Goal: Transaction & Acquisition: Purchase product/service

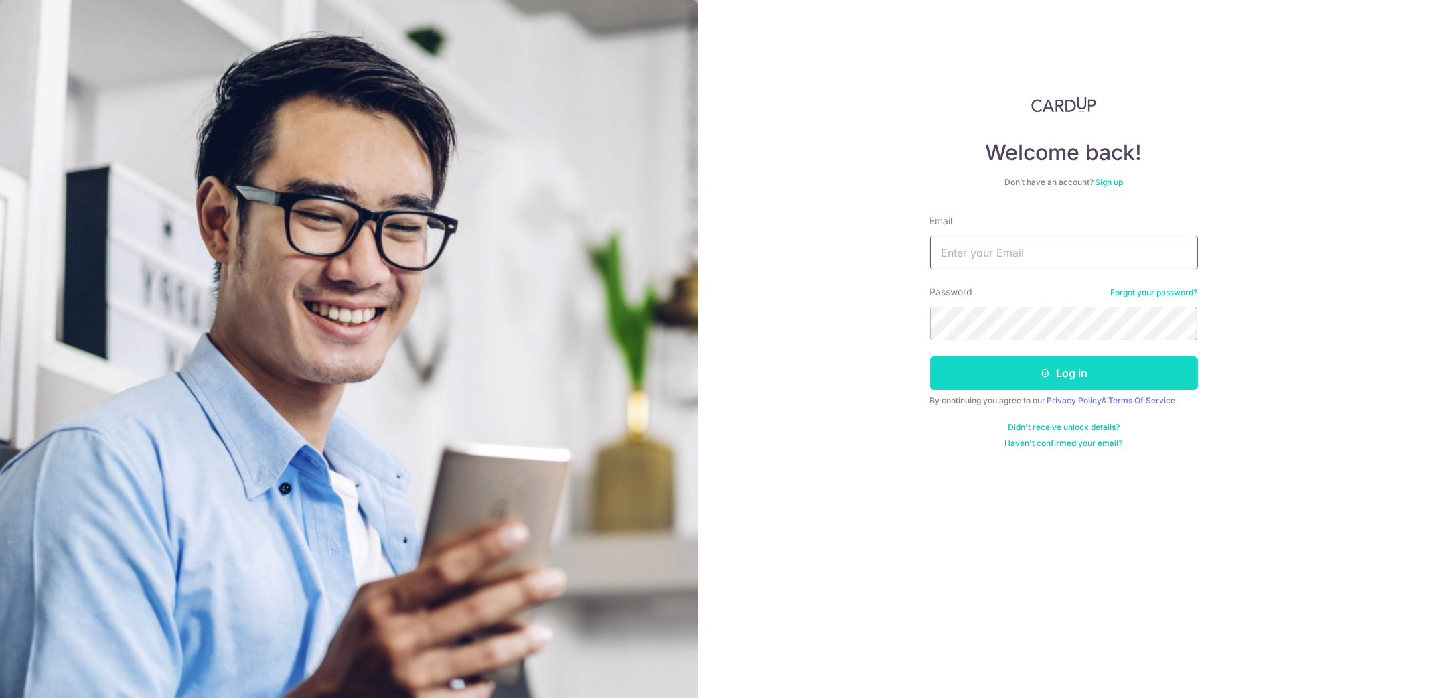
type input "Cheam.jinlong@gmail.com"
click at [1044, 377] on icon "submit" at bounding box center [1045, 373] width 11 height 11
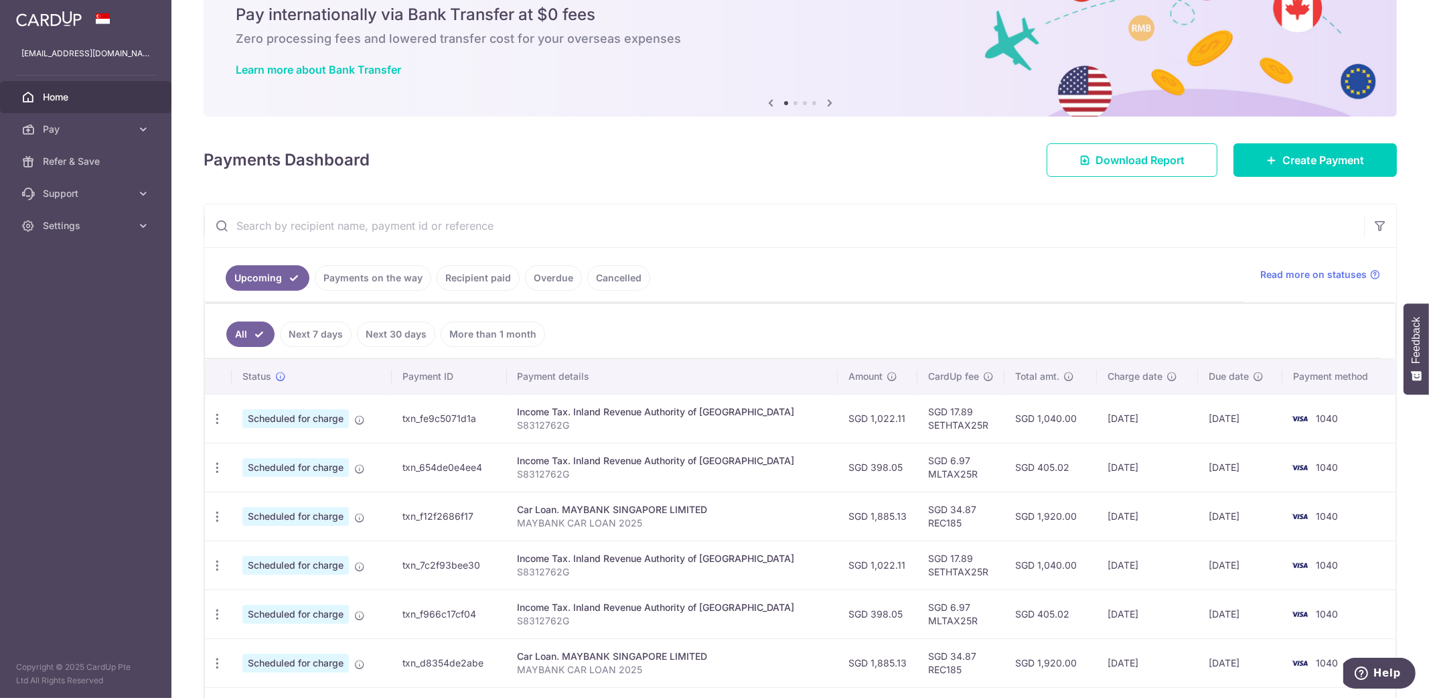
scroll to position [334, 0]
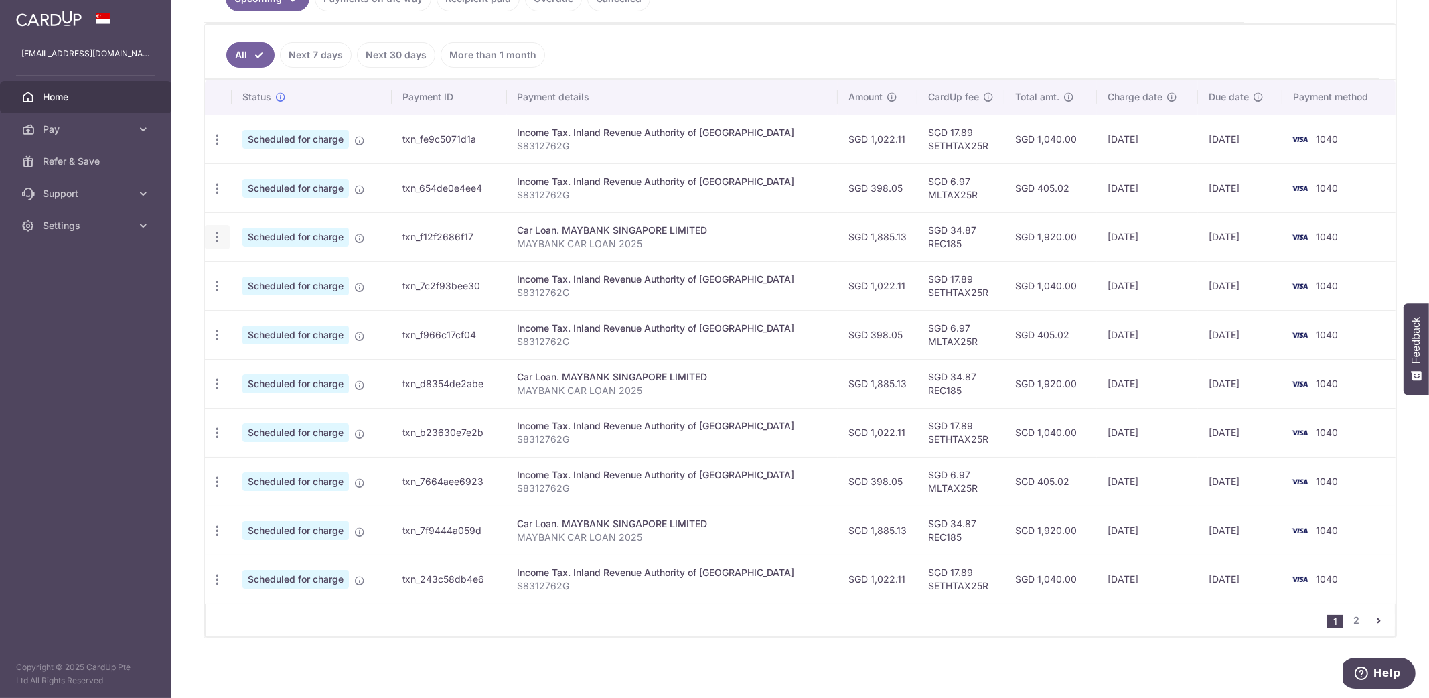
click at [218, 147] on icon "button" at bounding box center [217, 140] width 14 height 14
click at [259, 270] on span "Update payment" at bounding box center [288, 274] width 91 height 16
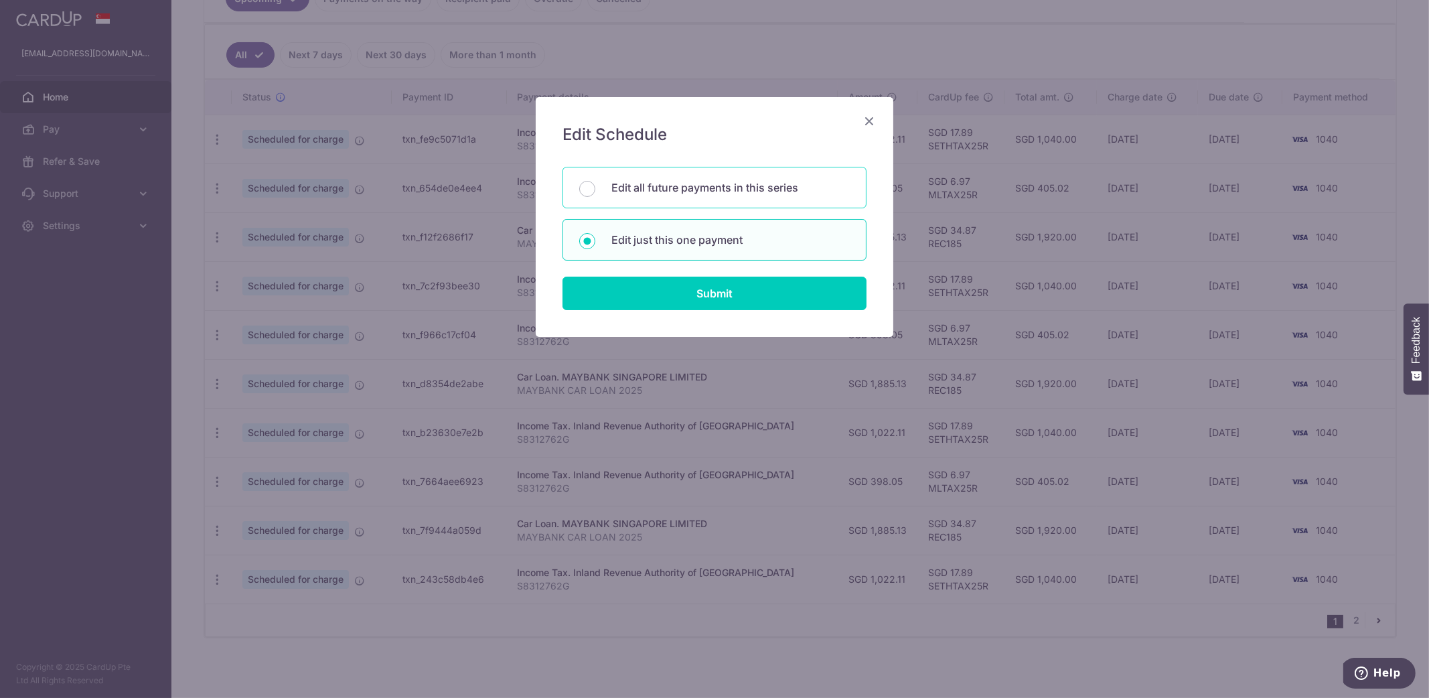
click at [663, 199] on div "Edit all future payments in this series" at bounding box center [714, 188] width 304 height 42
radio input "true"
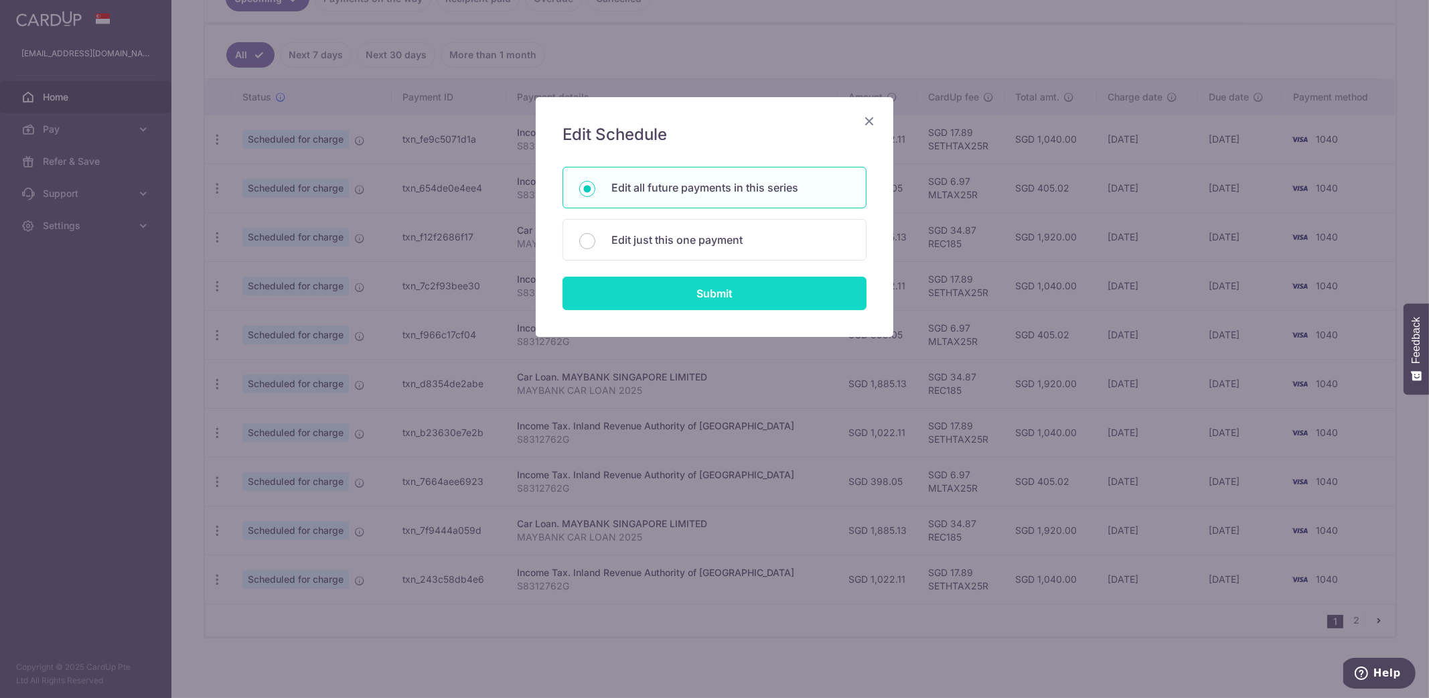
click at [708, 295] on input "Submit" at bounding box center [714, 293] width 304 height 33
radio input "true"
type input "1,885.13"
type input "MAYBANK CAR LOAN 2025"
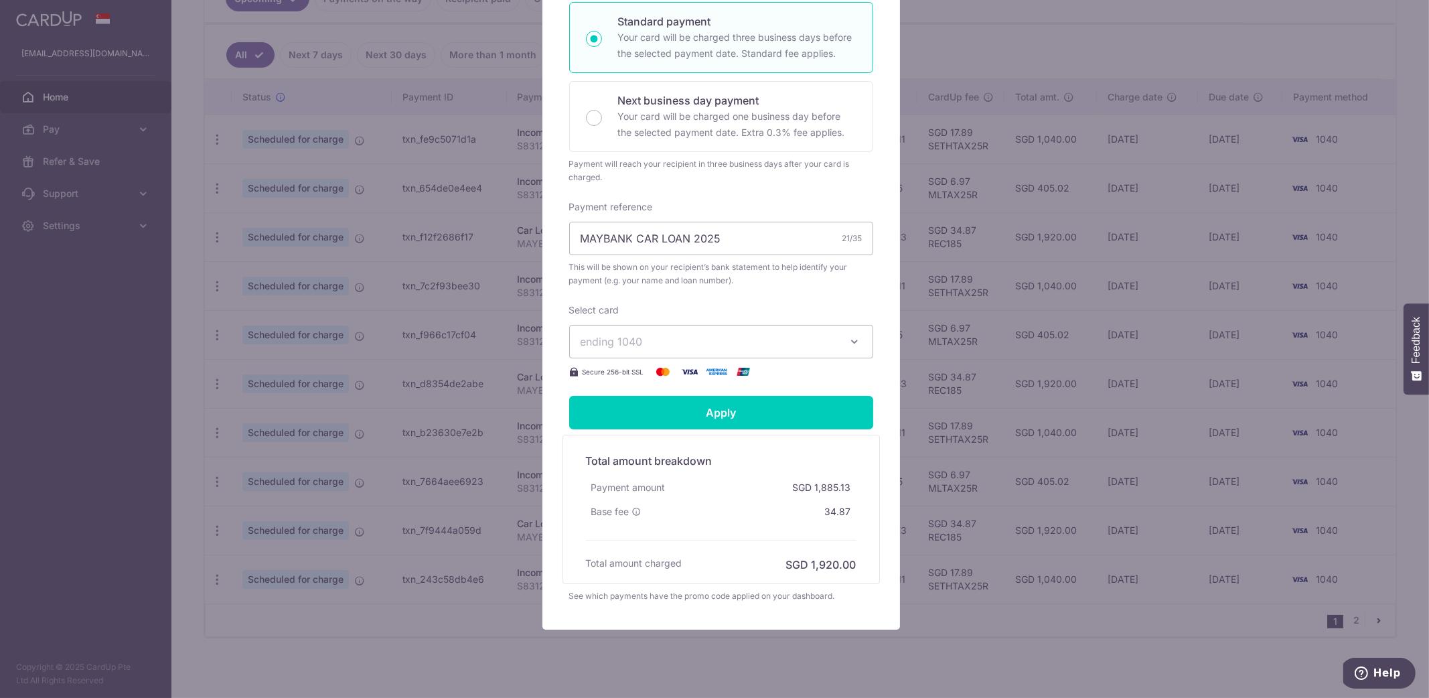
scroll to position [0, 0]
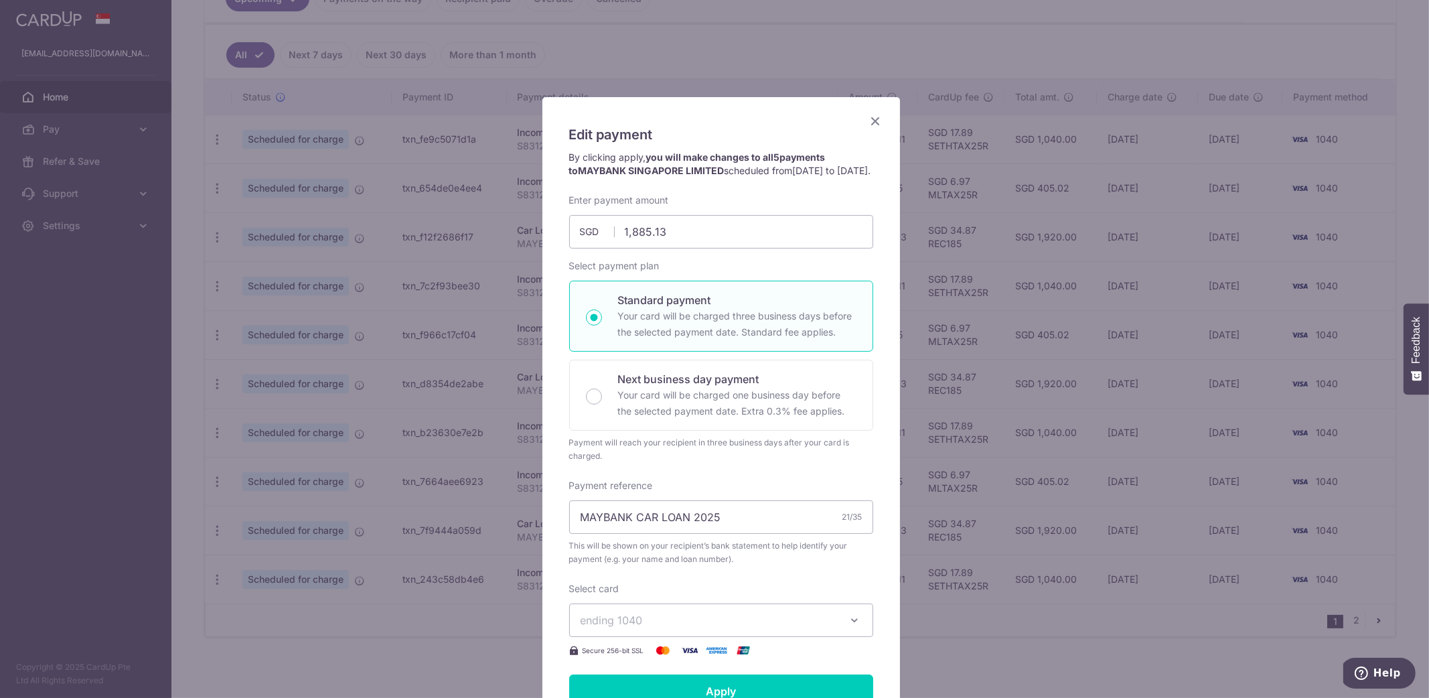
click at [870, 125] on icon "Close" at bounding box center [876, 120] width 16 height 17
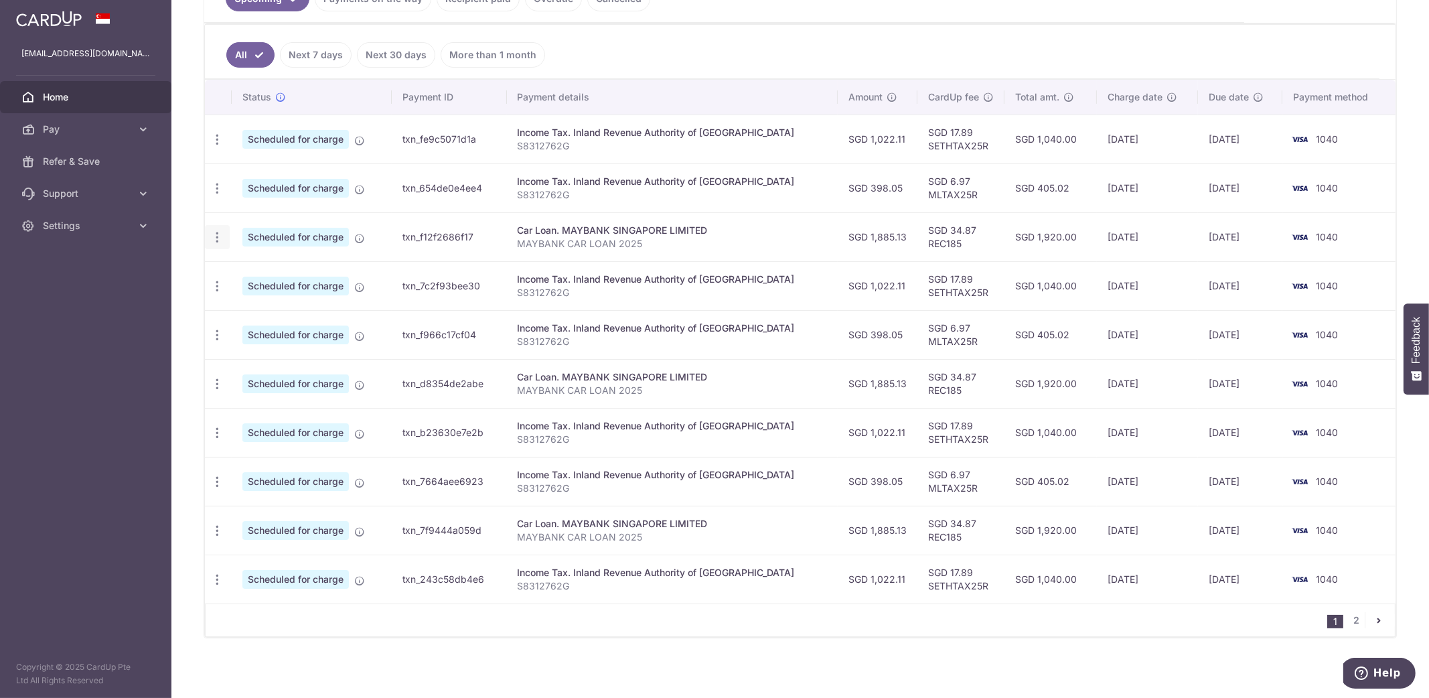
click at [217, 147] on icon "button" at bounding box center [217, 140] width 14 height 14
click at [289, 272] on span "Update payment" at bounding box center [288, 274] width 91 height 16
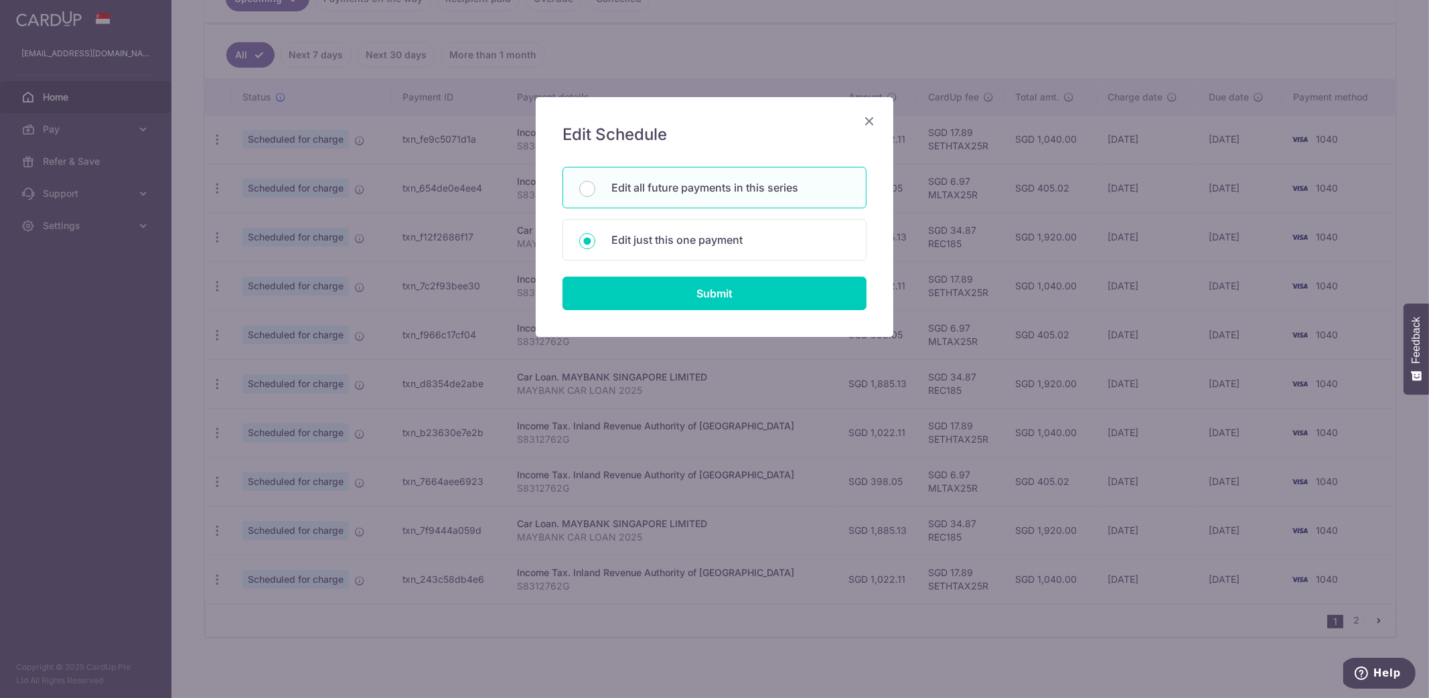
click at [649, 274] on form "You will be editing all 5 payments to MAYBANK SINGAPORE LIMITED scheduled from …" at bounding box center [714, 238] width 304 height 143
click at [649, 283] on input "Submit" at bounding box center [714, 293] width 304 height 33
radio input "true"
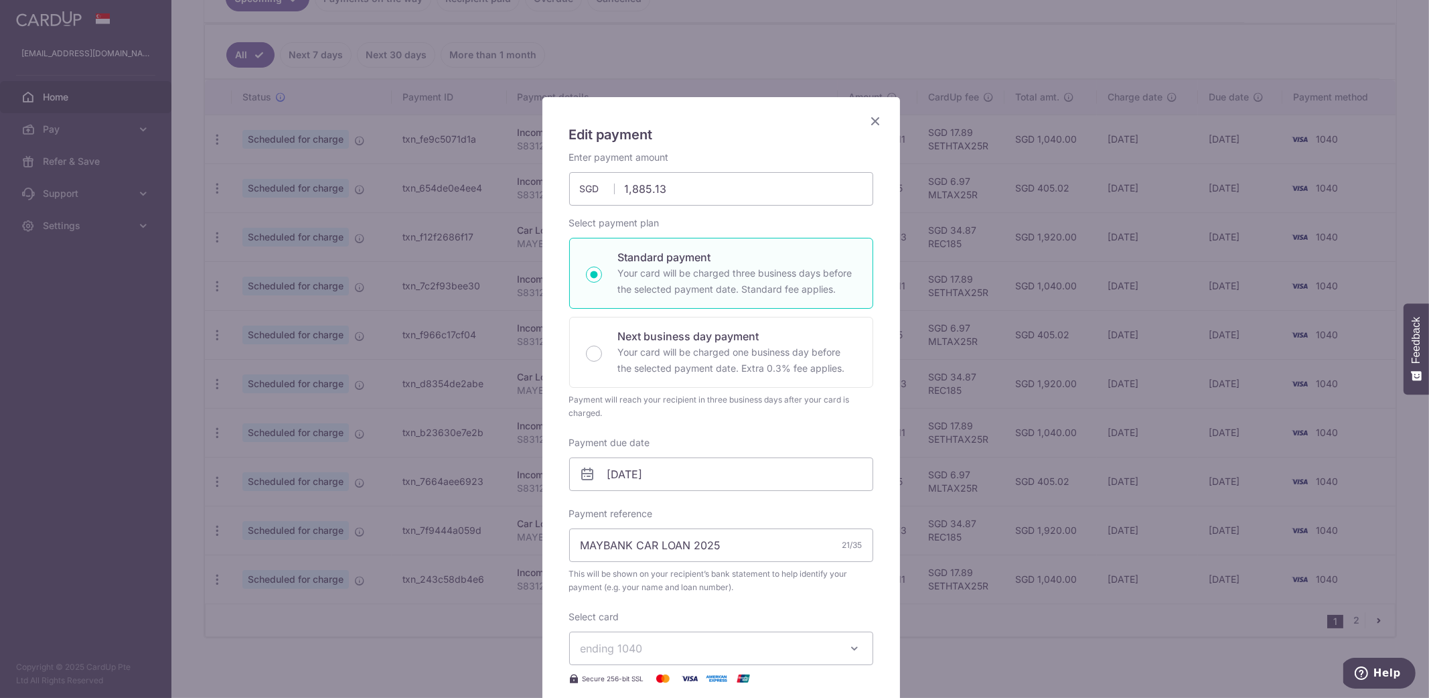
scroll to position [279, 0]
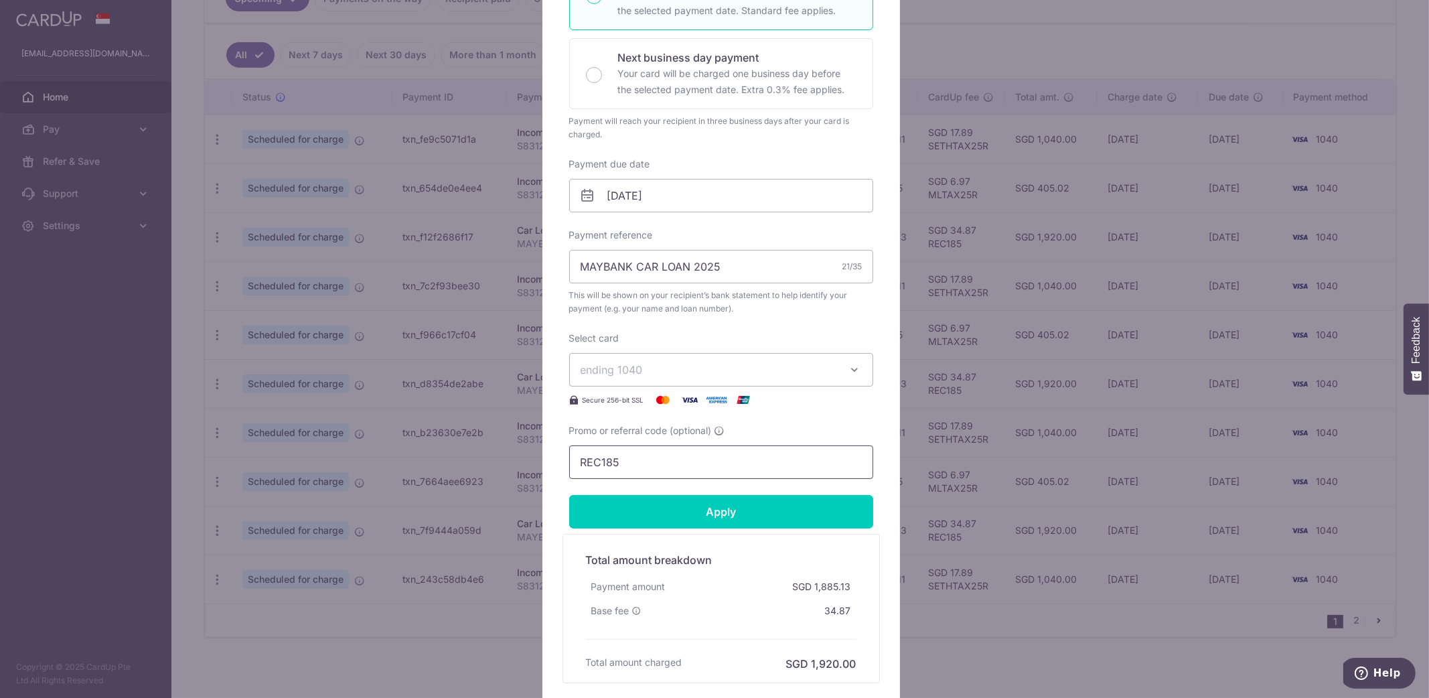
drag, startPoint x: 666, startPoint y: 458, endPoint x: 561, endPoint y: 457, distance: 105.1
click at [561, 457] on div "Edit payment By clicking apply, you will make changes to all 5 payments to MAYB…" at bounding box center [721, 264] width 358 height 891
paste input "3HOME25R"
type input "3HOME25R"
click at [680, 514] on input "Apply" at bounding box center [721, 511] width 304 height 33
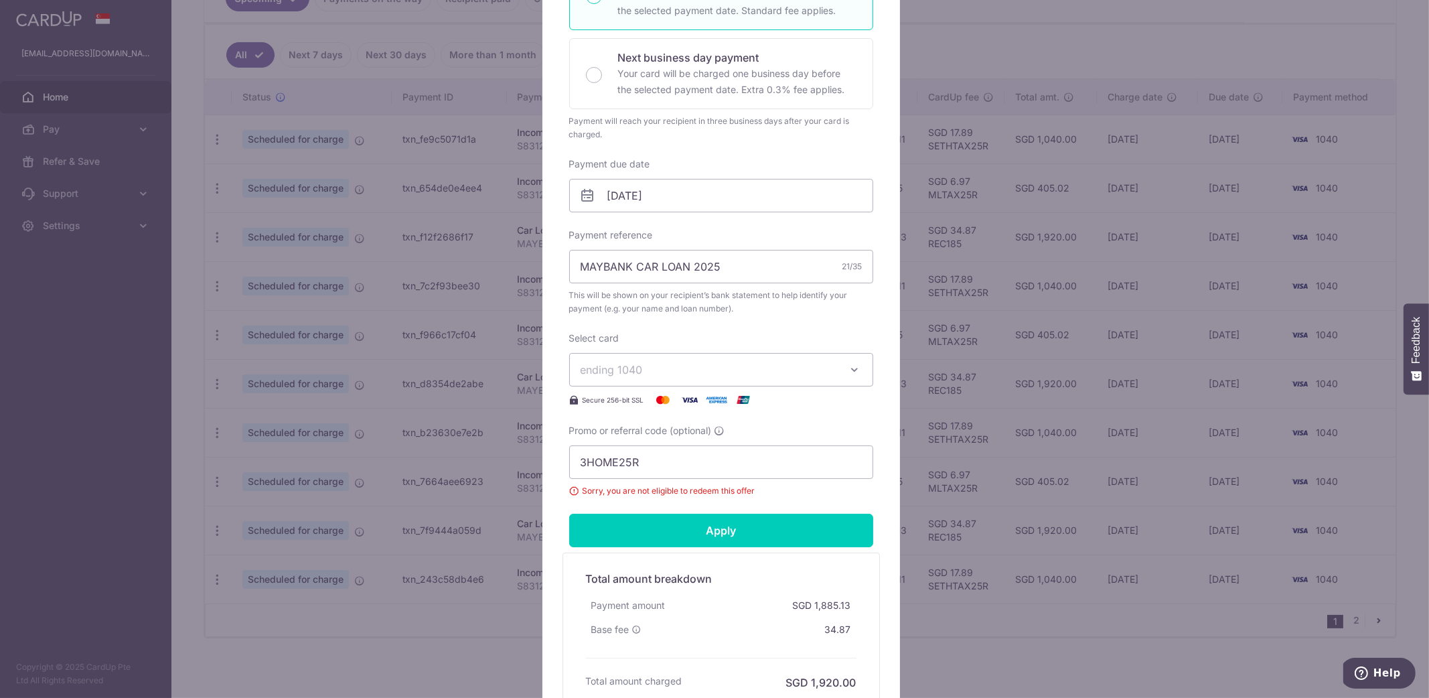
scroll to position [0, 0]
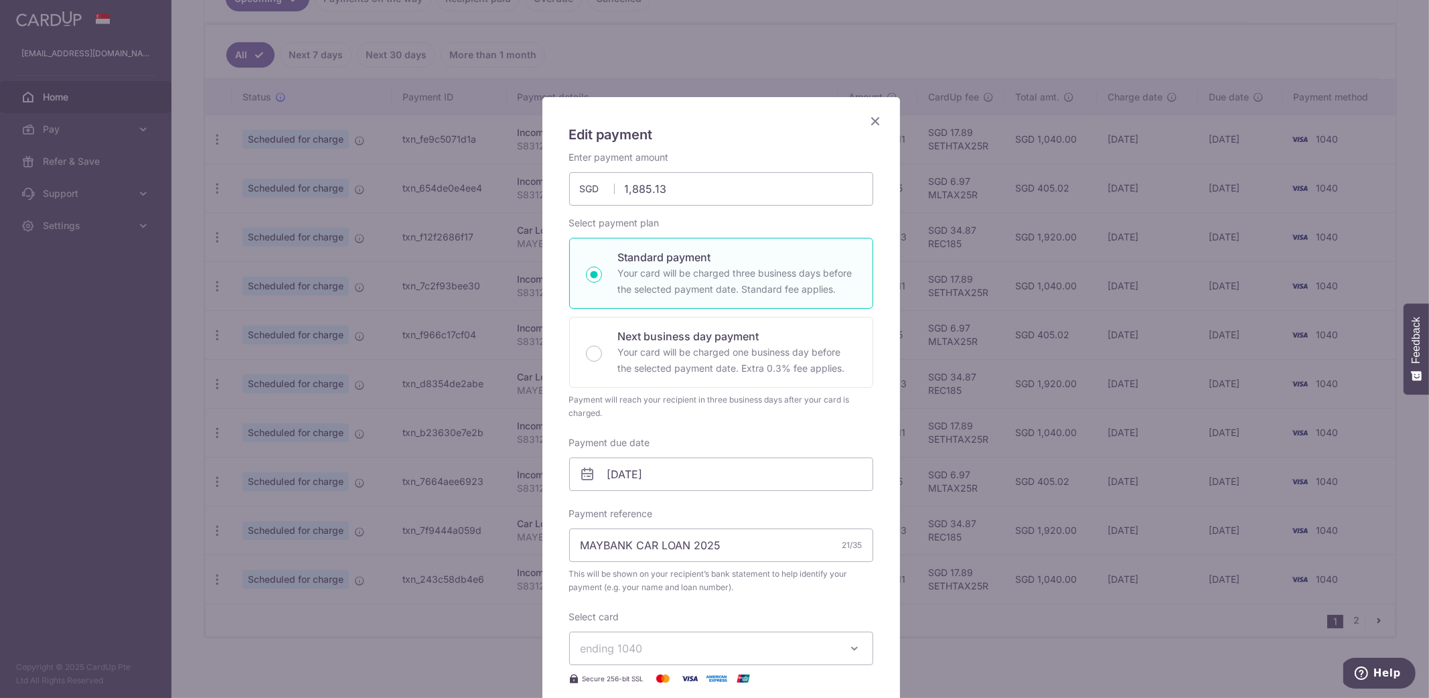
click at [874, 125] on icon "Close" at bounding box center [876, 120] width 16 height 17
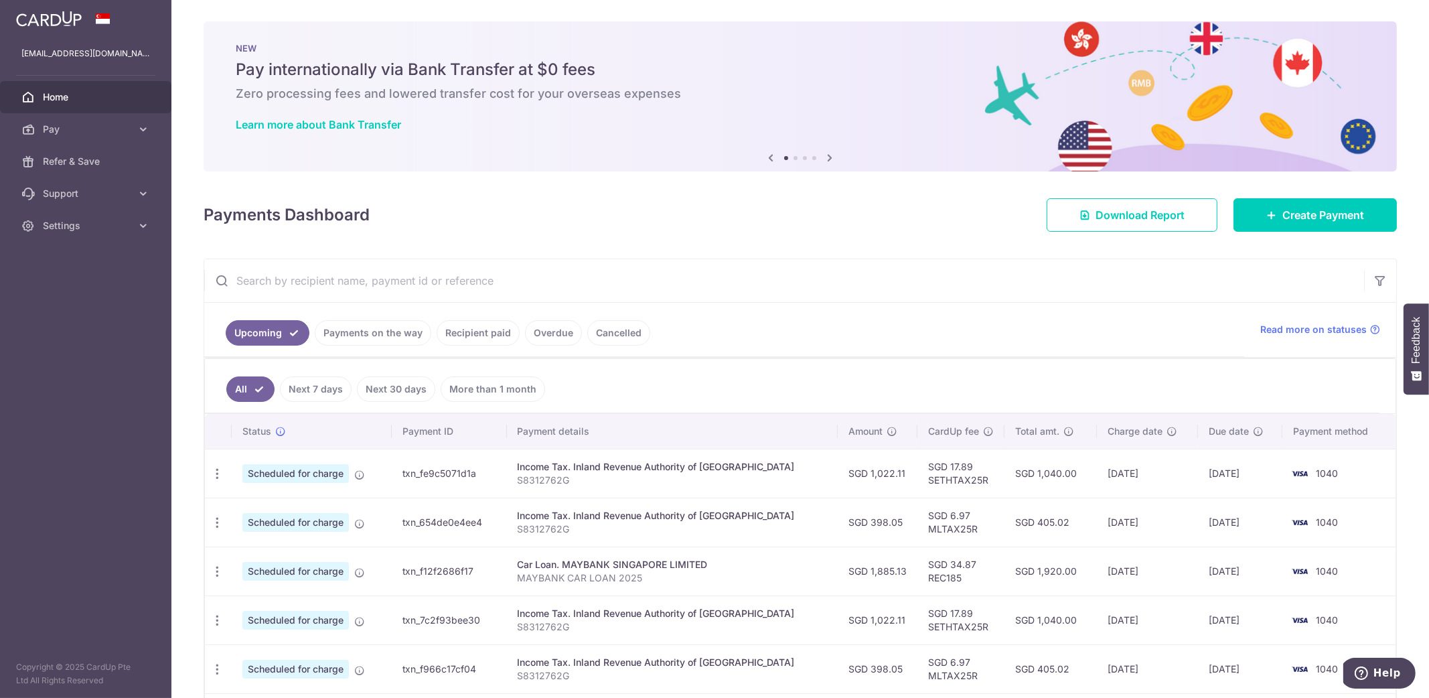
scroll to position [279, 0]
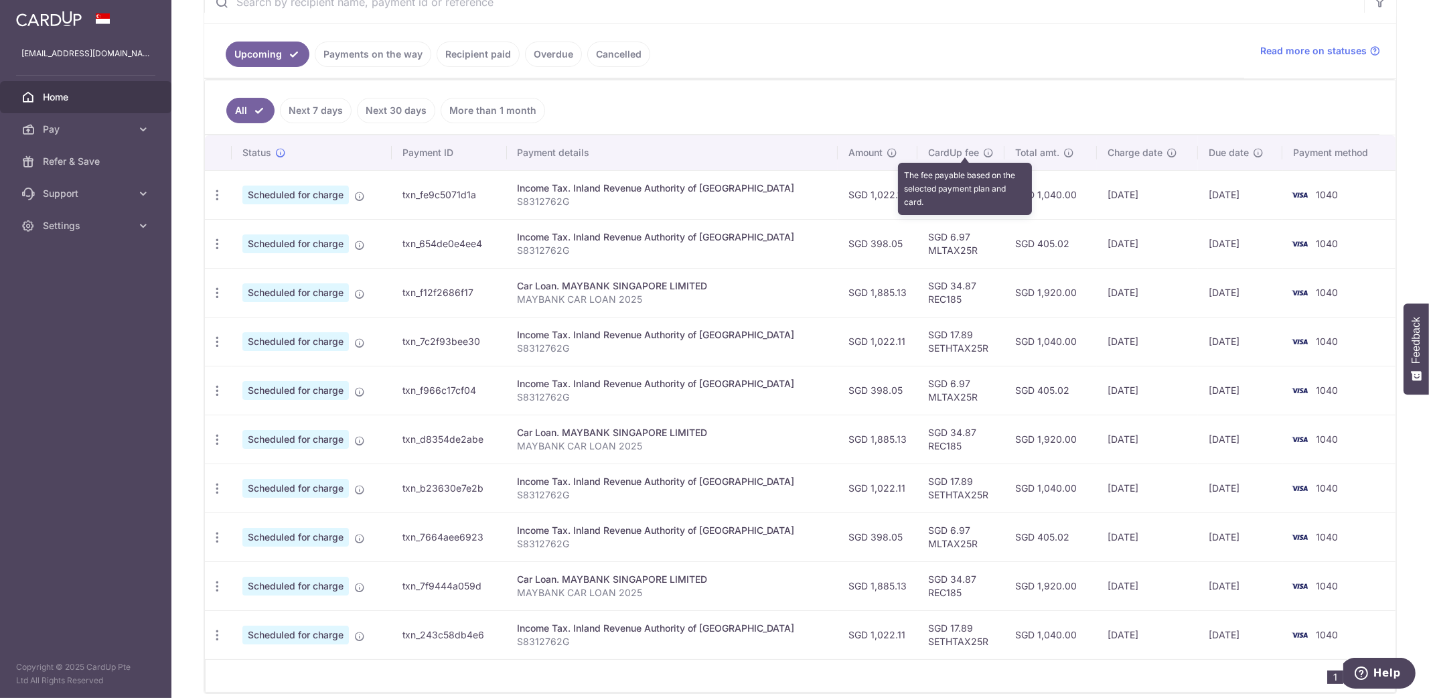
click at [983, 147] on icon at bounding box center [988, 152] width 11 height 11
drag, startPoint x: 968, startPoint y: 198, endPoint x: 906, endPoint y: 201, distance: 62.4
click at [917, 201] on td "SGD 17.89 SETHTAX25R" at bounding box center [960, 194] width 87 height 49
copy td "SETHTAX25R"
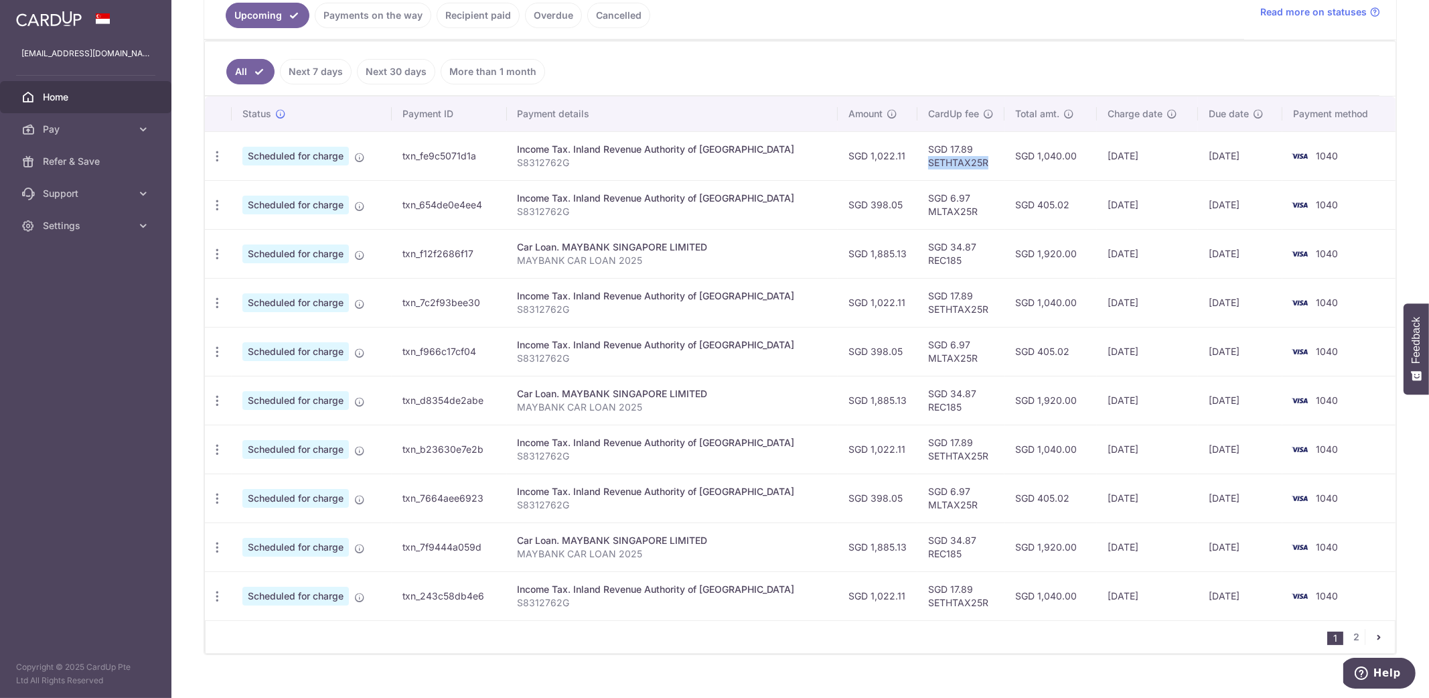
scroll to position [334, 0]
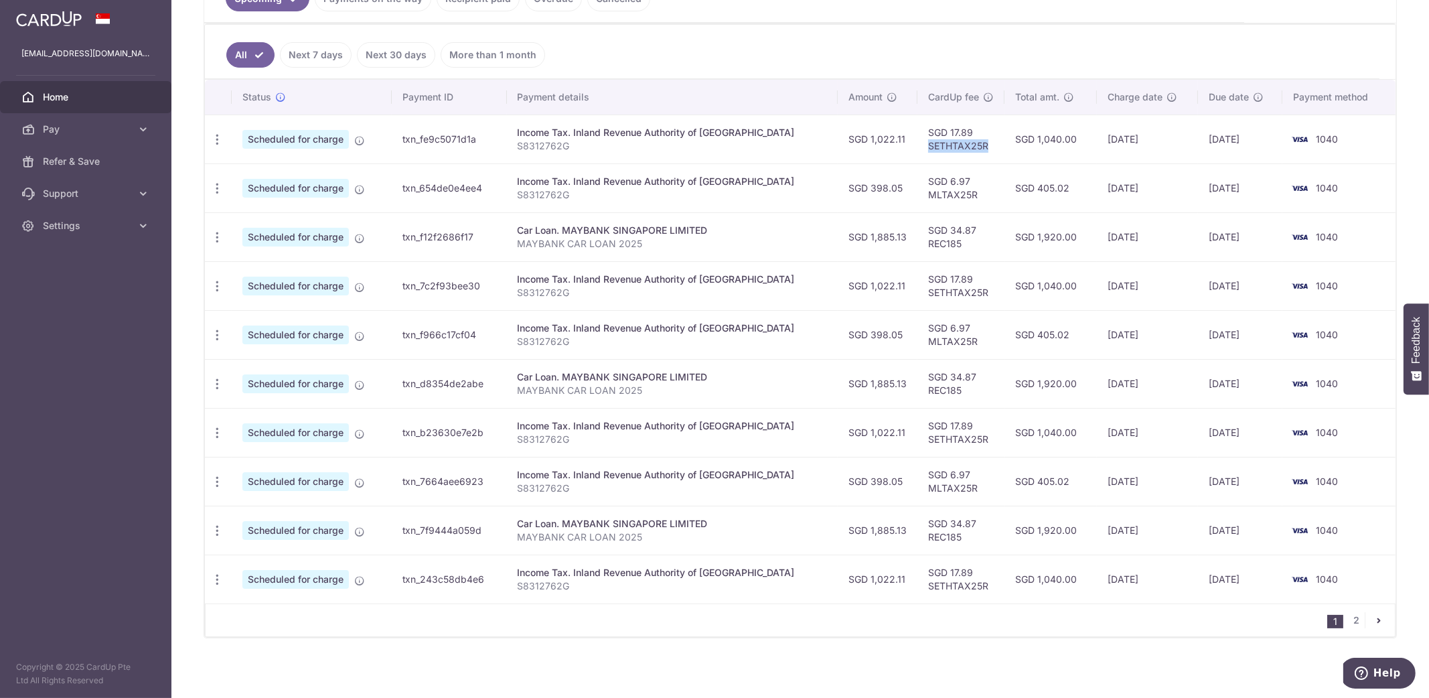
click at [1376, 616] on link "pager" at bounding box center [1379, 620] width 16 height 16
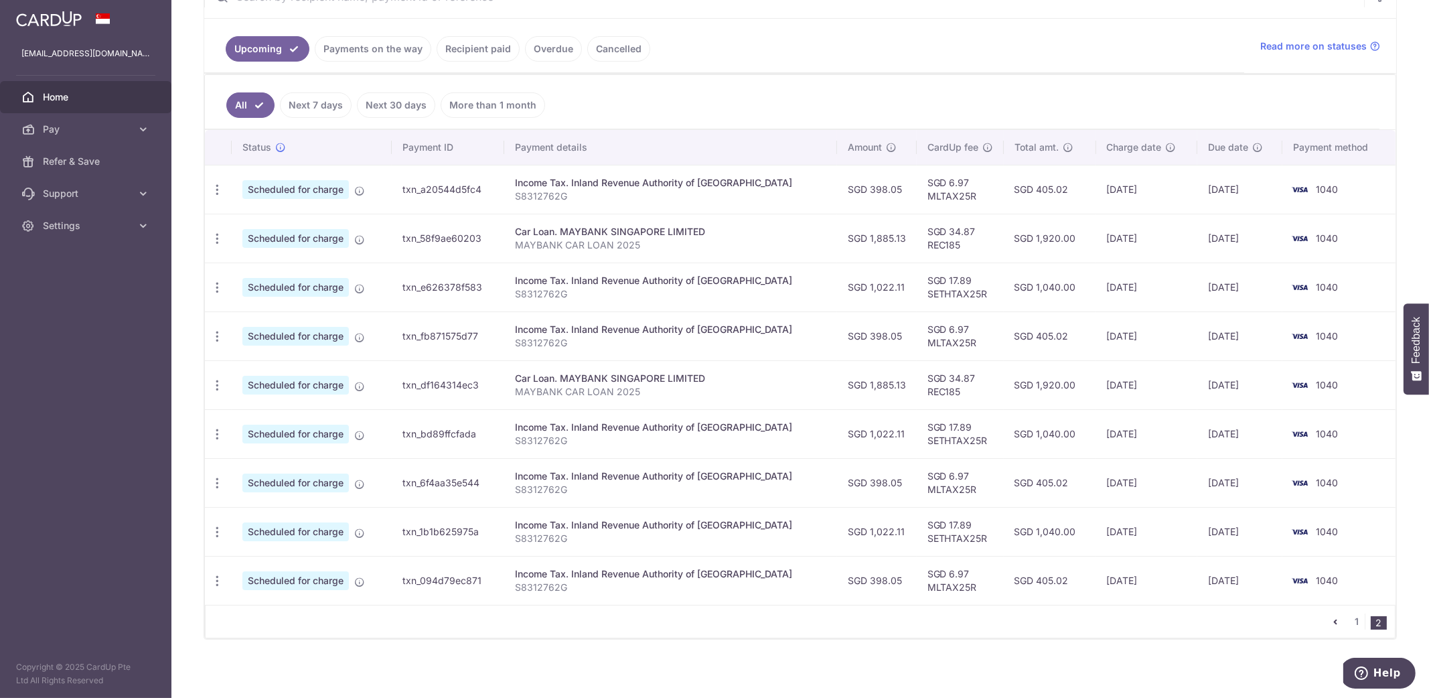
scroll to position [285, 0]
click at [1330, 619] on icon "pager" at bounding box center [1335, 620] width 11 height 11
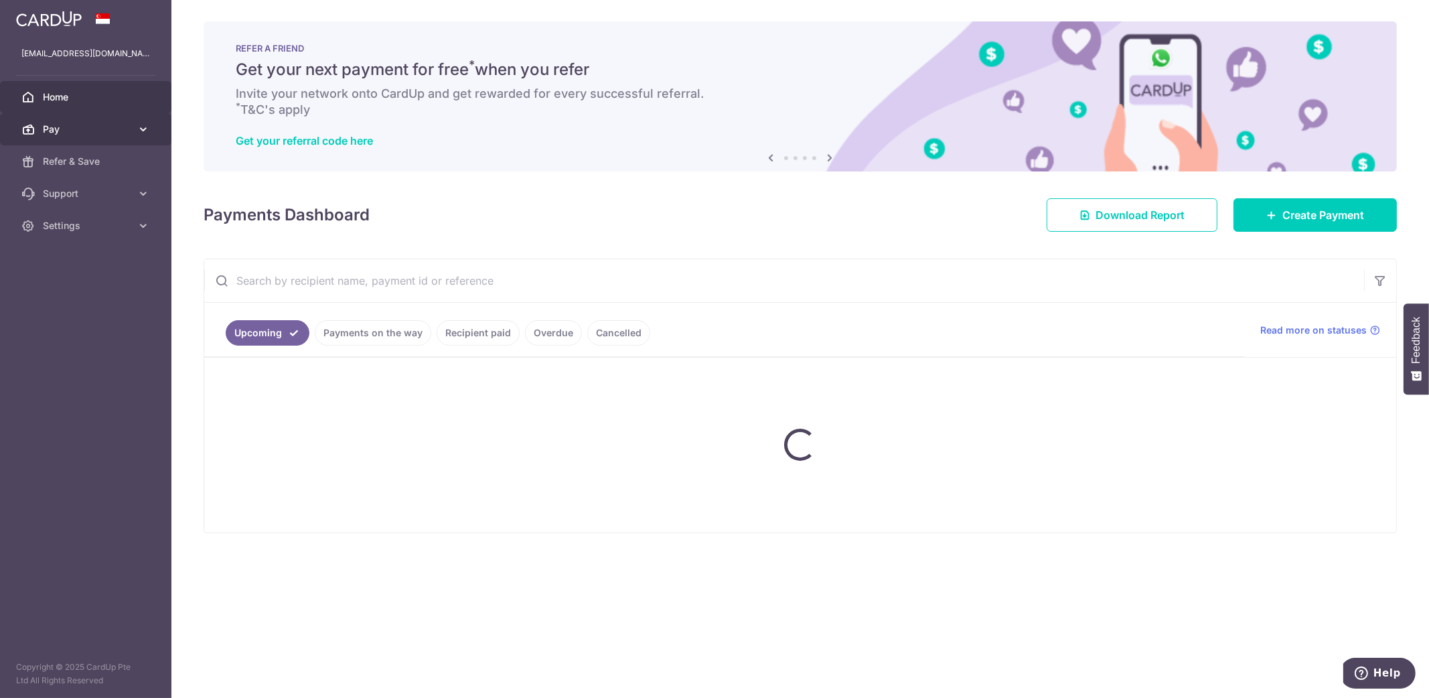
click at [79, 133] on span "Pay" at bounding box center [87, 129] width 88 height 13
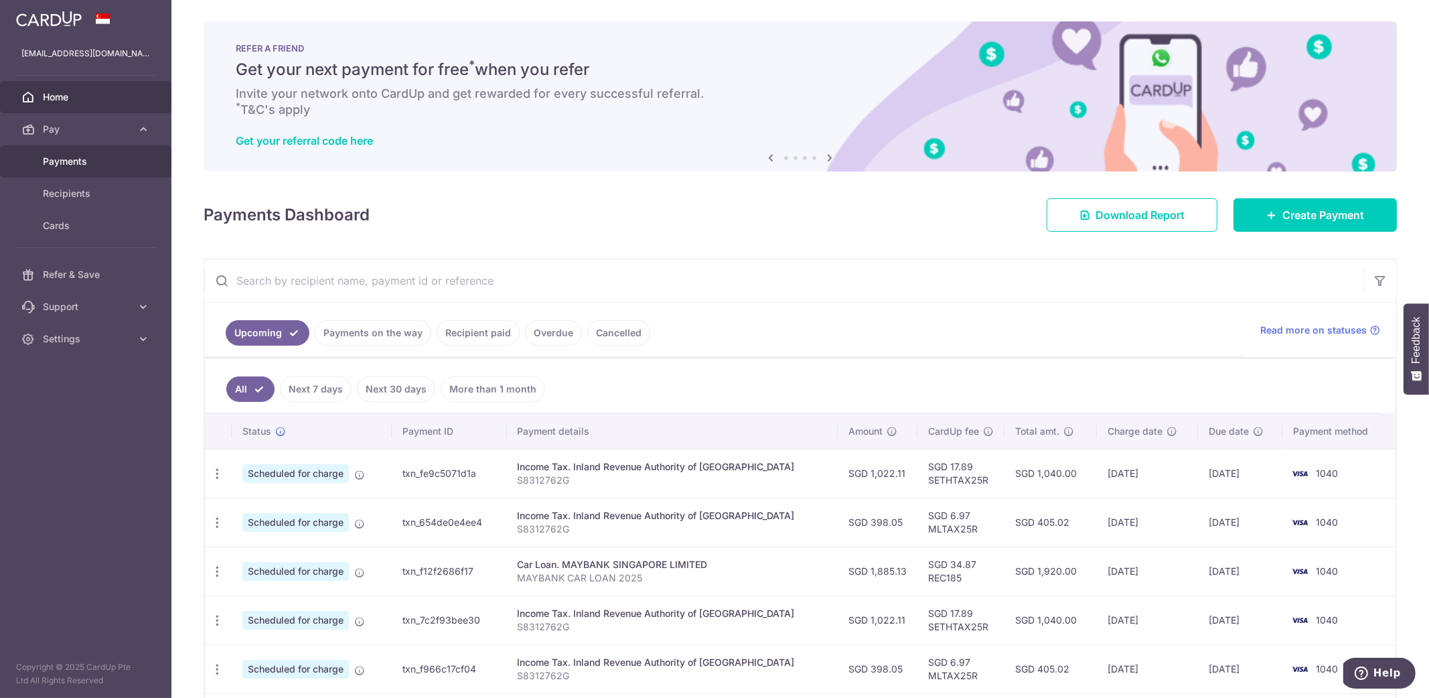
click at [70, 169] on link "Payments" at bounding box center [85, 161] width 171 height 32
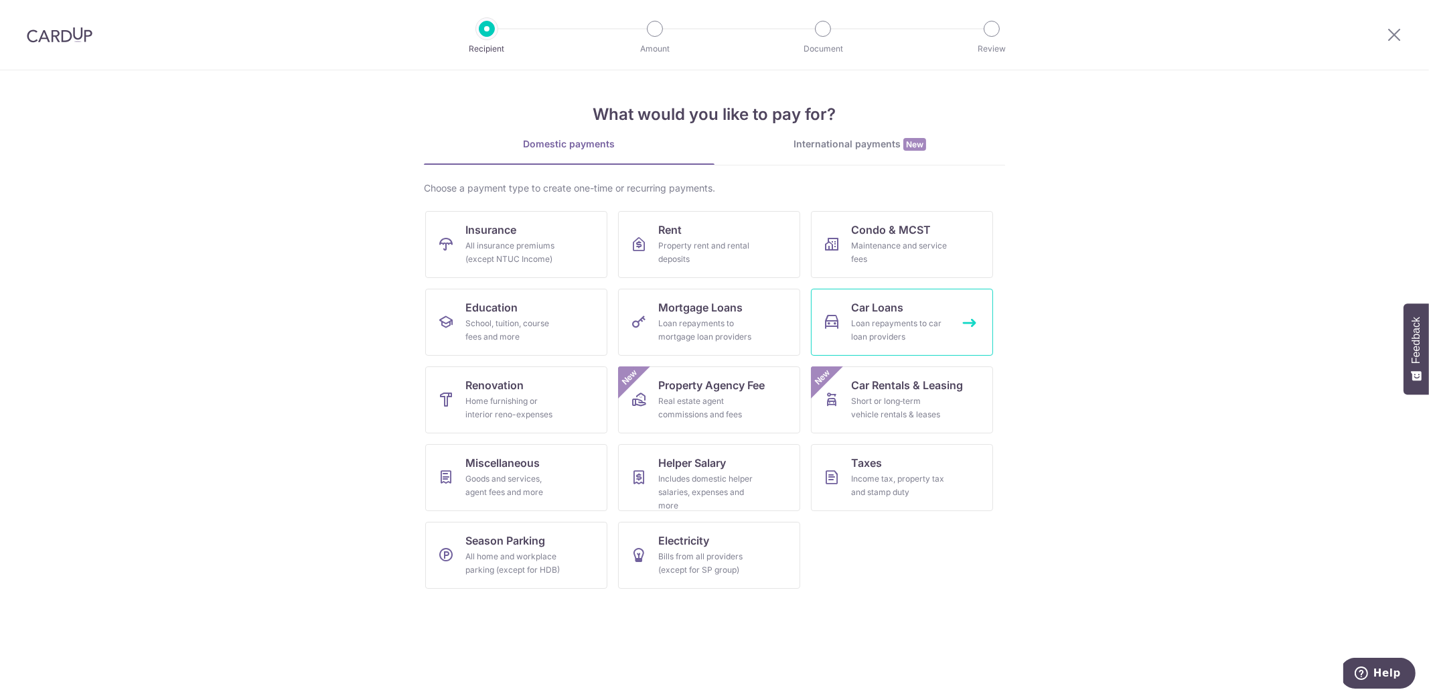
click at [875, 336] on div "Loan repayments to car loan providers" at bounding box center [899, 330] width 96 height 27
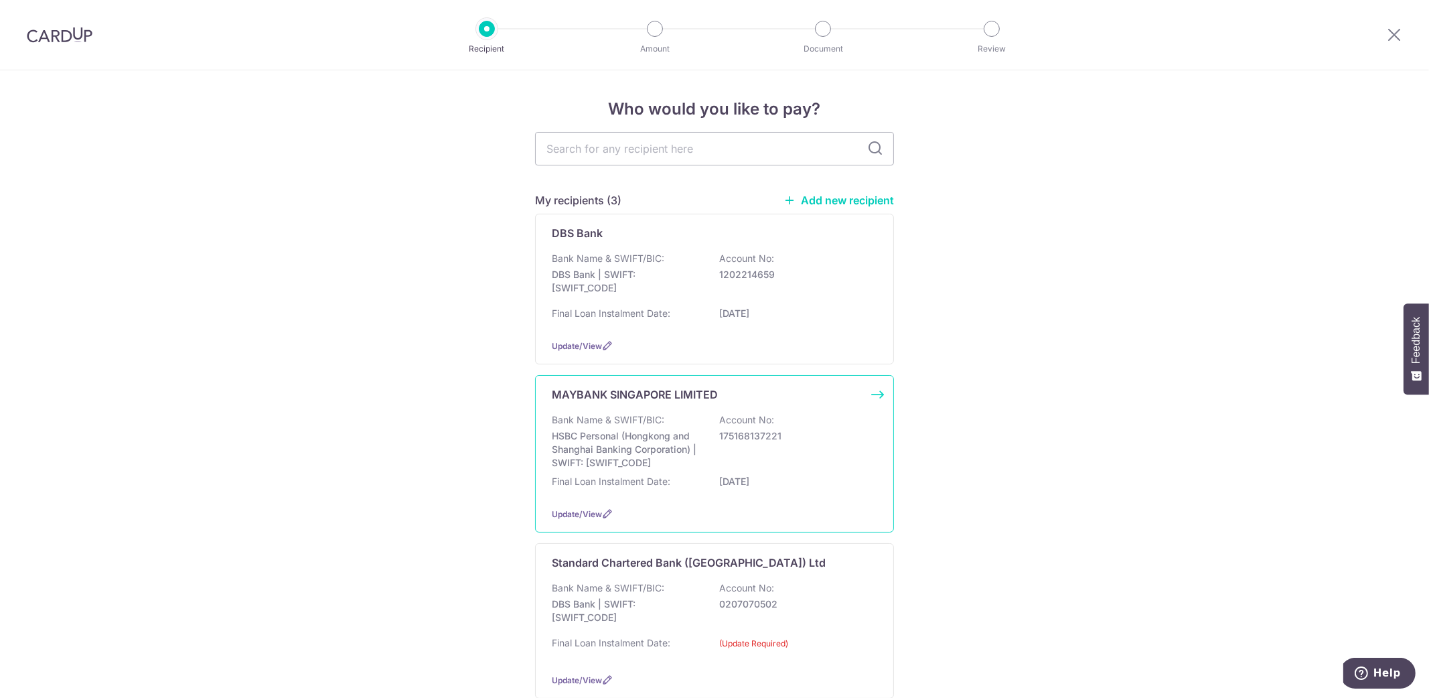
drag, startPoint x: 723, startPoint y: 449, endPoint x: 979, endPoint y: 382, distance: 264.5
click at [847, 383] on div "MAYBANK SINGAPORE LIMITED Bank Name & SWIFT/BIC: HSBC Personal (Hongkong and Sh…" at bounding box center [714, 453] width 359 height 157
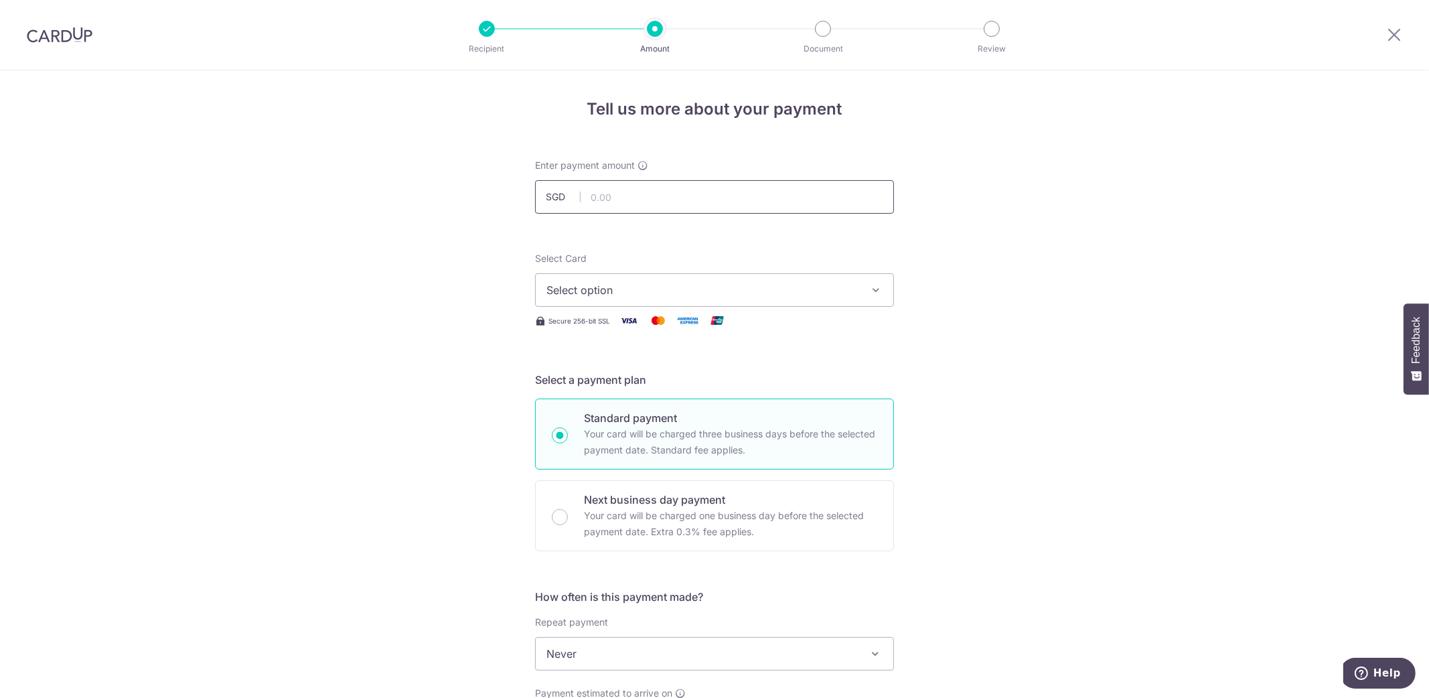
click at [733, 194] on input "text" at bounding box center [714, 196] width 359 height 33
type input "1,890.00"
click at [649, 279] on button "Select option" at bounding box center [714, 289] width 359 height 33
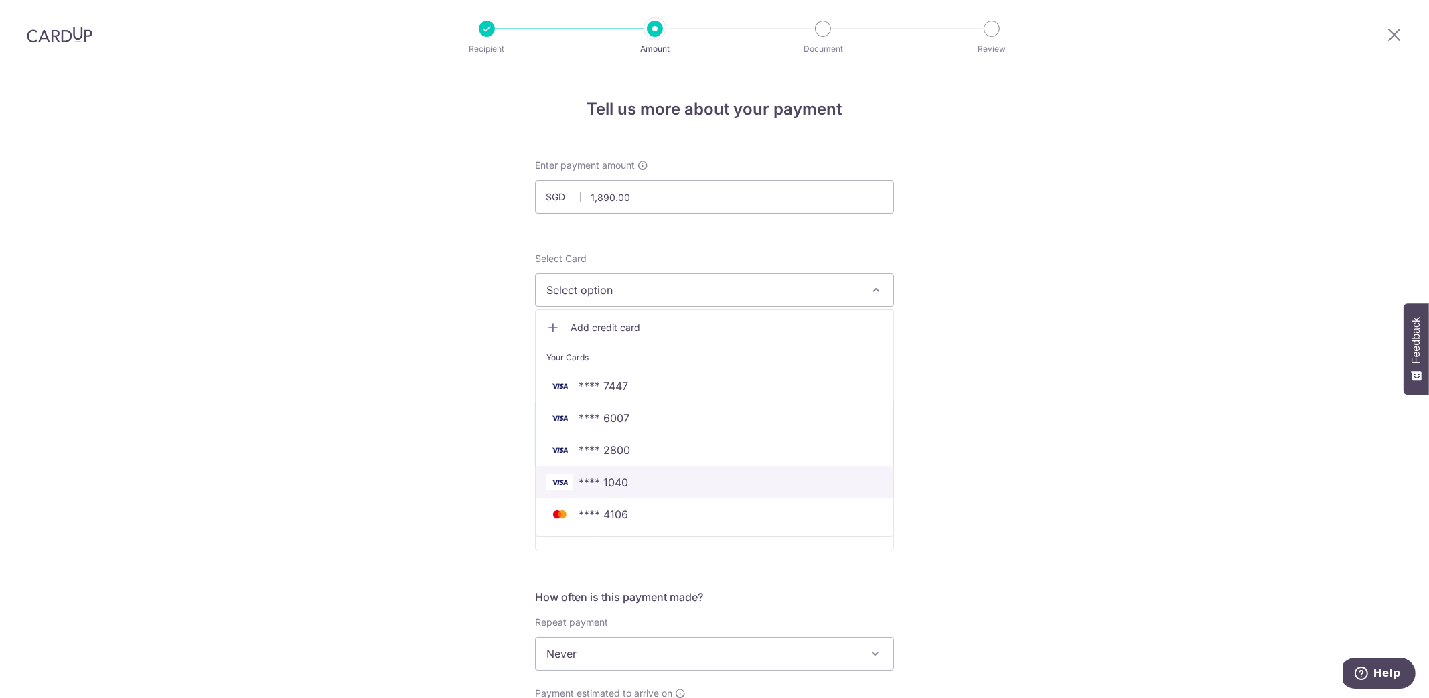
click at [639, 485] on span "**** 1040" at bounding box center [714, 482] width 336 height 16
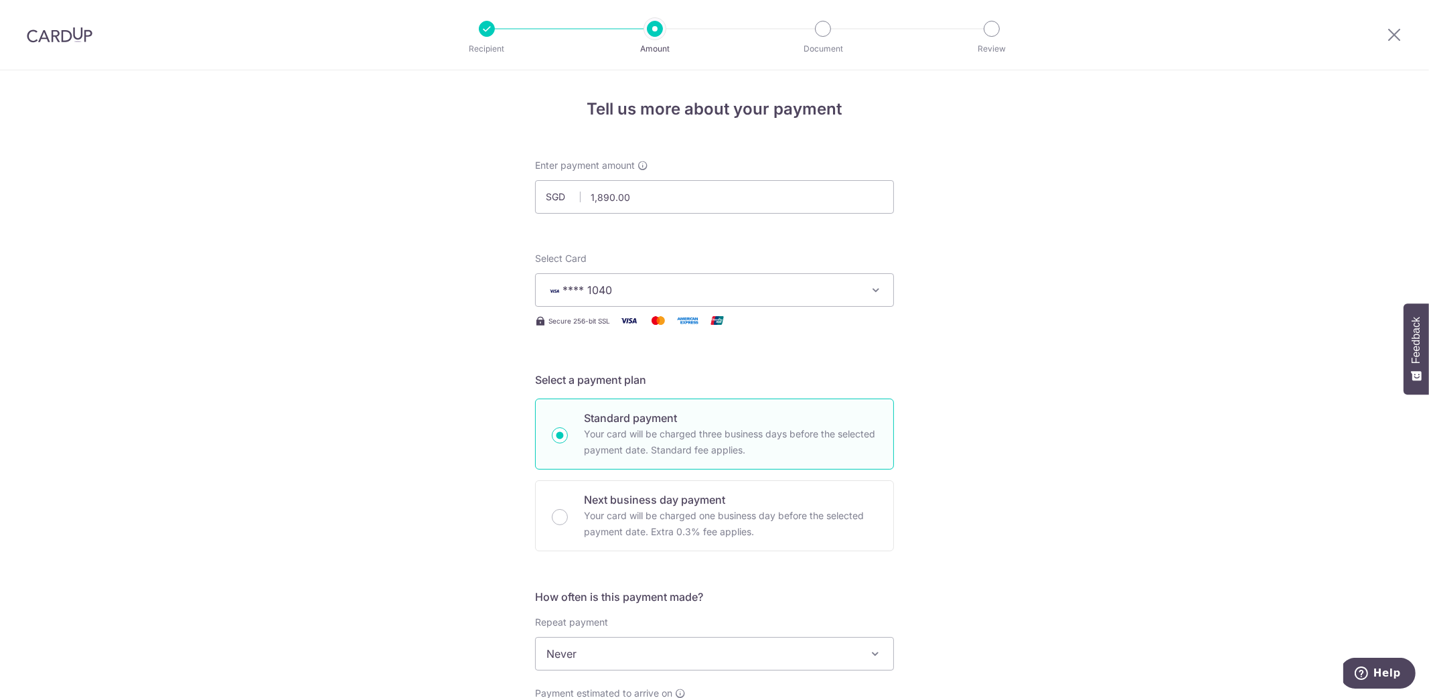
scroll to position [279, 0]
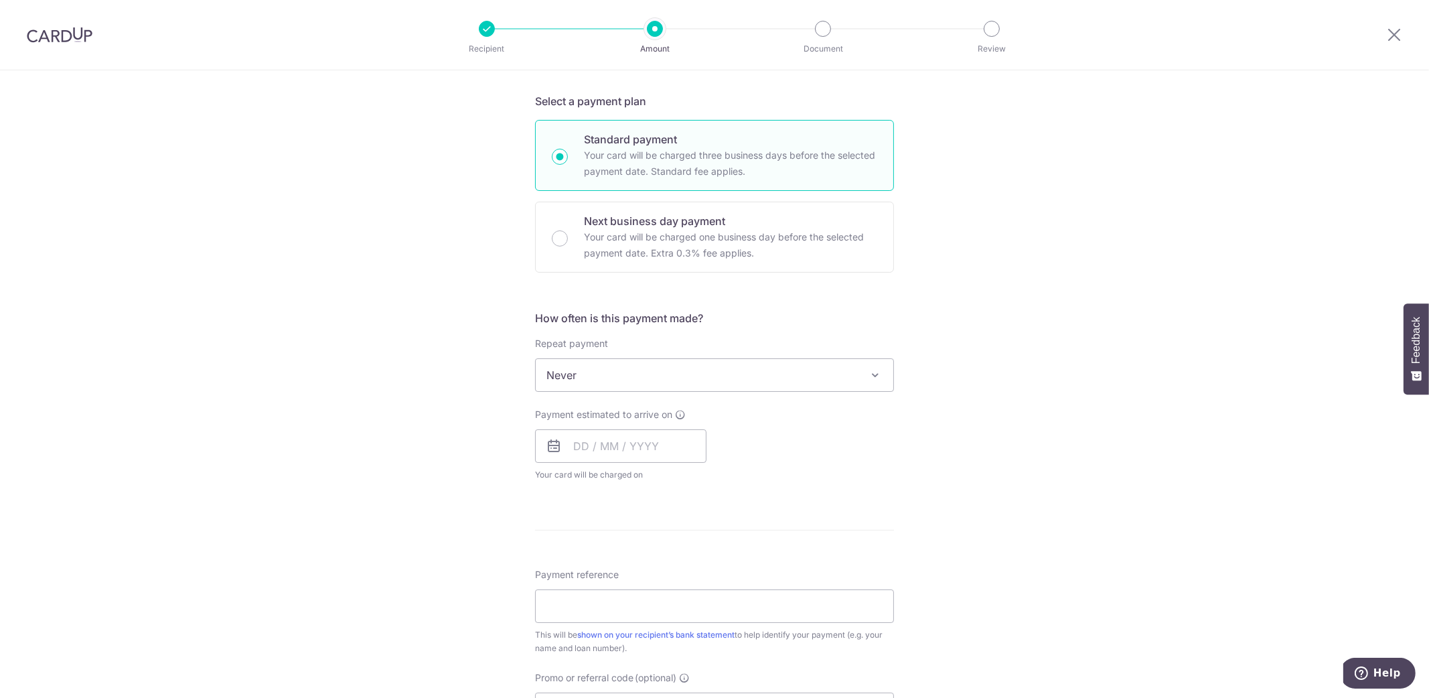
click at [639, 390] on div "How often is this payment made? Repeat payment Never Every week Every month Eve…" at bounding box center [714, 401] width 359 height 182
click at [639, 380] on span "Never" at bounding box center [715, 375] width 358 height 32
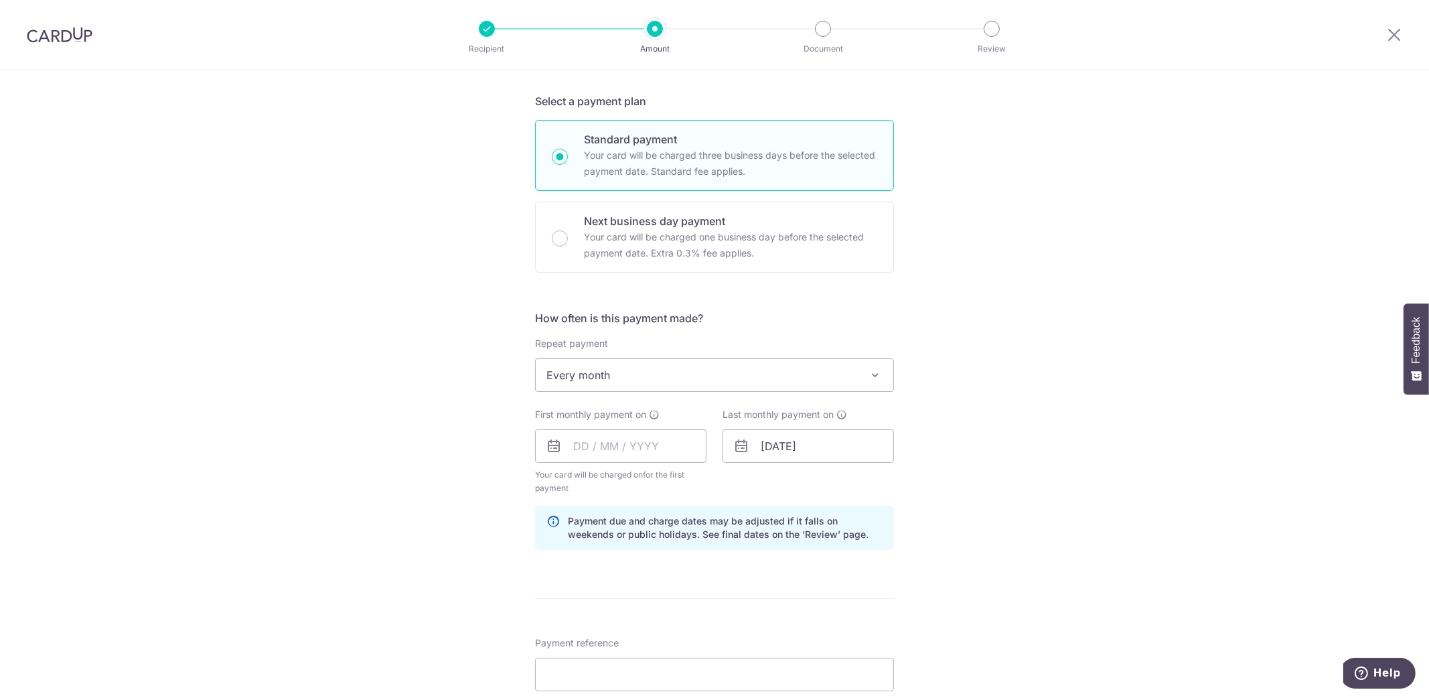
select select "3"
click at [647, 442] on input "text" at bounding box center [620, 445] width 171 height 33
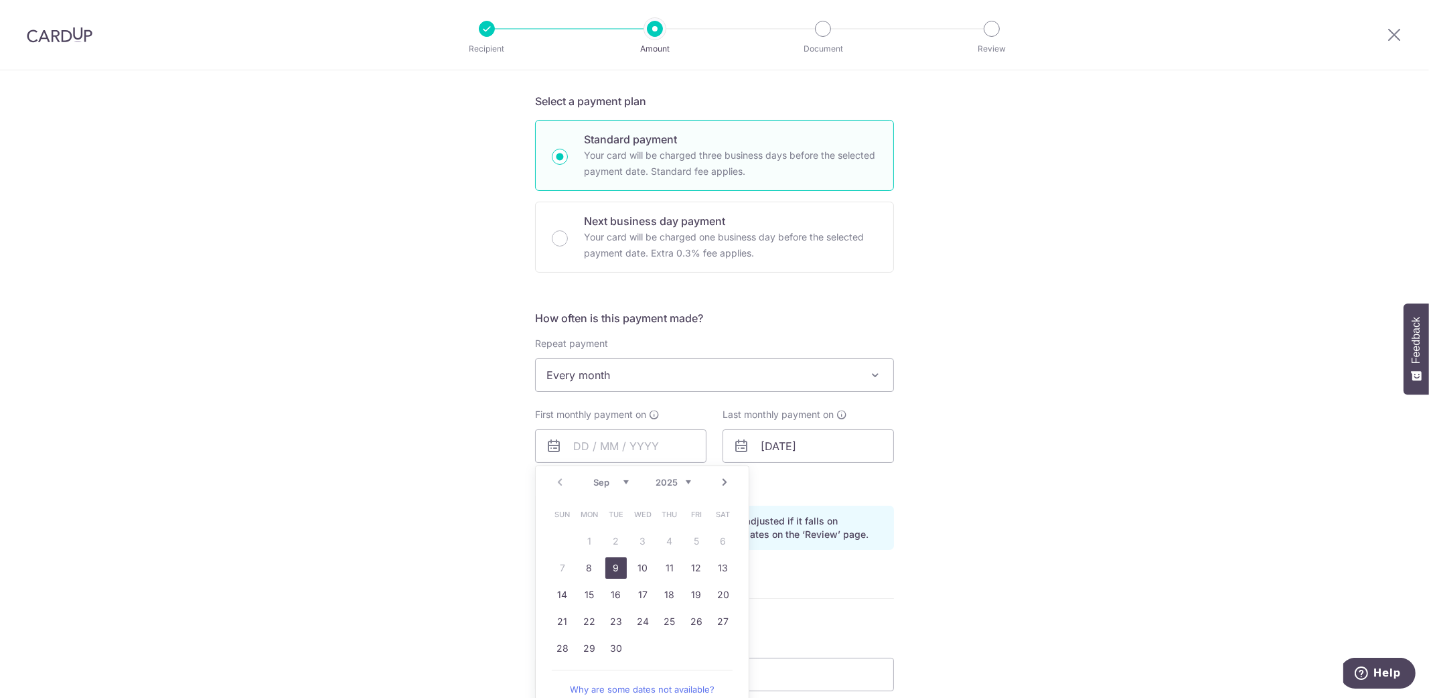
click at [613, 564] on link "9" at bounding box center [615, 567] width 21 height 21
type input "09/09/2025"
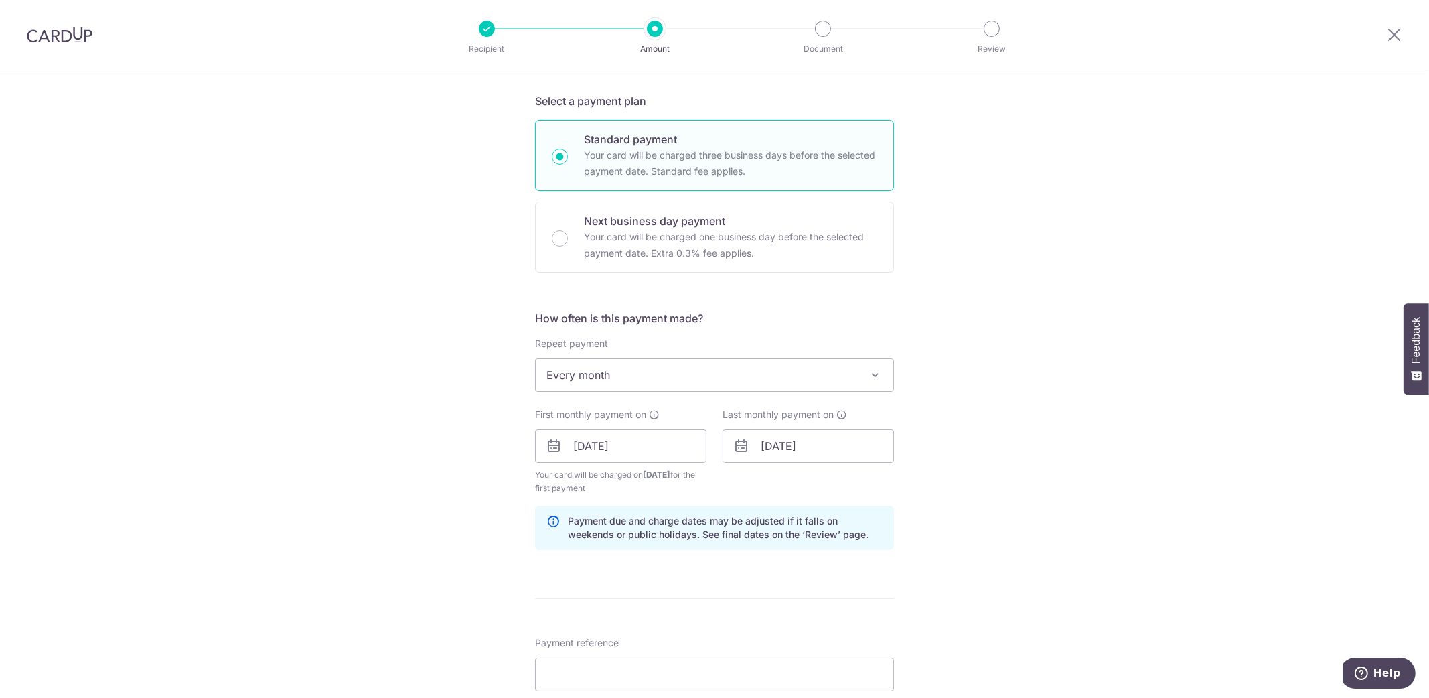
scroll to position [558, 0]
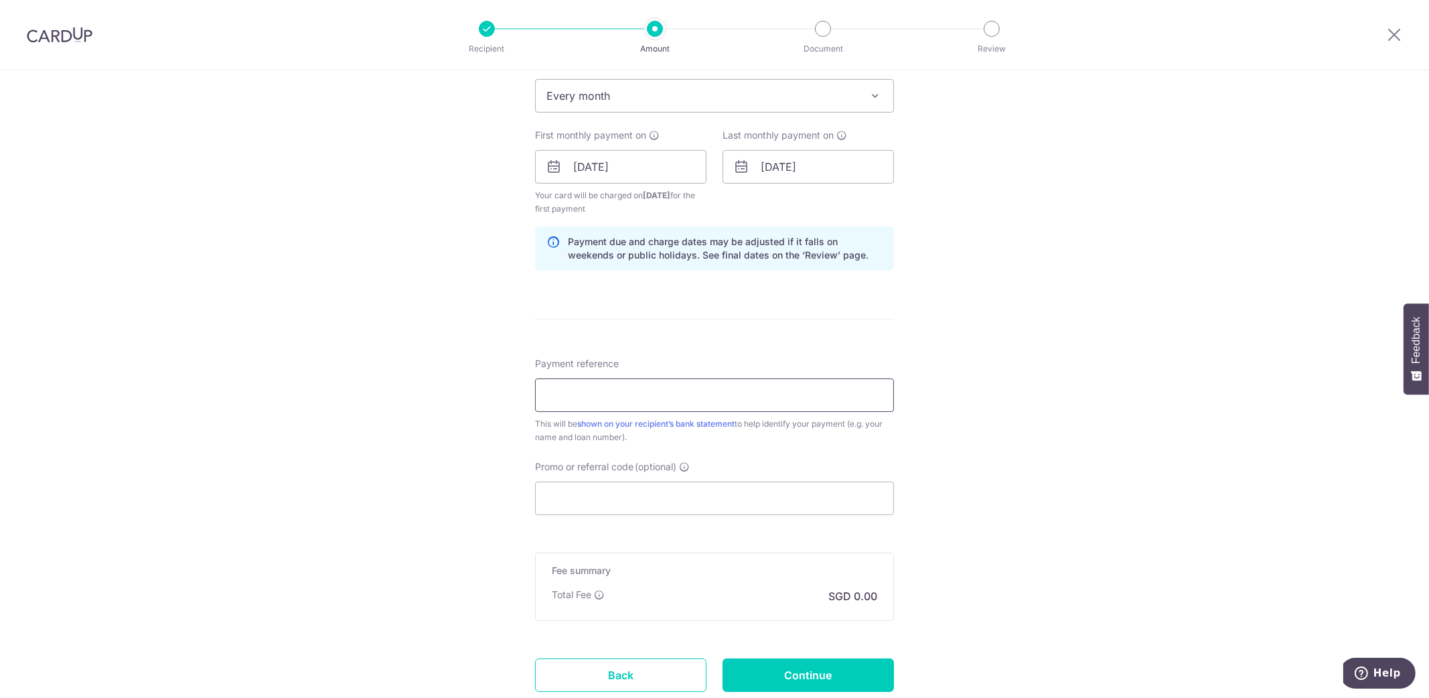
click at [648, 399] on input "Payment reference" at bounding box center [714, 394] width 359 height 33
type input "MAYBANK CAR LOAN"
click at [639, 490] on input "Promo or referral code (optional)" at bounding box center [714, 497] width 359 height 33
paste input "3HOME25R"
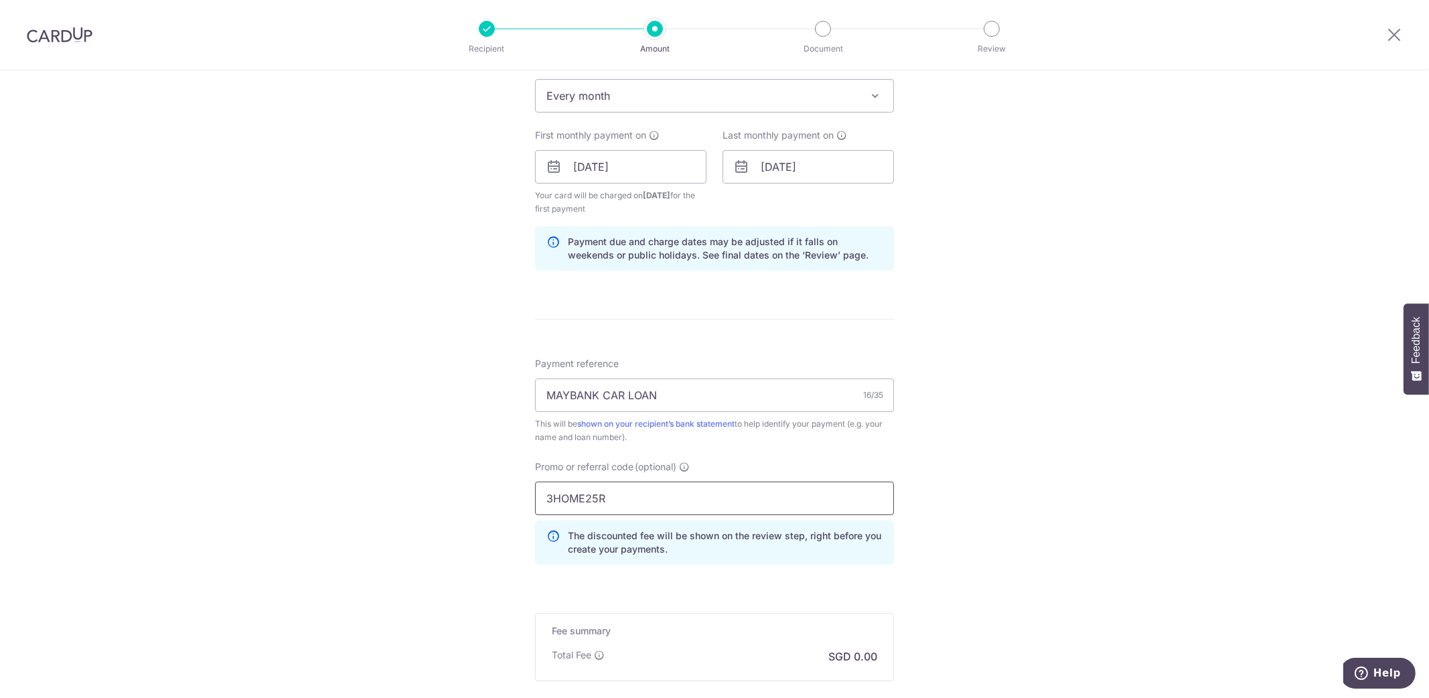
scroll to position [710, 0]
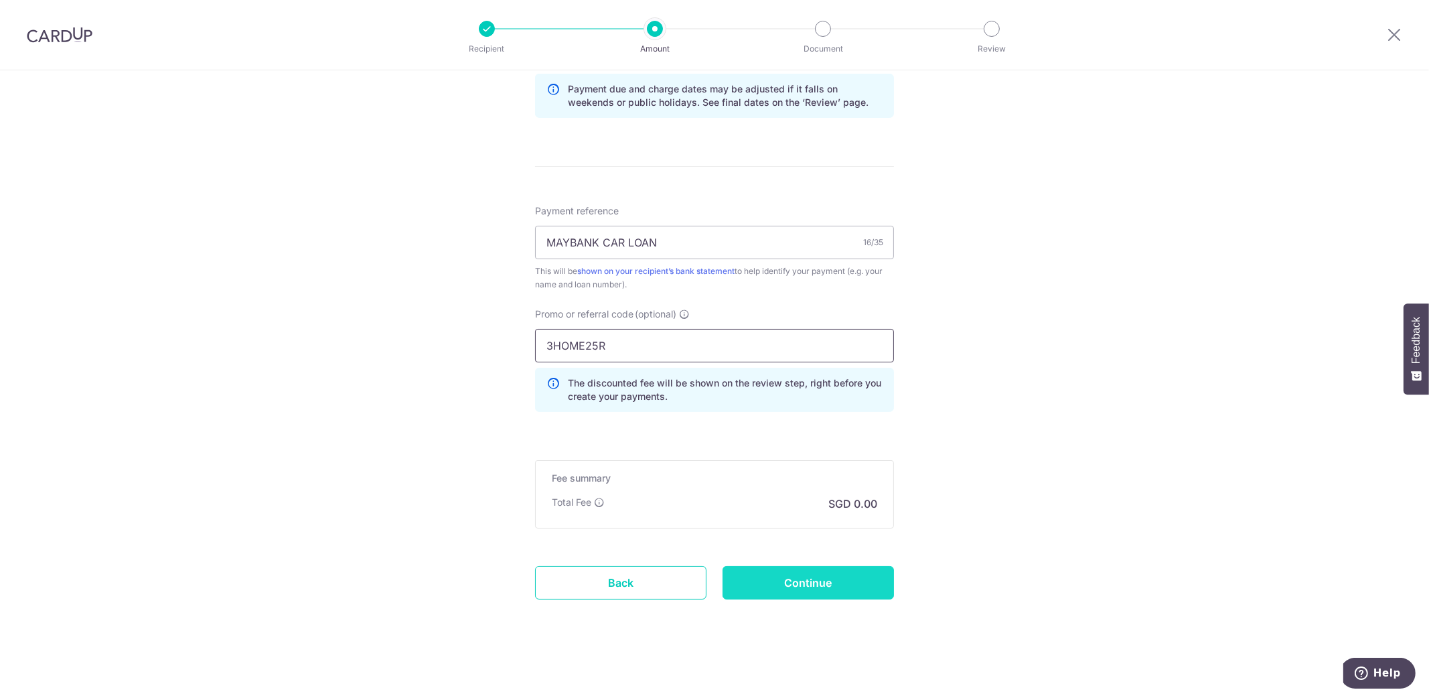
type input "3HOME25R"
click at [802, 583] on input "Continue" at bounding box center [807, 582] width 171 height 33
type input "Create Schedule"
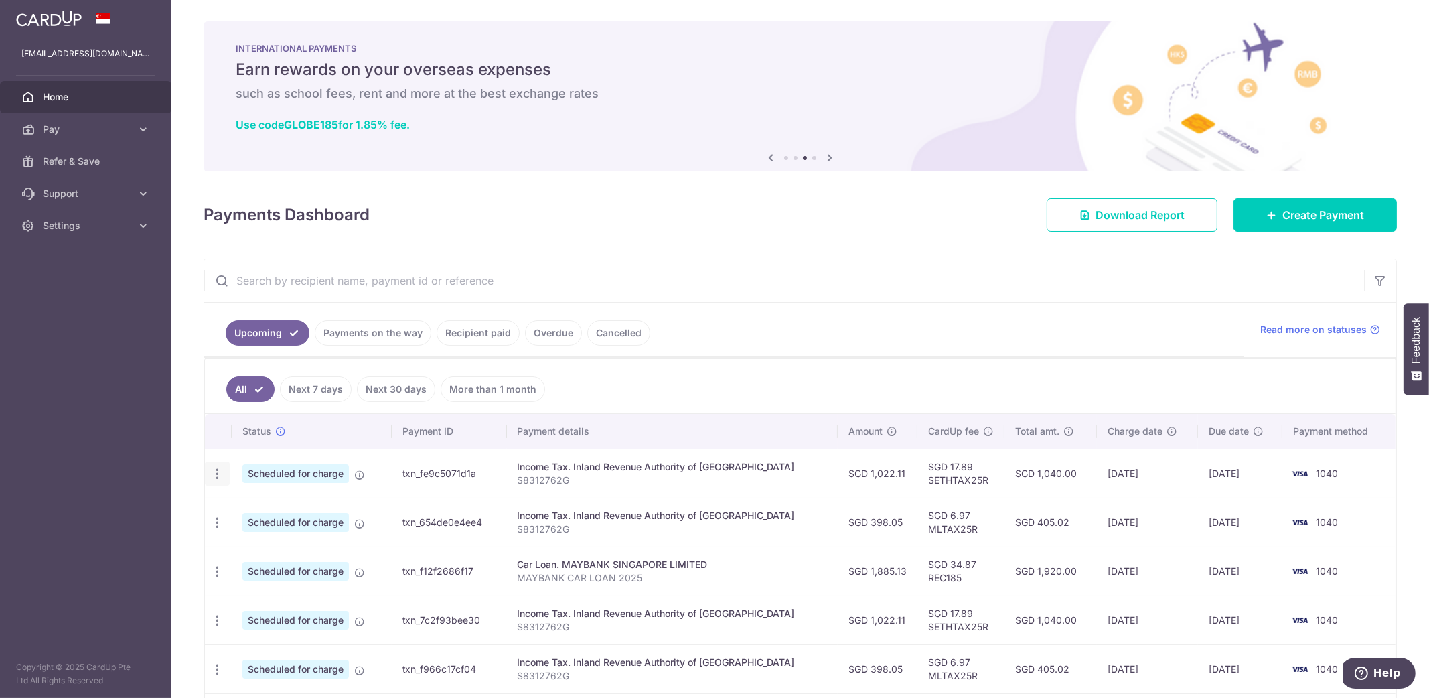
click at [213, 467] on icon "button" at bounding box center [217, 474] width 14 height 14
click at [248, 507] on span "Update payment" at bounding box center [288, 510] width 91 height 16
radio input "true"
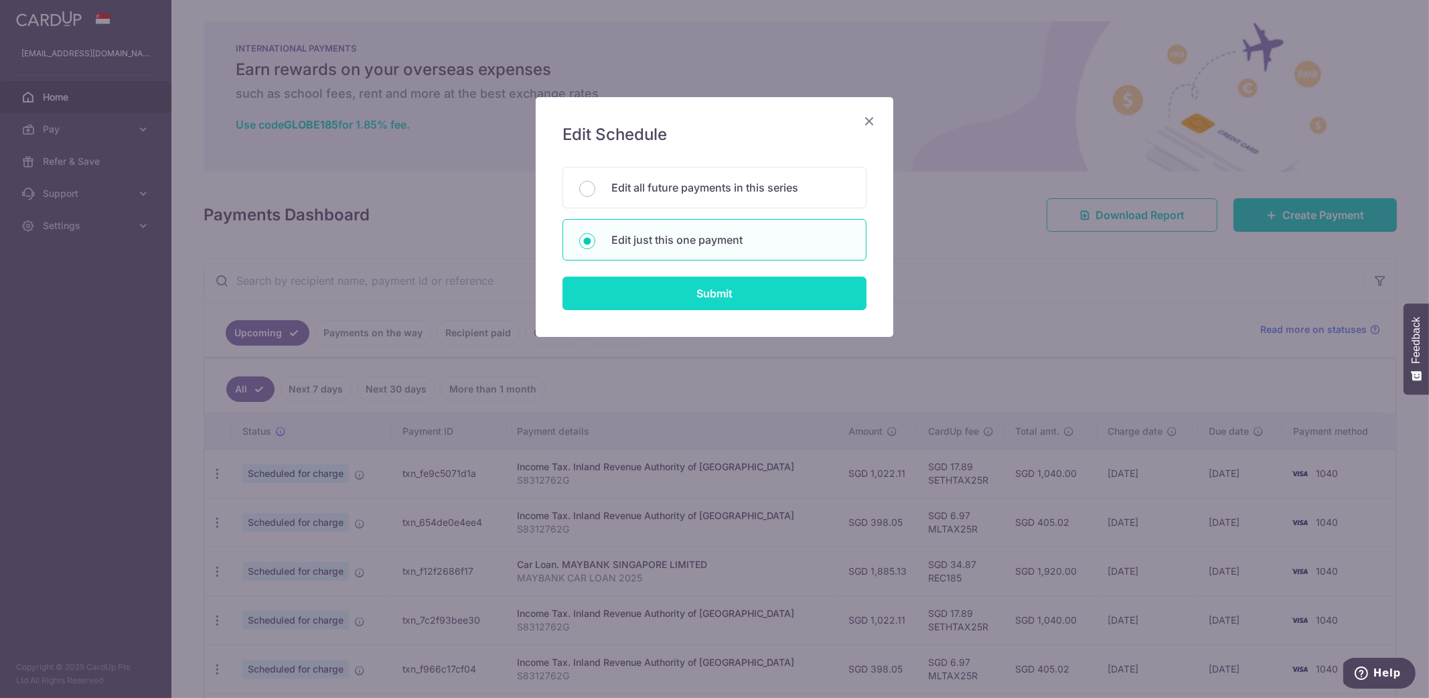
click at [710, 287] on input "Submit" at bounding box center [714, 293] width 304 height 33
radio input "true"
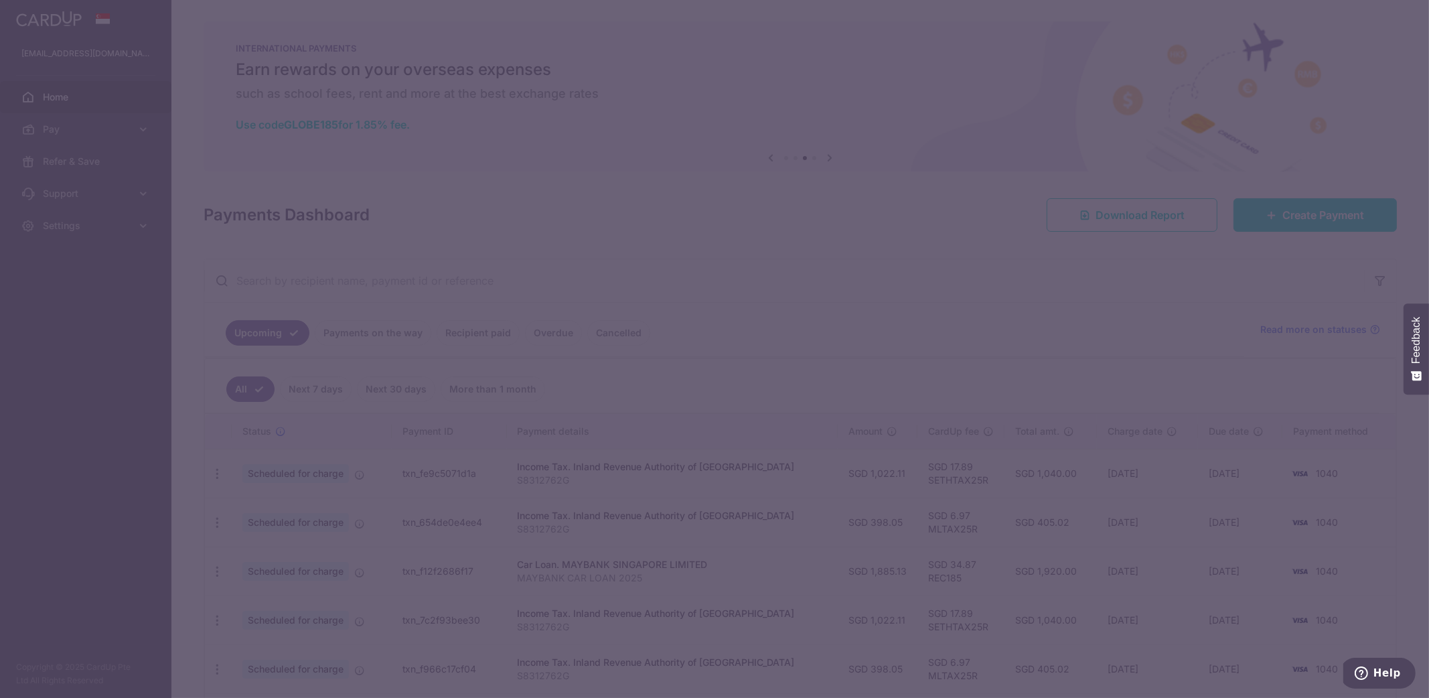
type input "1,022.11"
type input "[DATE]"
type input "S8312762G"
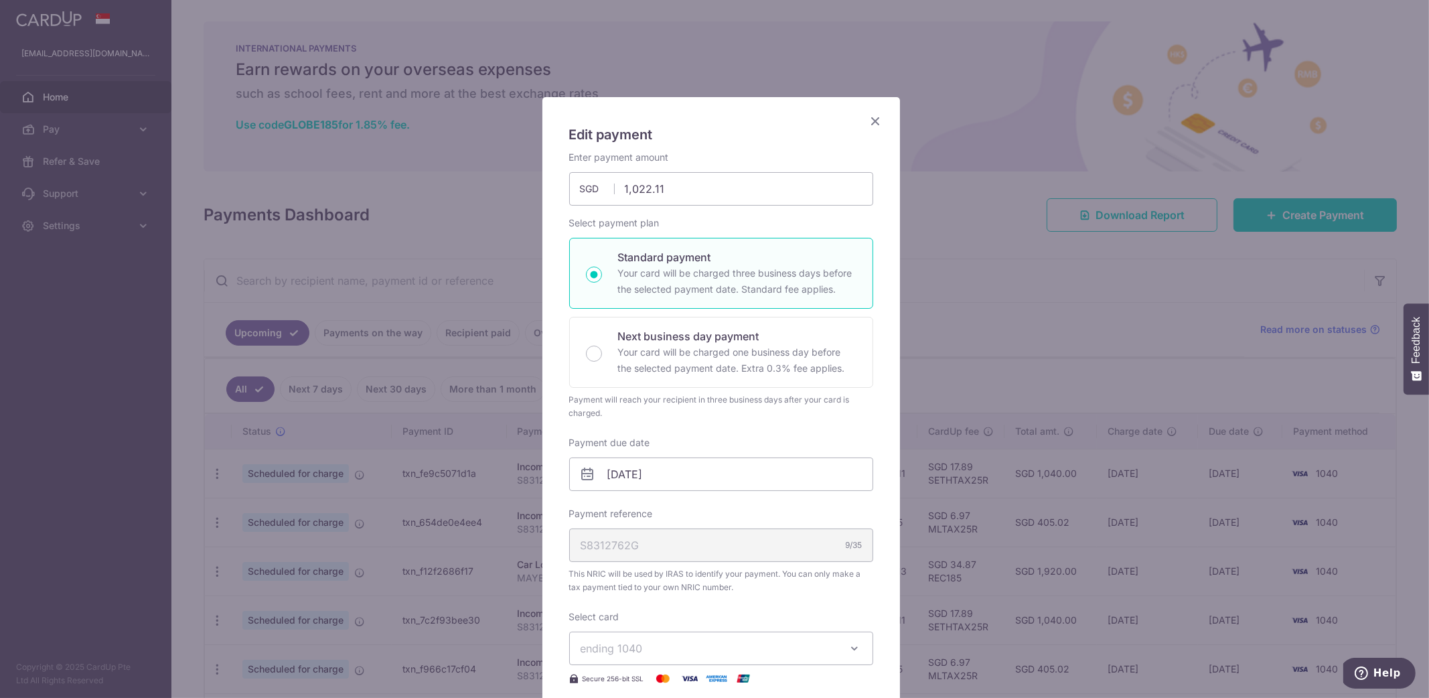
scroll to position [279, 0]
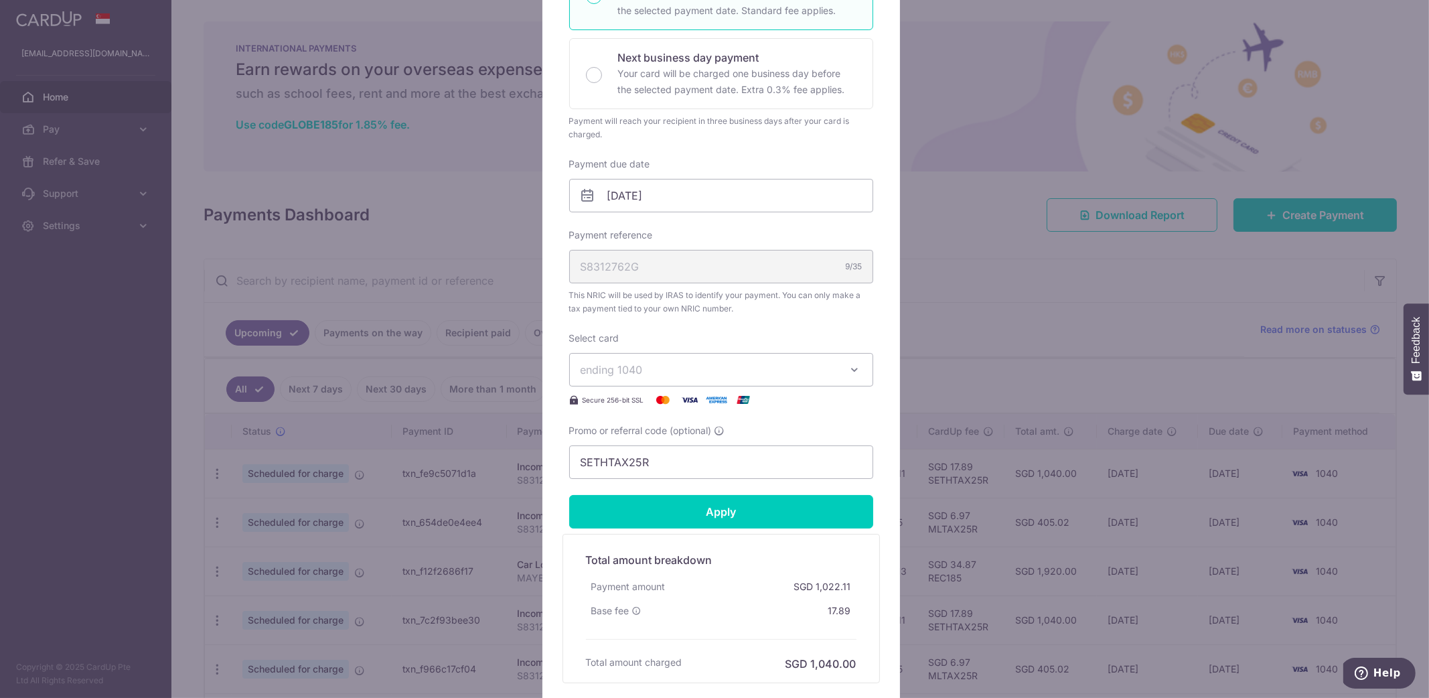
click at [848, 372] on icon "button" at bounding box center [854, 369] width 13 height 13
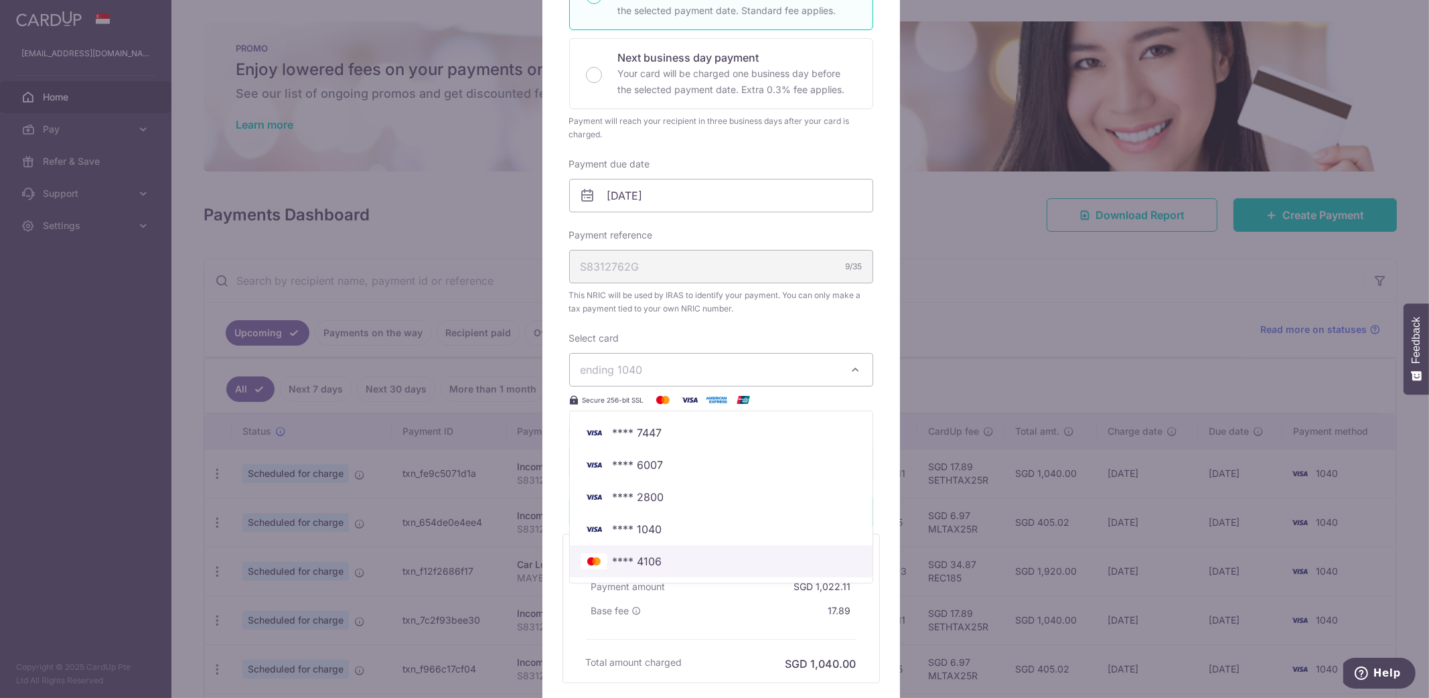
click at [637, 560] on span "**** 4106" at bounding box center [638, 561] width 50 height 16
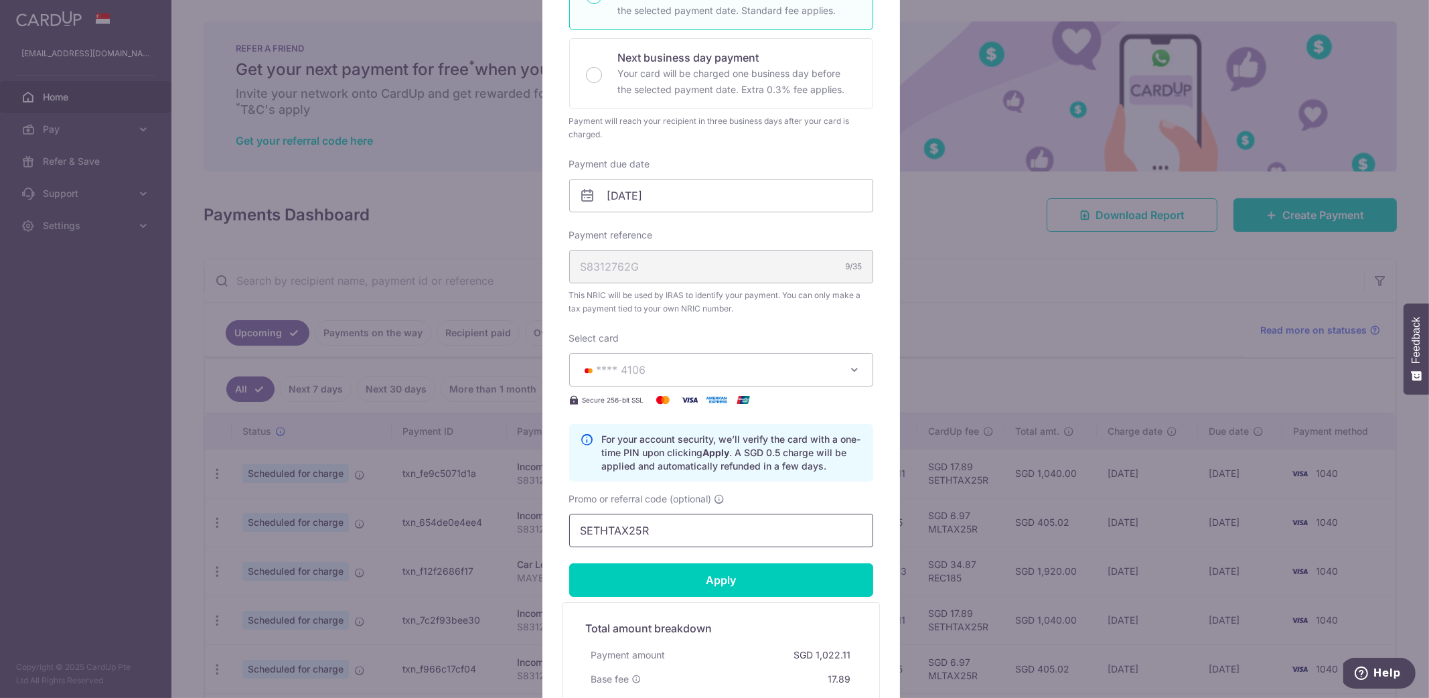
drag, startPoint x: 690, startPoint y: 534, endPoint x: 635, endPoint y: 534, distance: 54.2
click at [676, 534] on input "SETHTAX25R" at bounding box center [721, 530] width 304 height 33
drag, startPoint x: 659, startPoint y: 526, endPoint x: 505, endPoint y: 526, distance: 154.0
click at [505, 526] on div "Edit payment By clicking apply, you will make changes to all payments to Inland…" at bounding box center [714, 349] width 1429 height 698
paste input "MCTAX25"
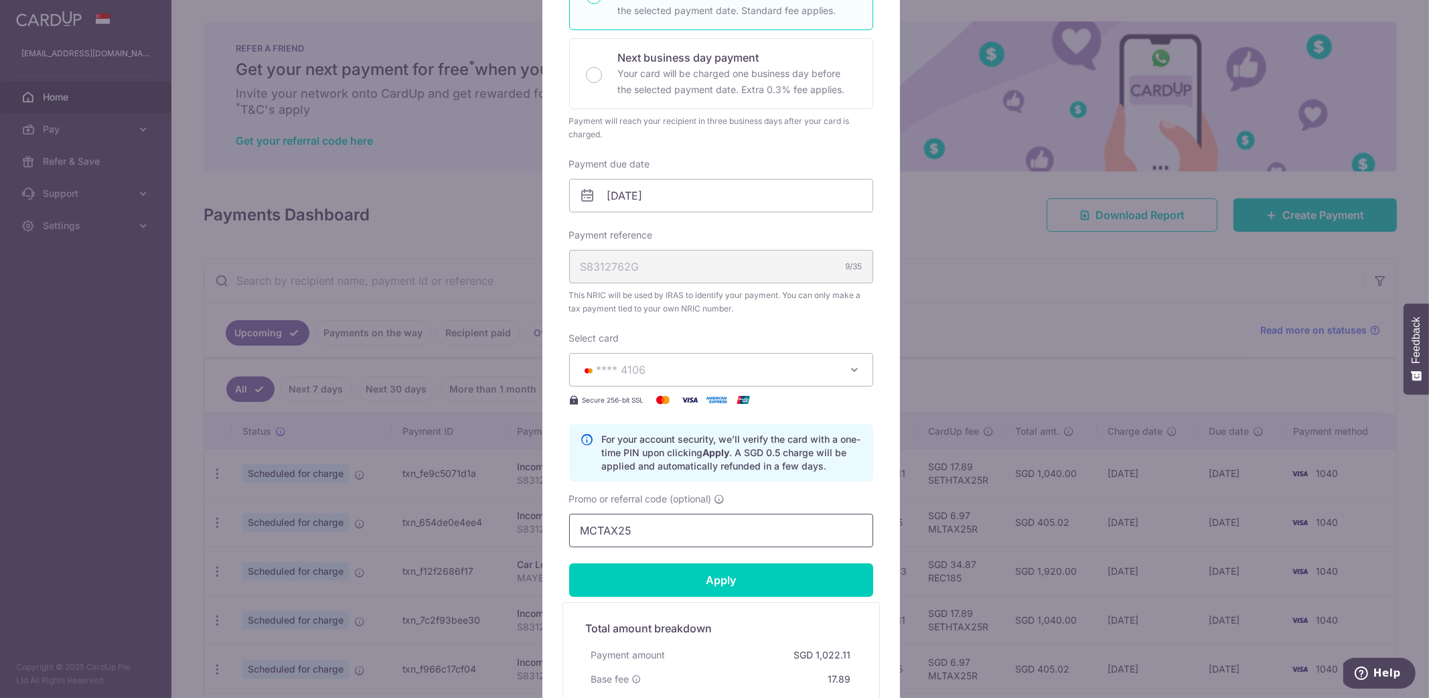
scroll to position [454, 0]
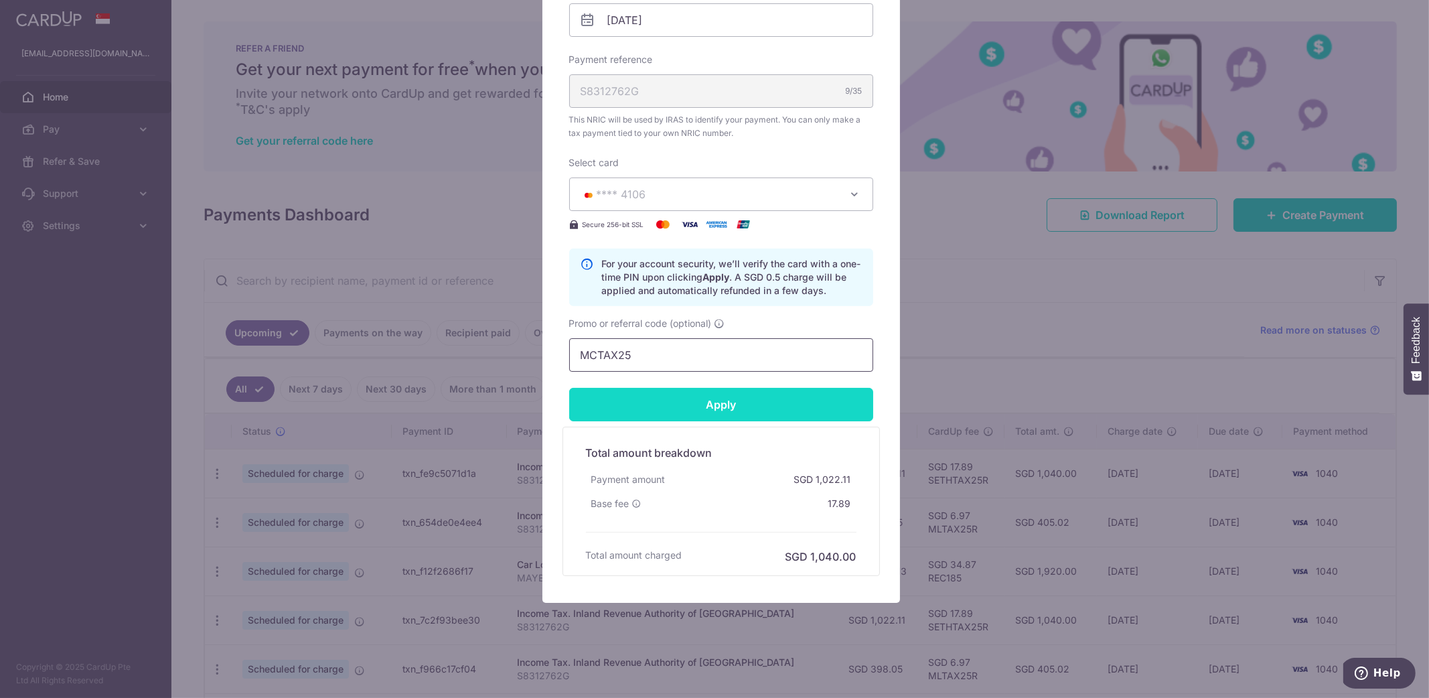
type input "MCTAX25"
click at [706, 408] on input "Apply" at bounding box center [721, 404] width 304 height 33
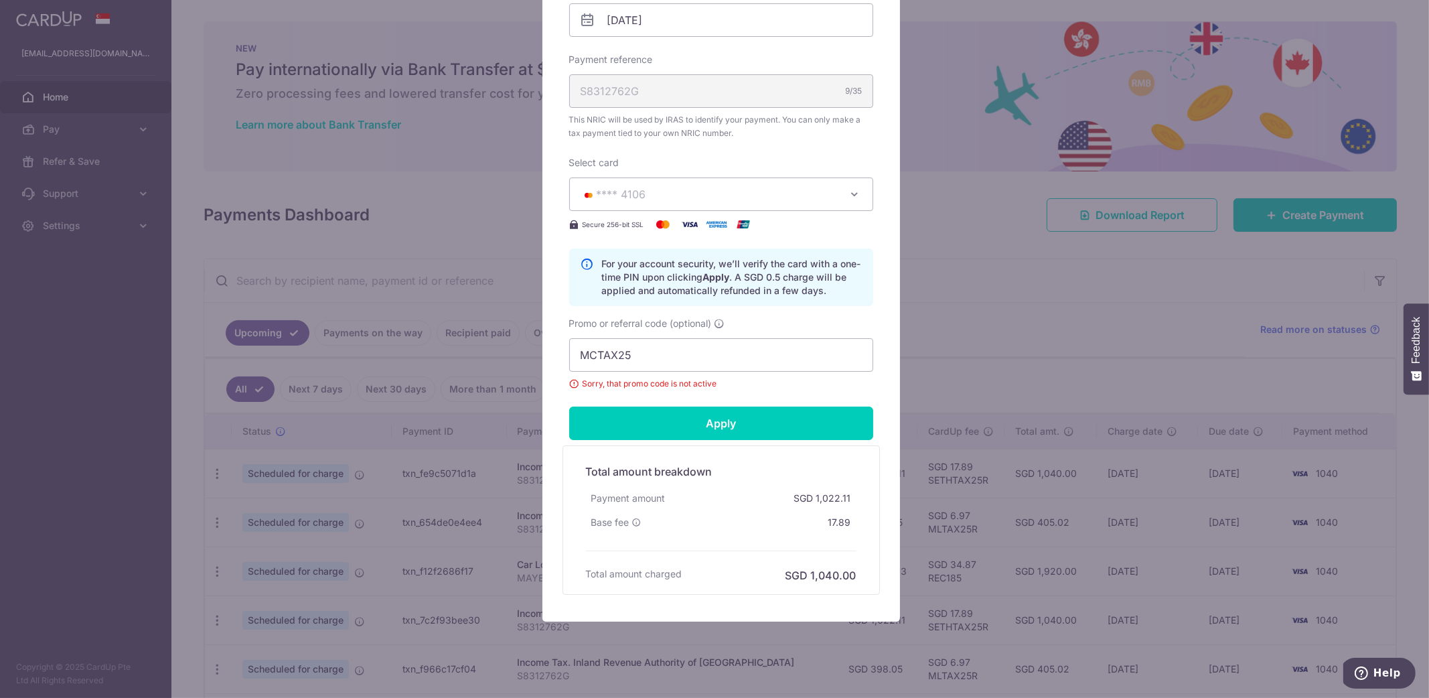
scroll to position [0, 0]
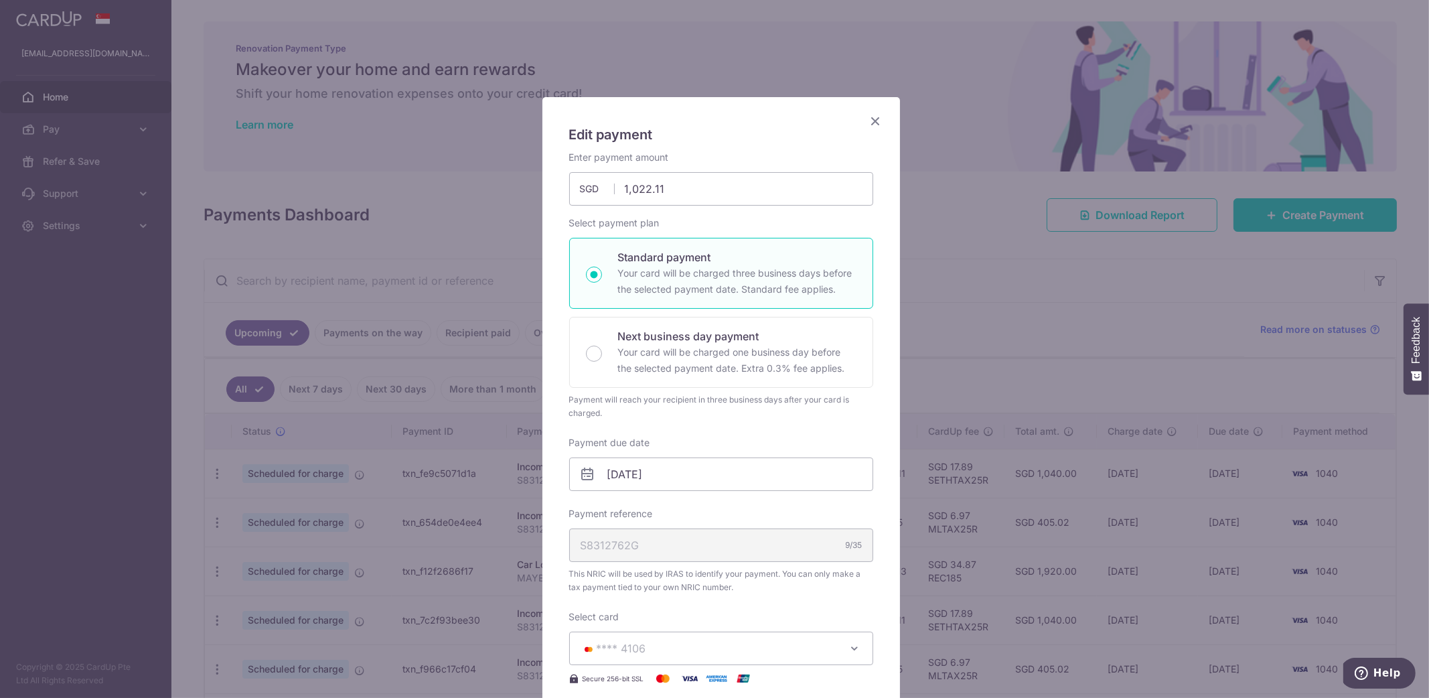
click at [874, 127] on icon "Close" at bounding box center [876, 120] width 16 height 17
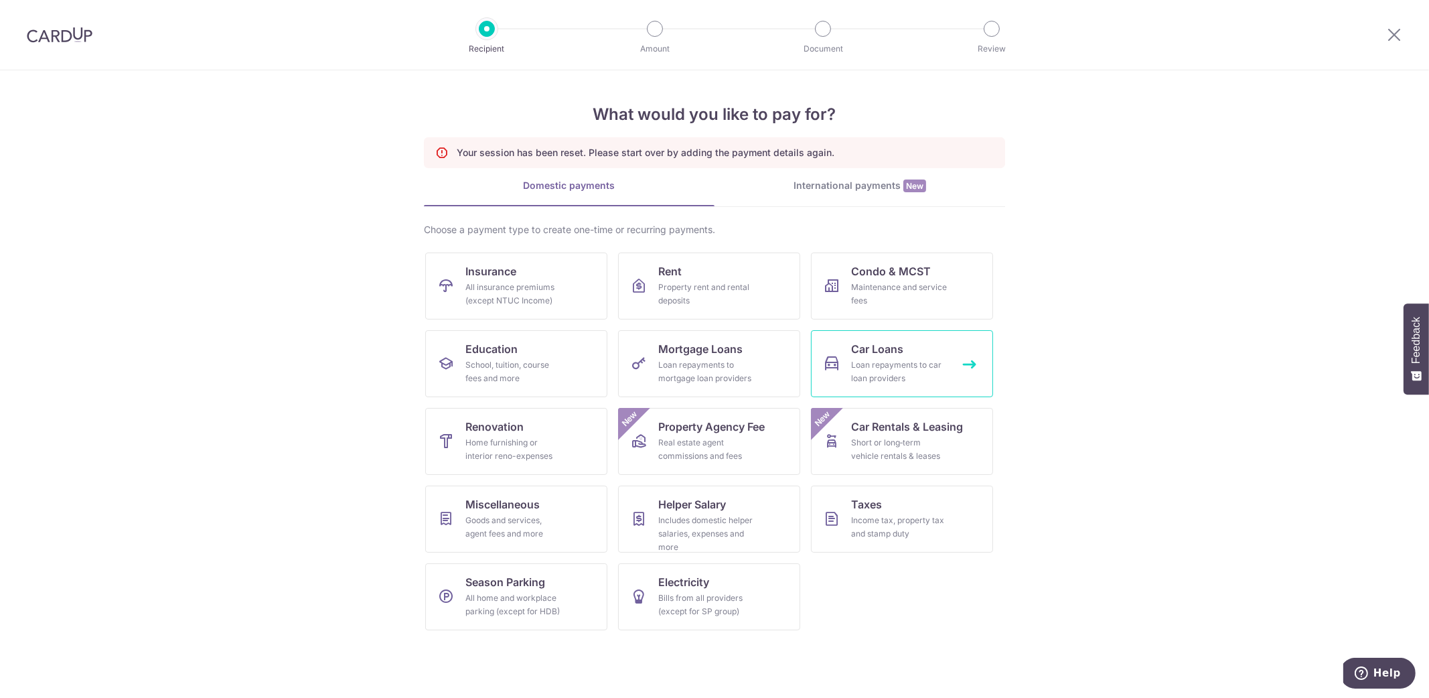
click at [860, 373] on div "Loan repayments to car loan providers" at bounding box center [899, 371] width 96 height 27
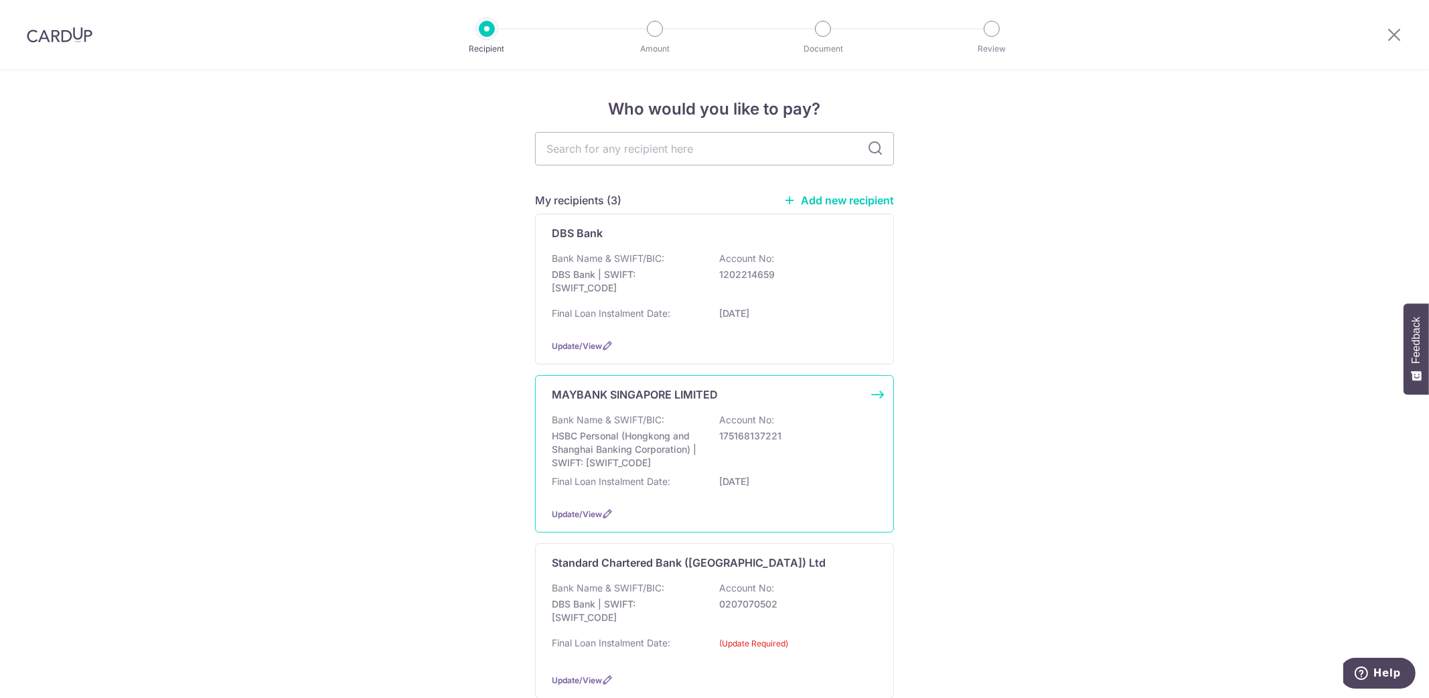
click at [723, 422] on p "Account No:" at bounding box center [746, 419] width 55 height 13
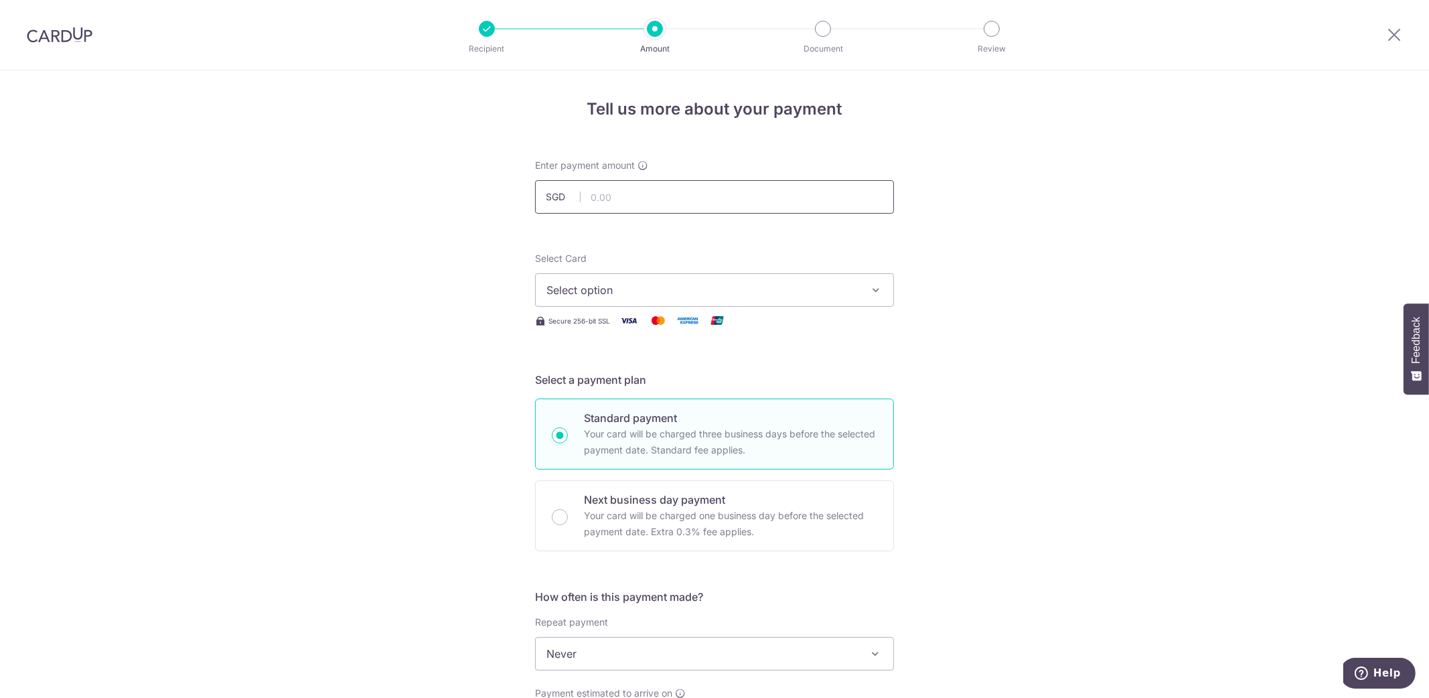
click at [670, 197] on input "text" at bounding box center [714, 196] width 359 height 33
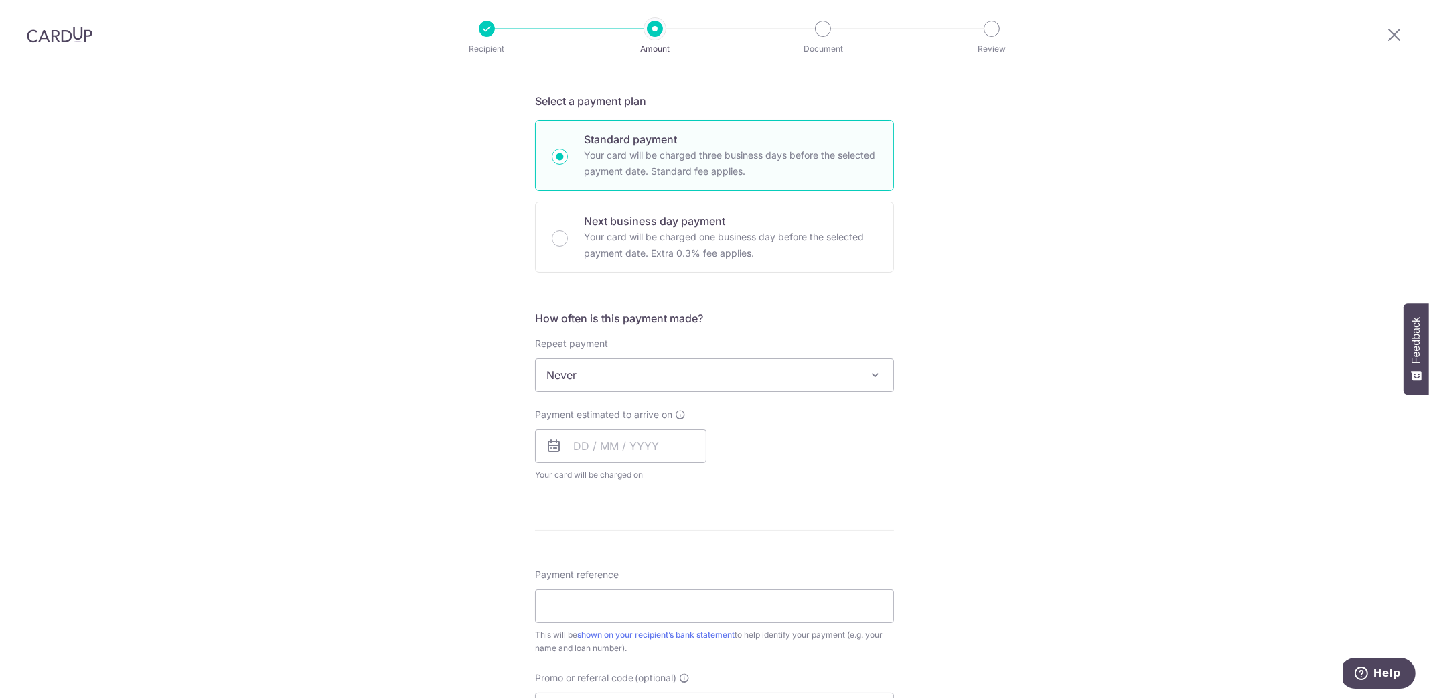
type input "1,890.00"
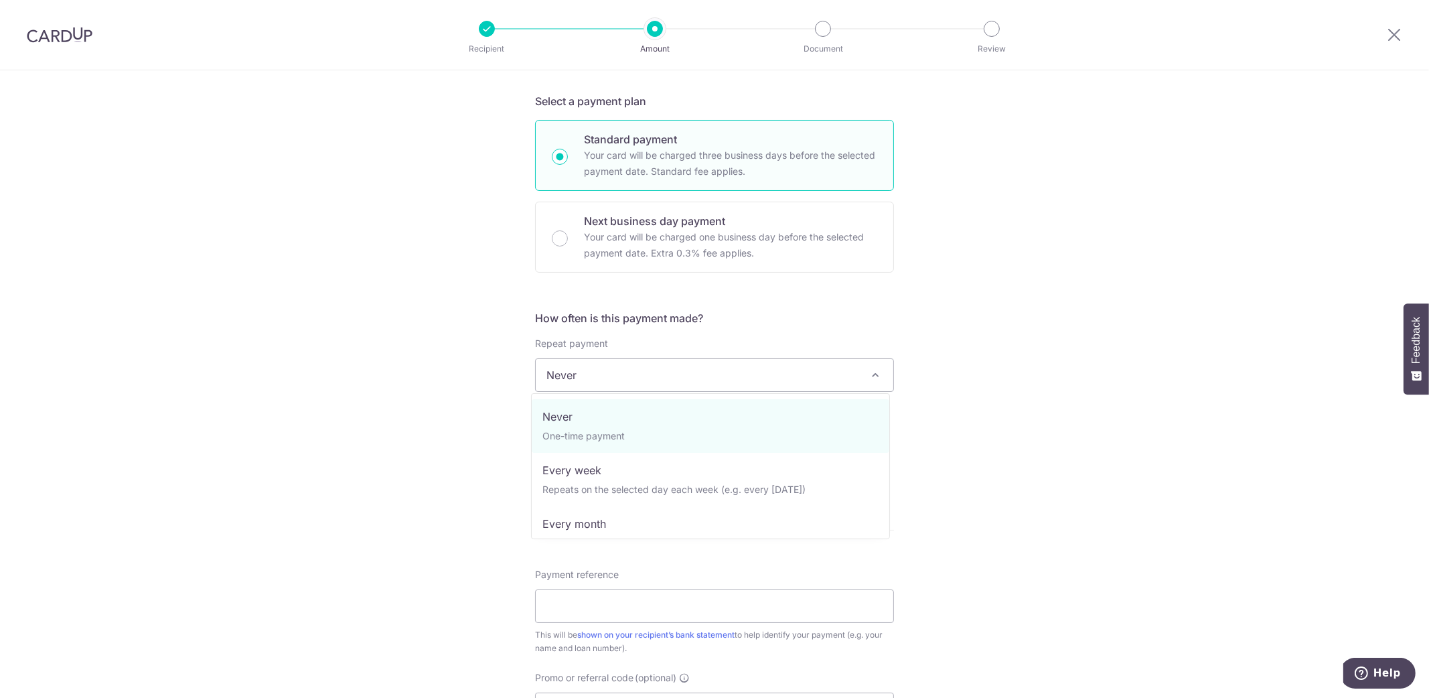
click at [694, 384] on span "Never" at bounding box center [715, 375] width 358 height 32
select select "3"
type input "[DATE]"
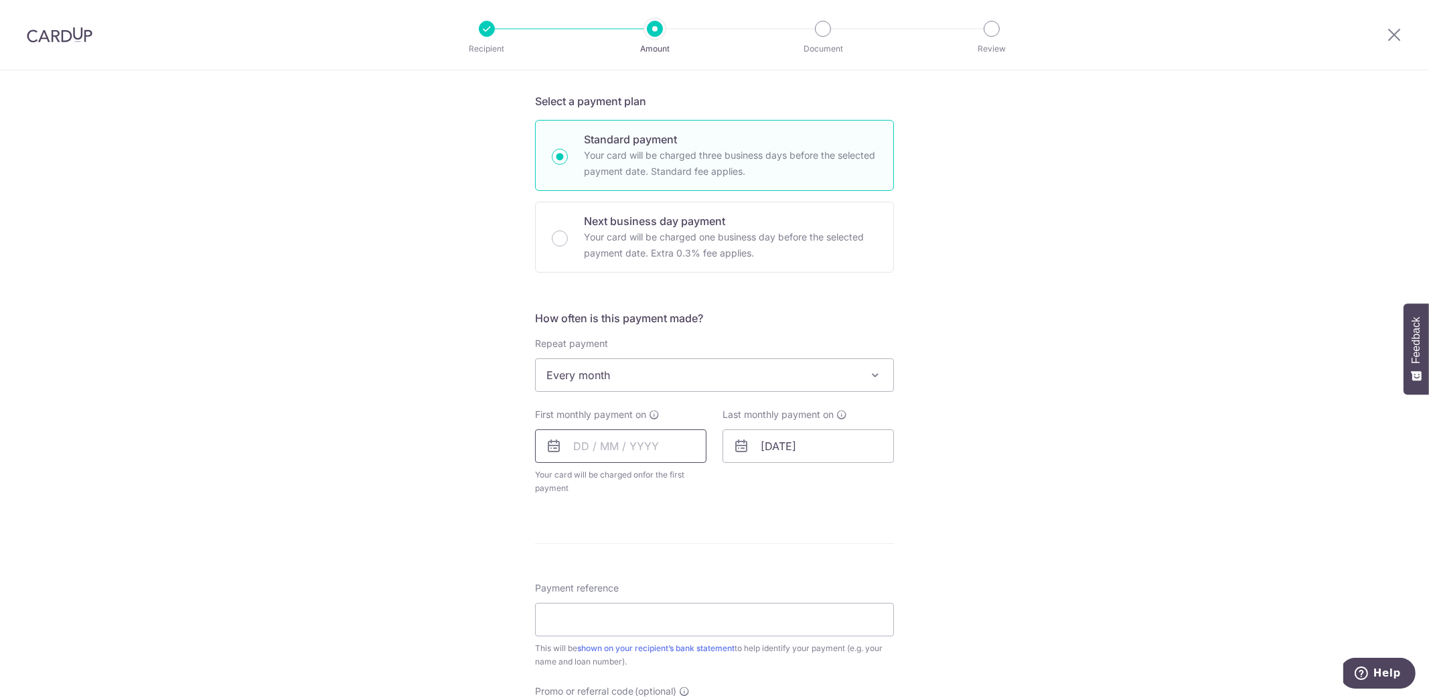
click at [636, 449] on input "text" at bounding box center [620, 445] width 171 height 33
click at [605, 564] on link "9" at bounding box center [615, 567] width 21 height 21
type input "[DATE]"
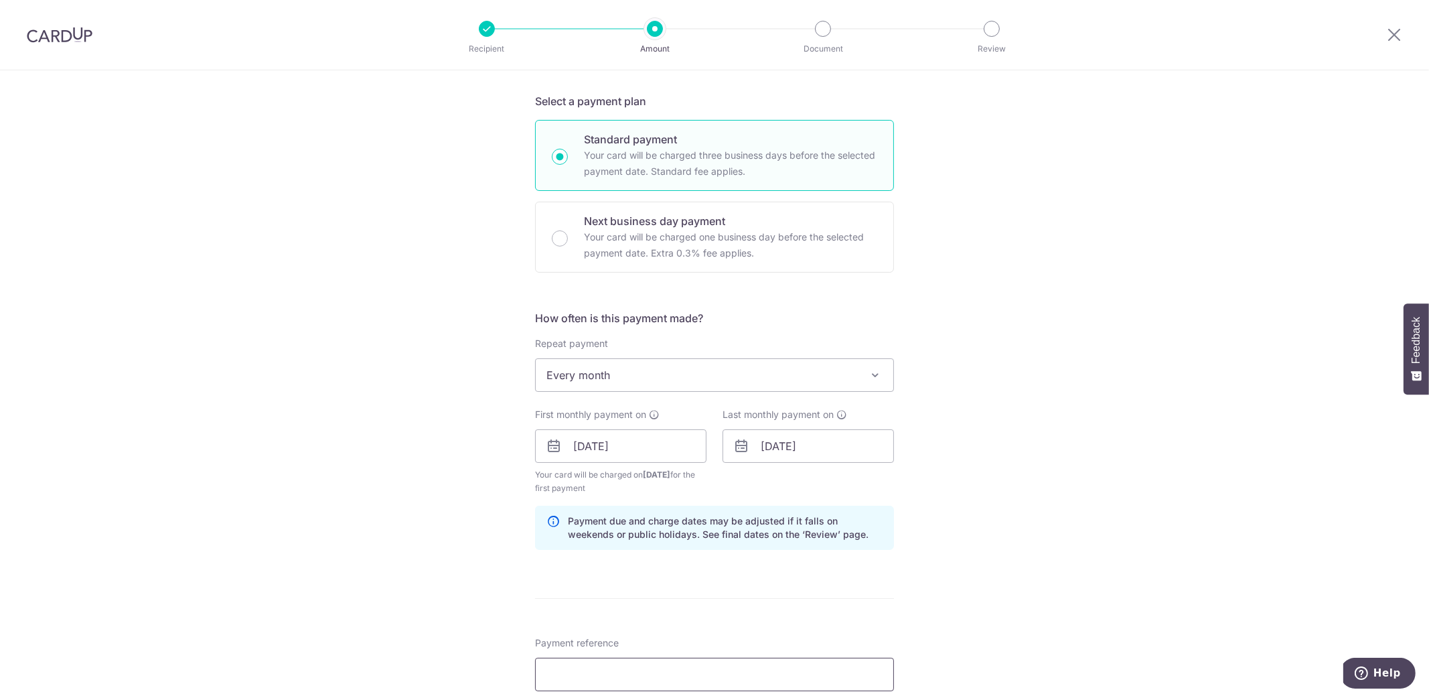
click at [617, 670] on input "Payment reference" at bounding box center [714, 673] width 359 height 33
paste input "3HOME25R"
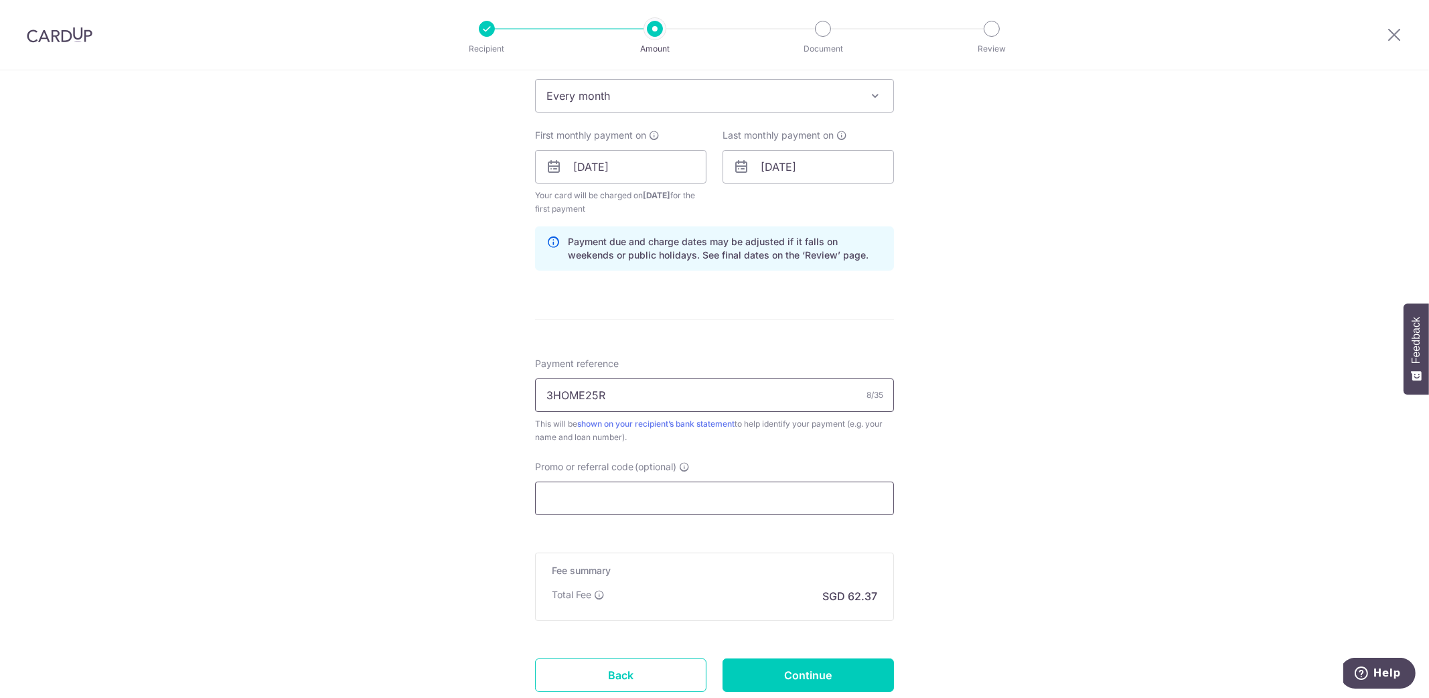
type input "3HOME25R"
click at [654, 489] on input "Promo or referral code (optional)" at bounding box center [714, 497] width 359 height 33
paste input "3HOME25R"
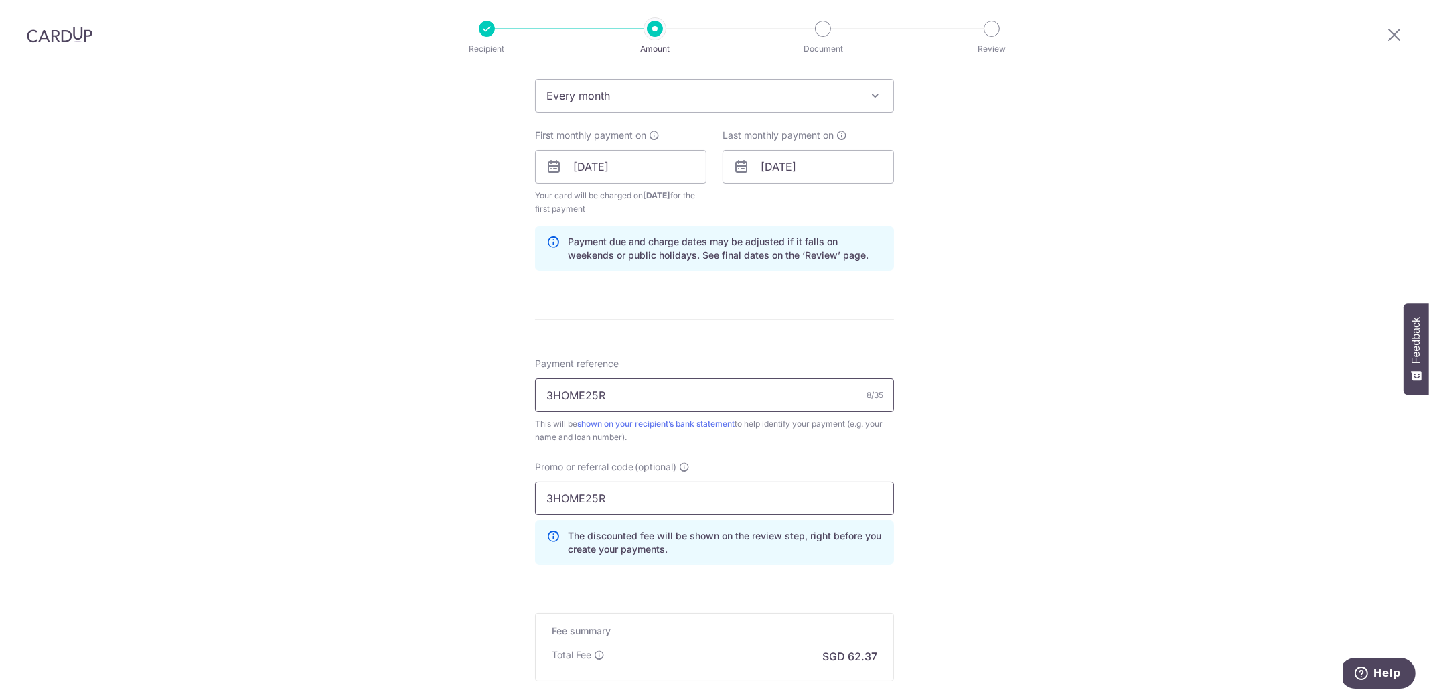
type input "3HOME25R"
drag, startPoint x: 634, startPoint y: 392, endPoint x: 465, endPoint y: 388, distance: 168.8
click at [465, 388] on div "Tell us more about your payment Enter payment amount SGD 1,890.00 1890.00 Selec…" at bounding box center [714, 183] width 1429 height 1340
type input "MAYBANK CAR LOAN"
click at [1006, 407] on div "Tell us more about your payment Enter payment amount SGD 1,890.00 1890.00 Selec…" at bounding box center [714, 183] width 1429 height 1340
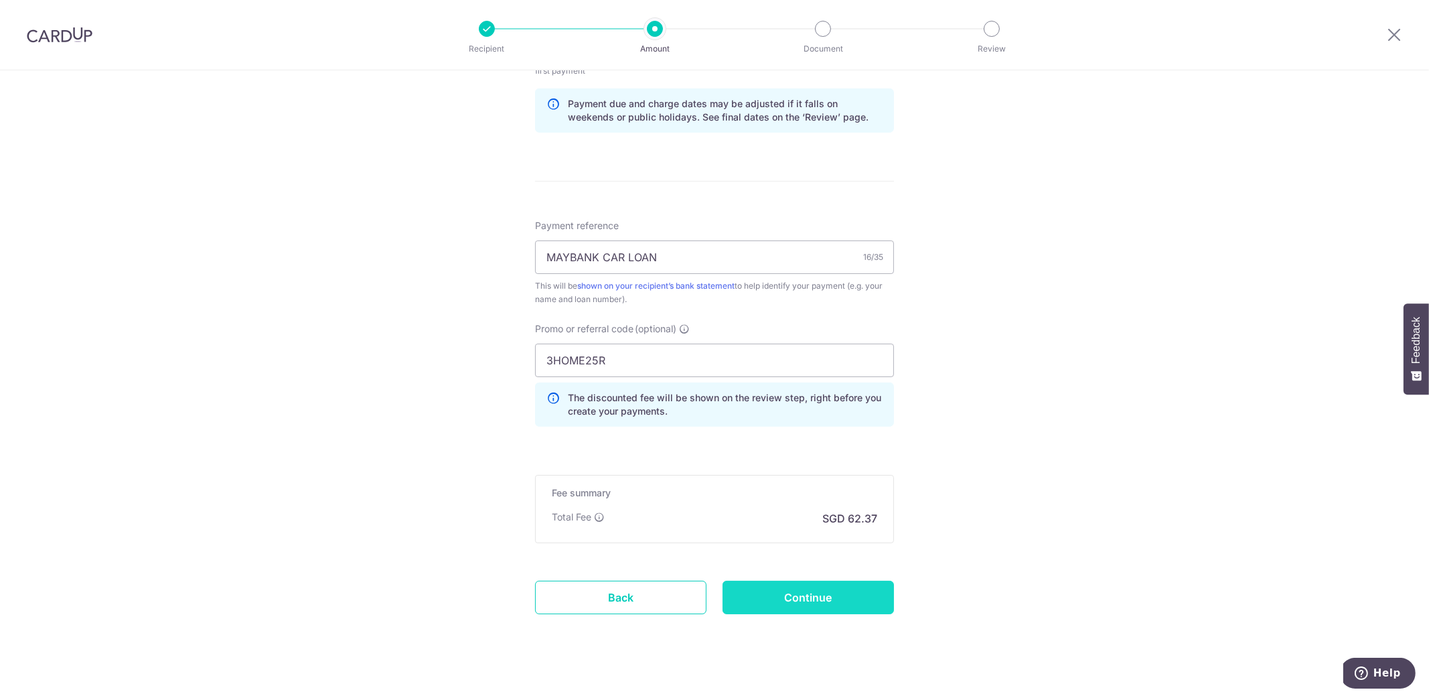
scroll to position [710, 0]
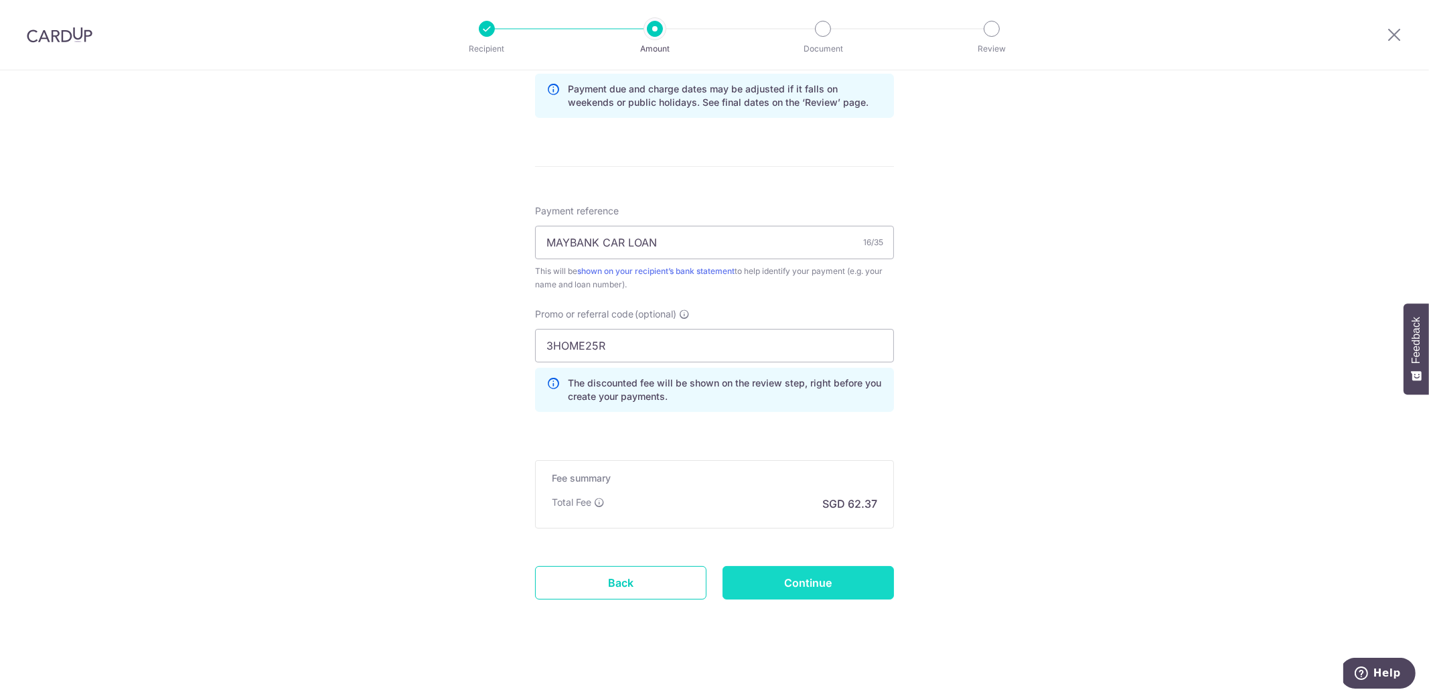
click at [819, 573] on input "Continue" at bounding box center [807, 582] width 171 height 33
type input "Create Schedule"
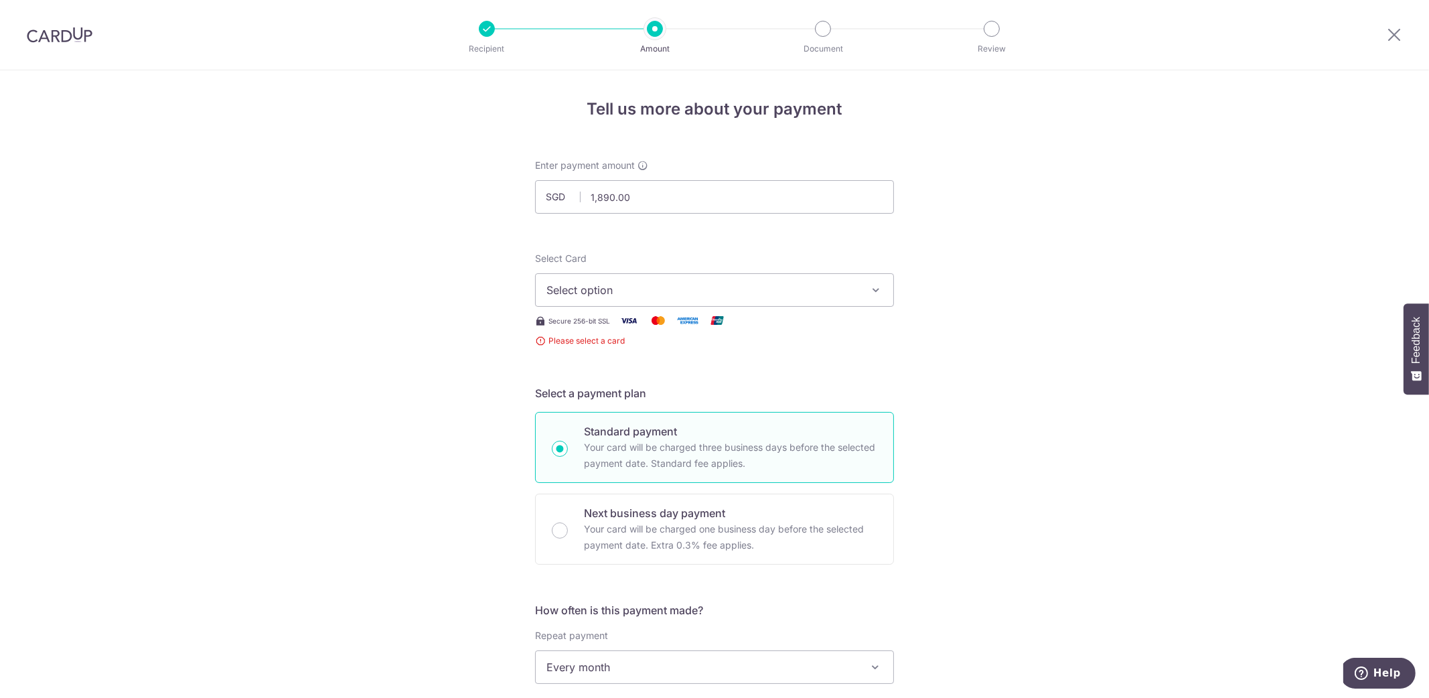
click at [803, 307] on div "Select Card Select option Add credit card Your Cards **** 7447 **** 6007 **** 2…" at bounding box center [714, 300] width 359 height 96
click at [805, 300] on button "Select option" at bounding box center [714, 289] width 359 height 33
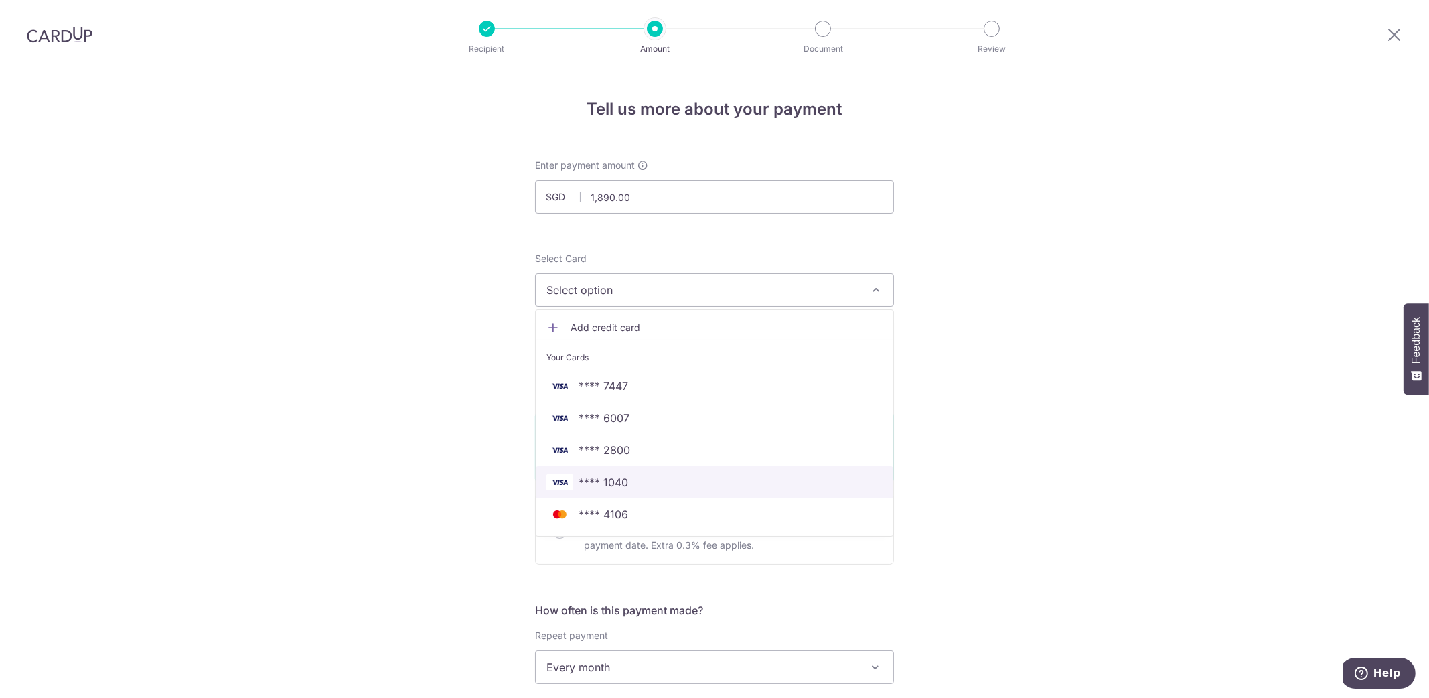
click at [663, 480] on span "**** 1040" at bounding box center [714, 482] width 336 height 16
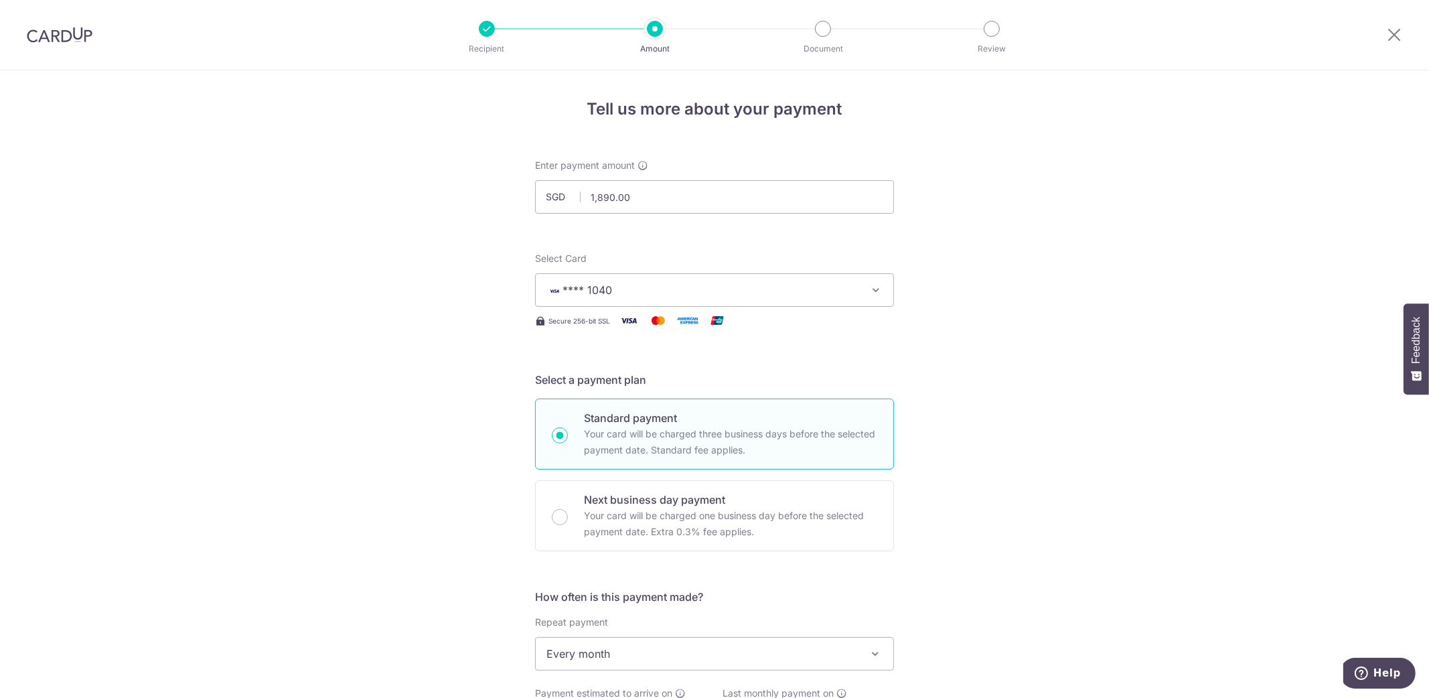
click at [927, 480] on div "Tell us more about your payment Enter payment amount SGD 1,890.00 1890.00 Selec…" at bounding box center [714, 705] width 1429 height 1271
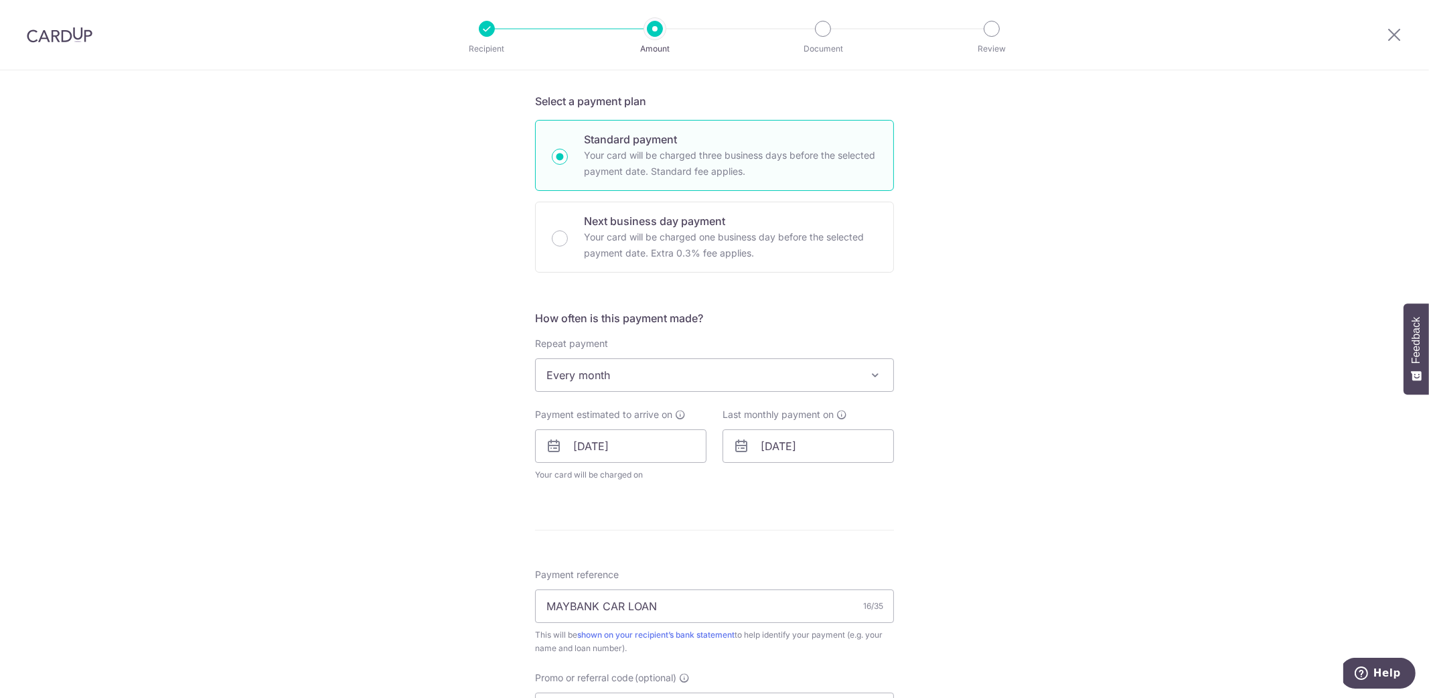
scroll to position [558, 0]
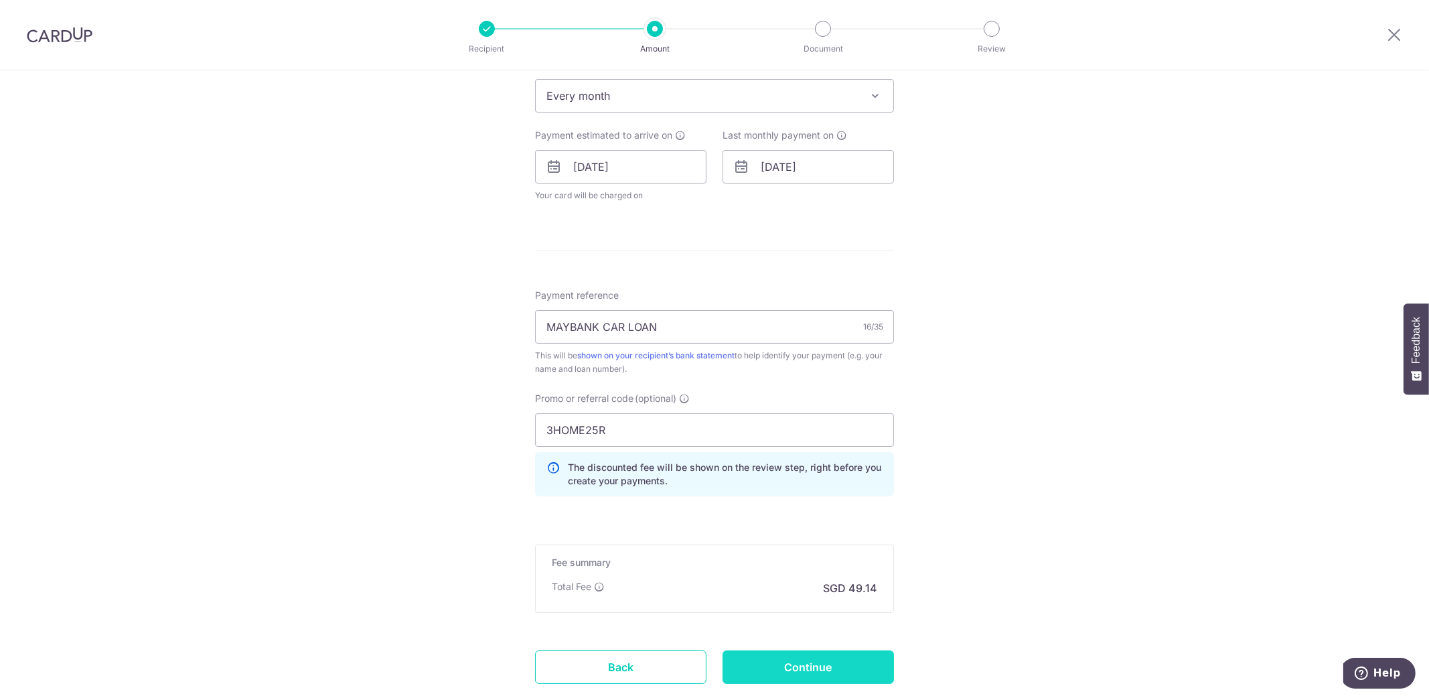
click at [793, 663] on input "Continue" at bounding box center [807, 666] width 171 height 33
type input "Create Schedule"
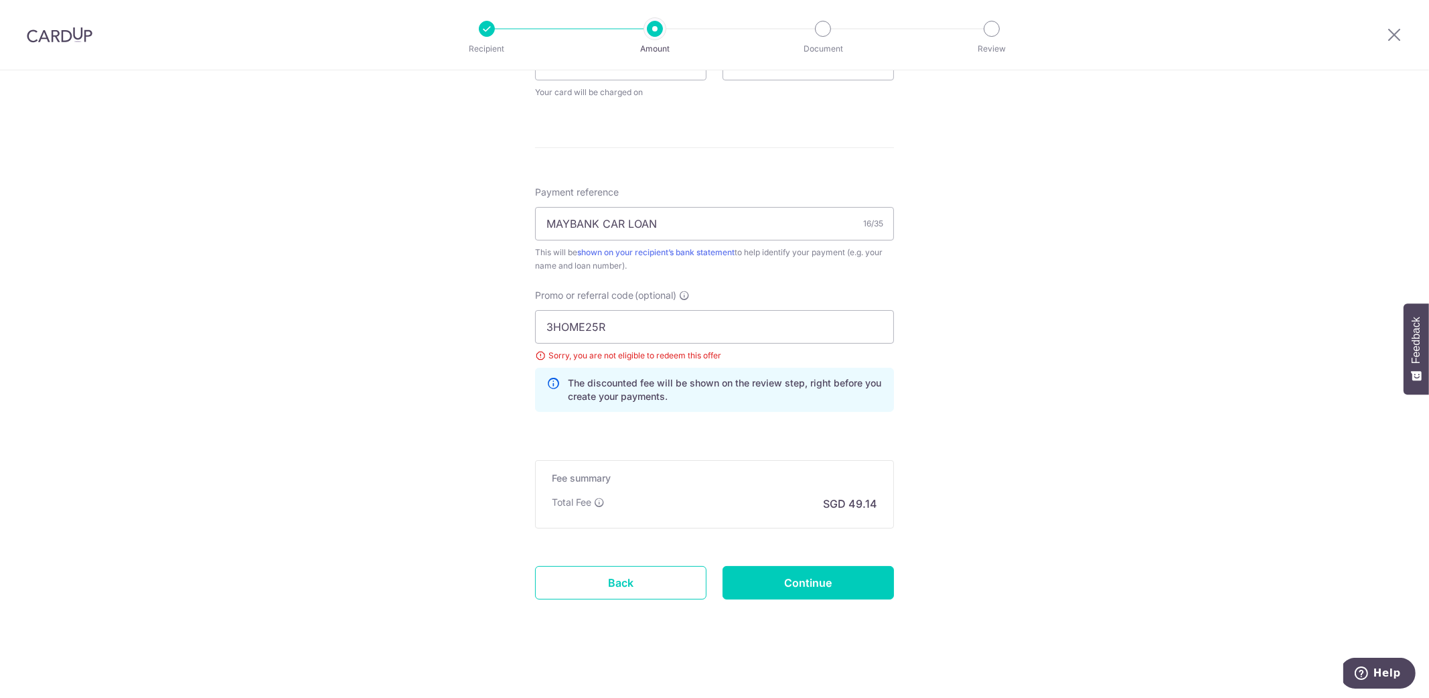
scroll to position [382, 0]
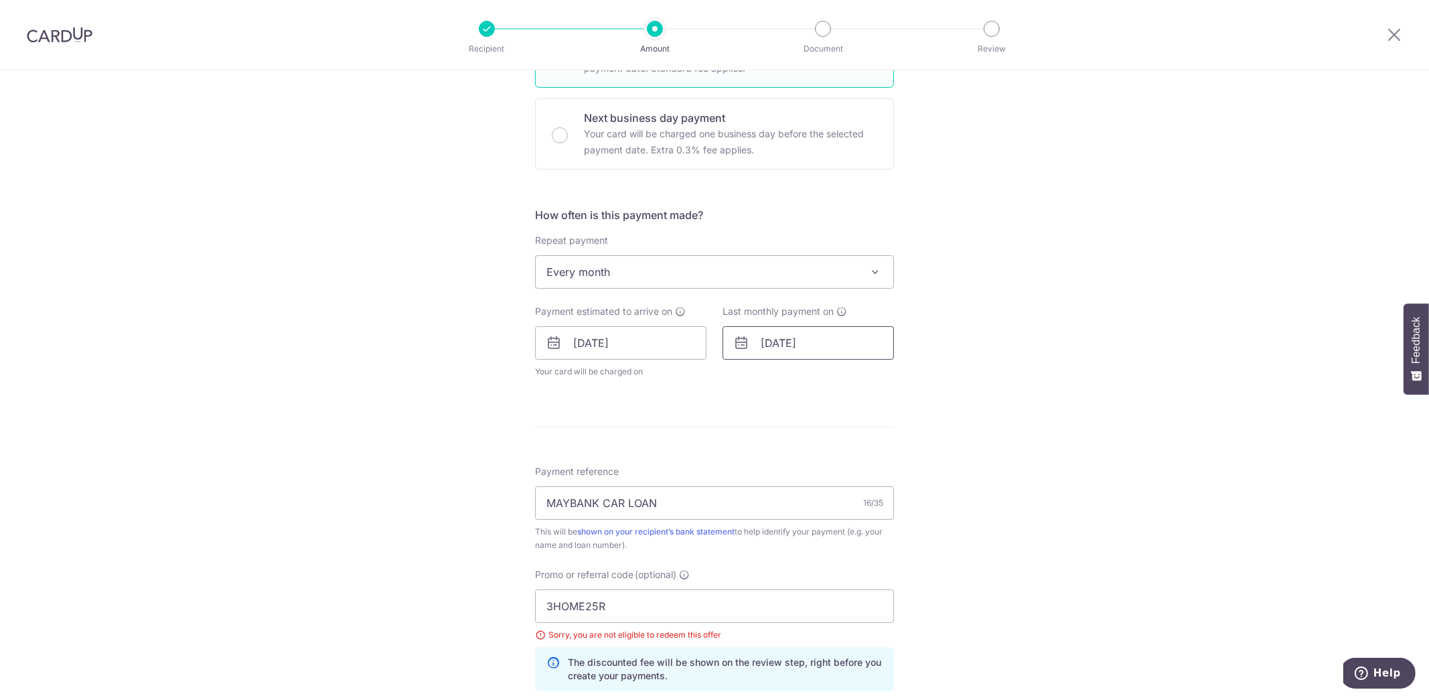
click at [803, 342] on input "[DATE]" at bounding box center [807, 342] width 171 height 33
click at [851, 370] on div "Prev Next Jan Feb Mar Apr May Jun [DATE] Aug Sep Oct Nov [DATE] 2026 2027 2028 …" at bounding box center [829, 379] width 213 height 32
click at [797, 380] on select "Jan Feb Mar Apr May Jun Jul Aug Sep Oct Nov Dec" at bounding box center [798, 379] width 35 height 11
click at [844, 378] on select "2025 2026 2027 2028 2029 2030 2031 2032 2033 2034 2035" at bounding box center [860, 379] width 35 height 11
click at [798, 381] on select "Sep Oct Nov Dec" at bounding box center [798, 379] width 35 height 11
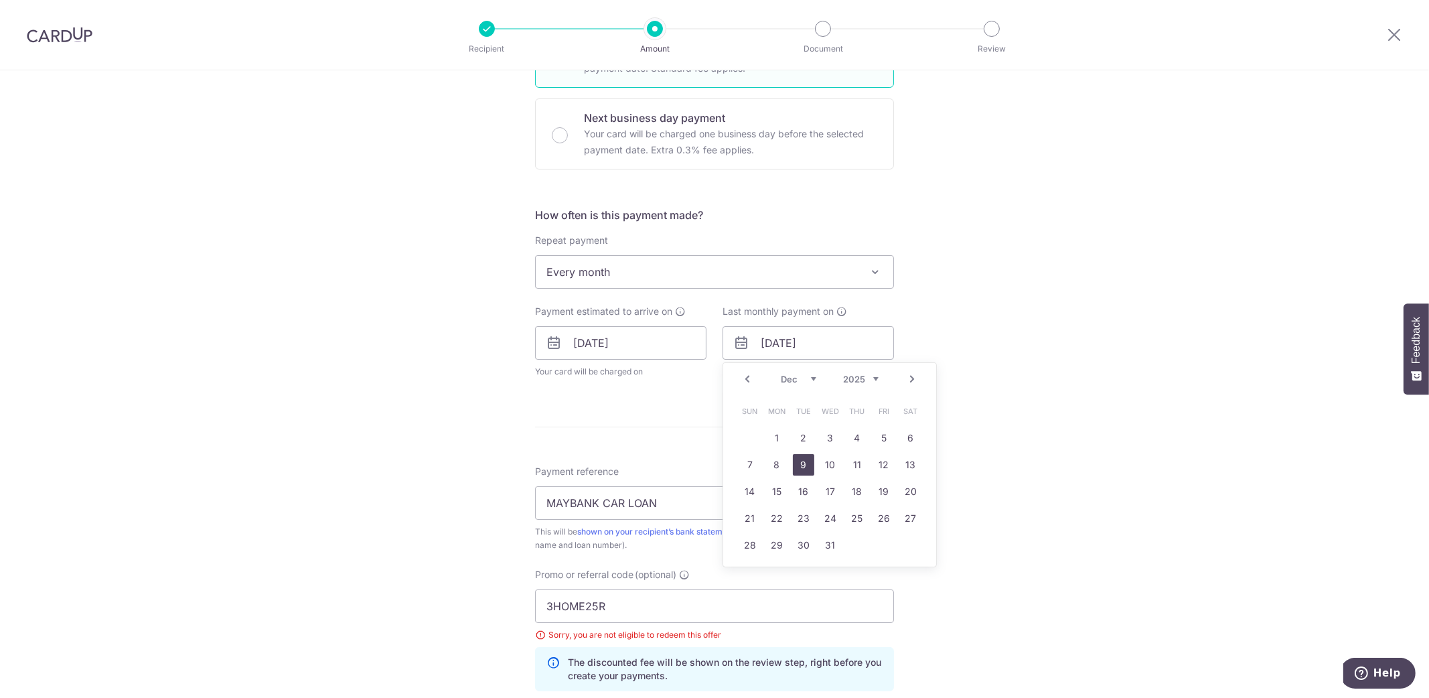
click at [797, 466] on link "9" at bounding box center [803, 464] width 21 height 21
type input "09/12/2025"
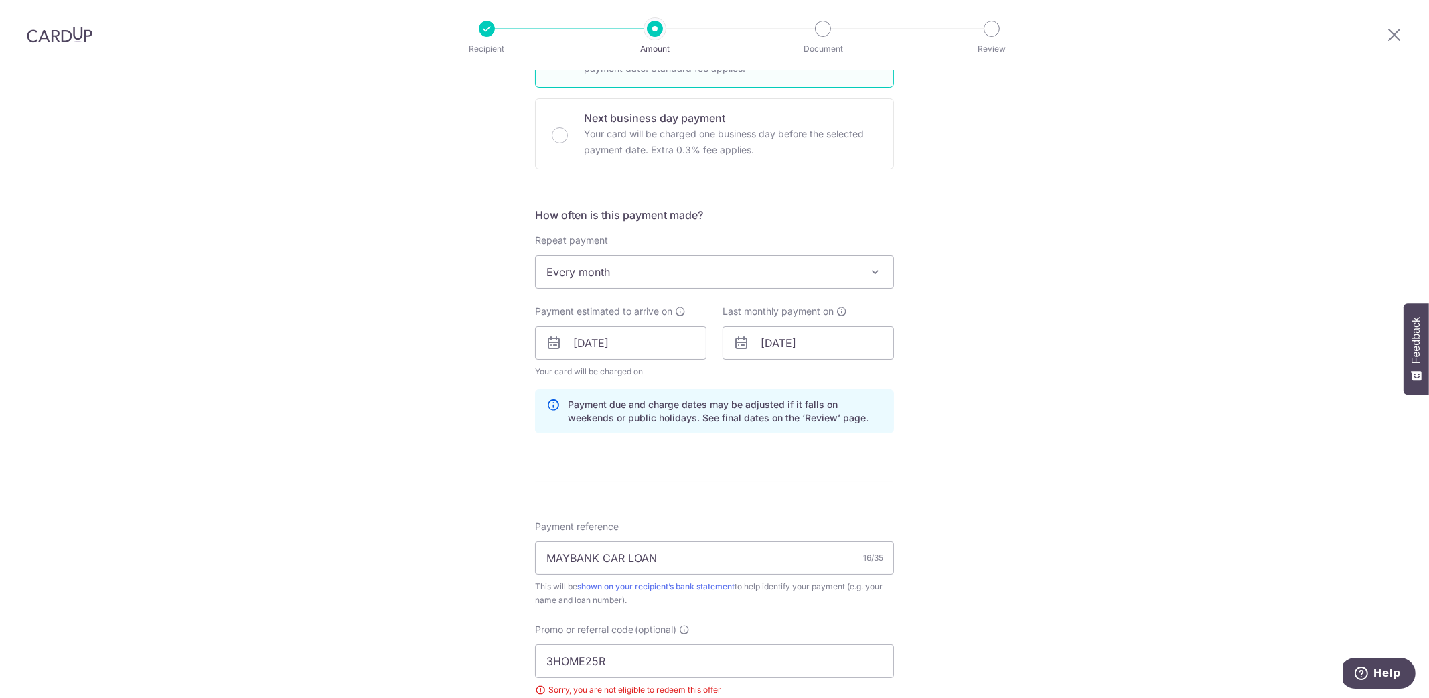
click at [1008, 471] on div "Tell us more about your payment Enter payment amount SGD 1,890.00 1890.00 Selec…" at bounding box center [714, 361] width 1429 height 1345
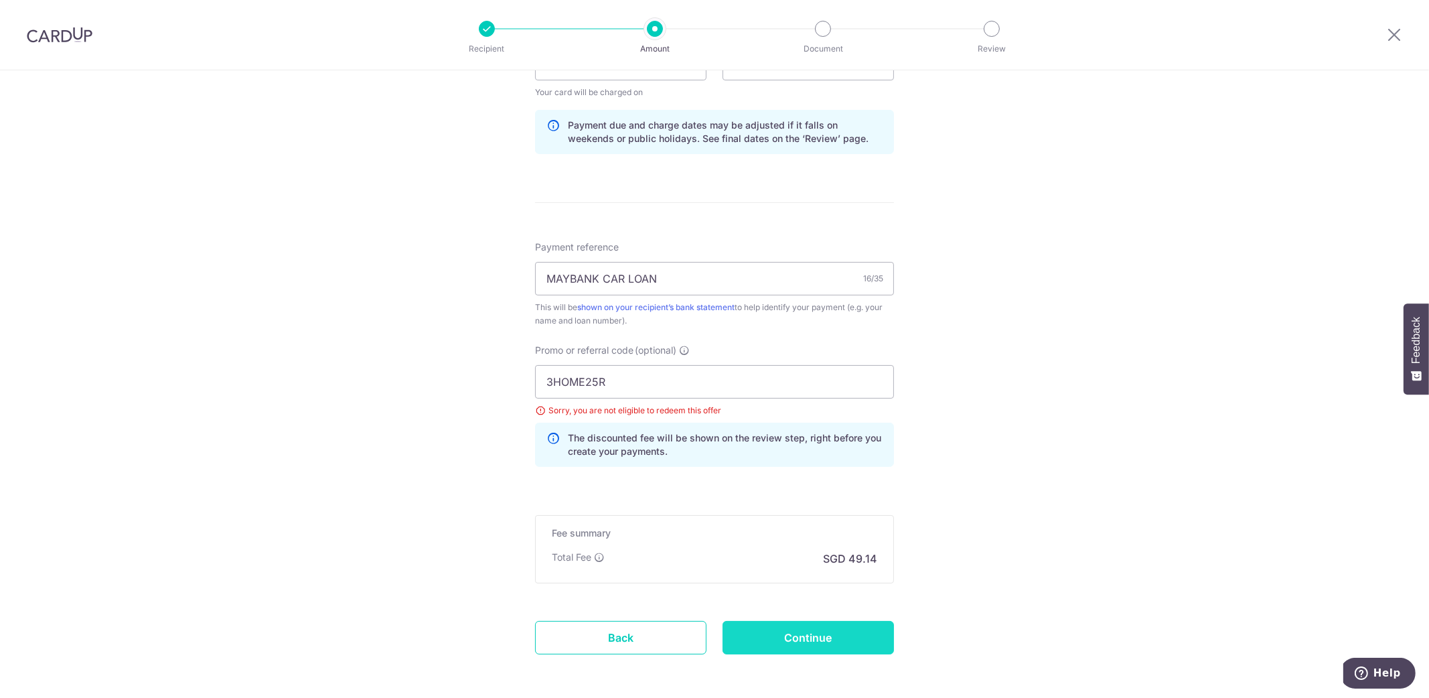
click at [813, 626] on input "Continue" at bounding box center [807, 637] width 171 height 33
type input "Update Schedule"
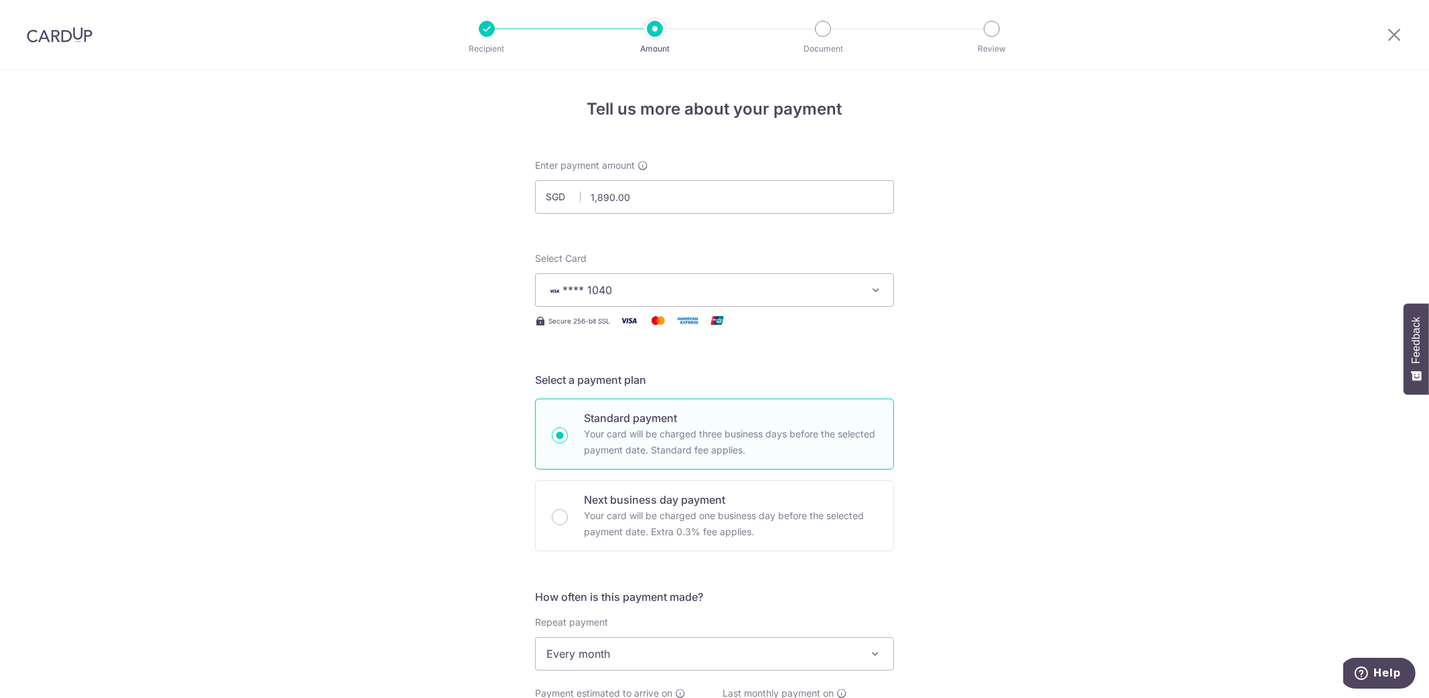
scroll to position [661, 0]
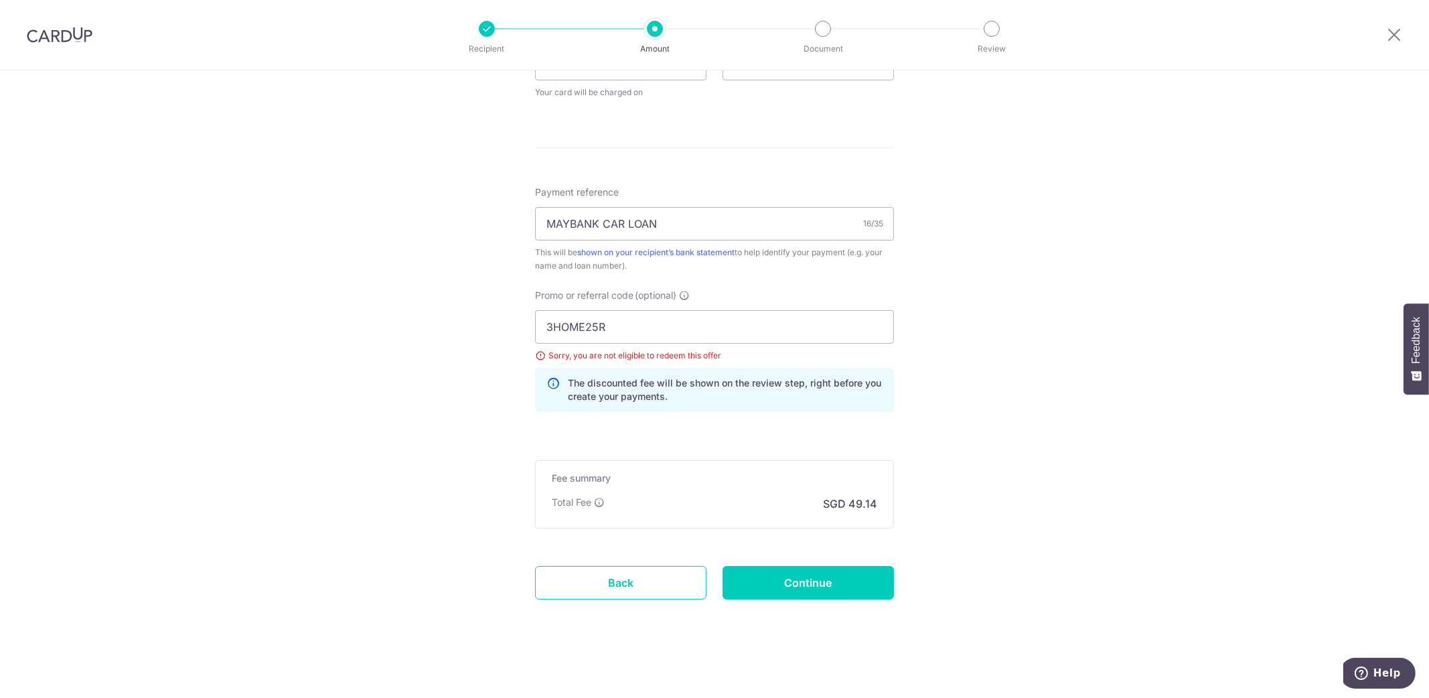
click at [535, 353] on div "Sorry, you are not eligible to redeem this offer" at bounding box center [714, 355] width 359 height 13
click at [552, 384] on icon at bounding box center [552, 389] width 13 height 27
click at [656, 570] on link "Back" at bounding box center [620, 582] width 171 height 33
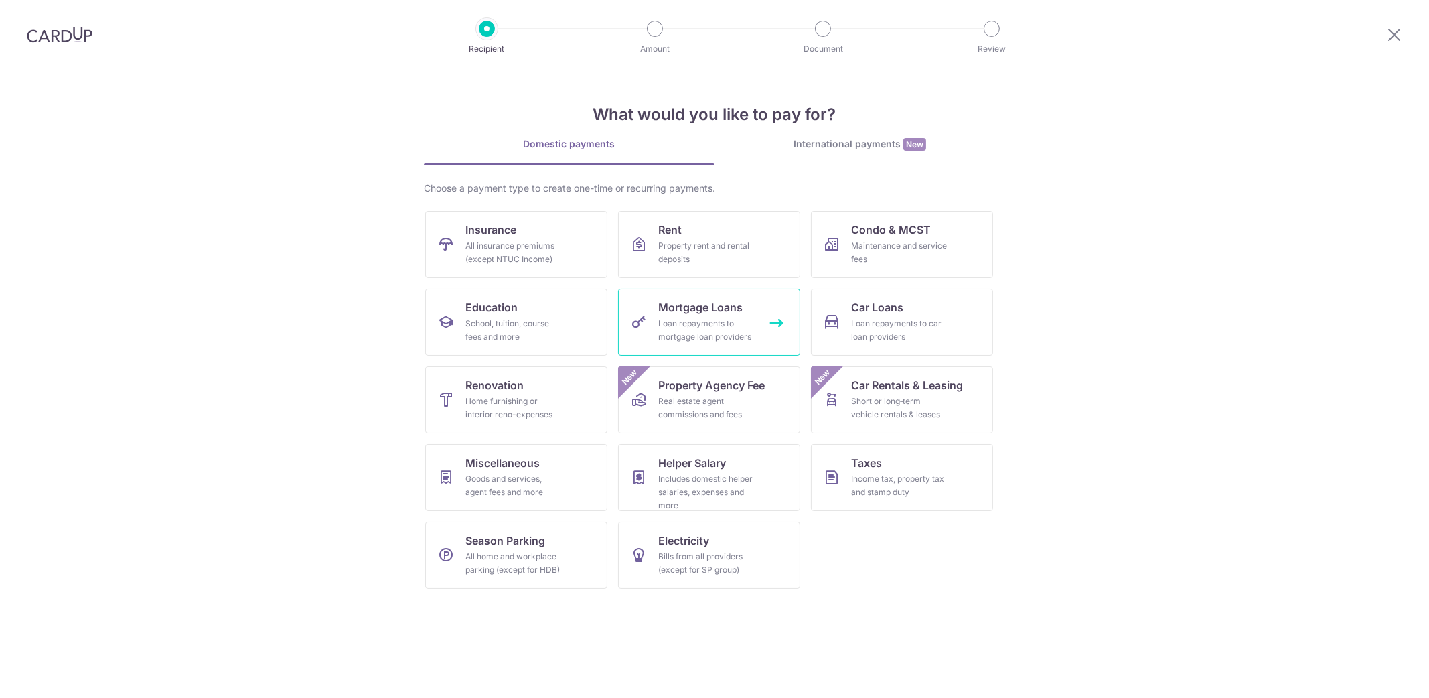
click at [712, 322] on div "Loan repayments to mortgage loan providers" at bounding box center [706, 330] width 96 height 27
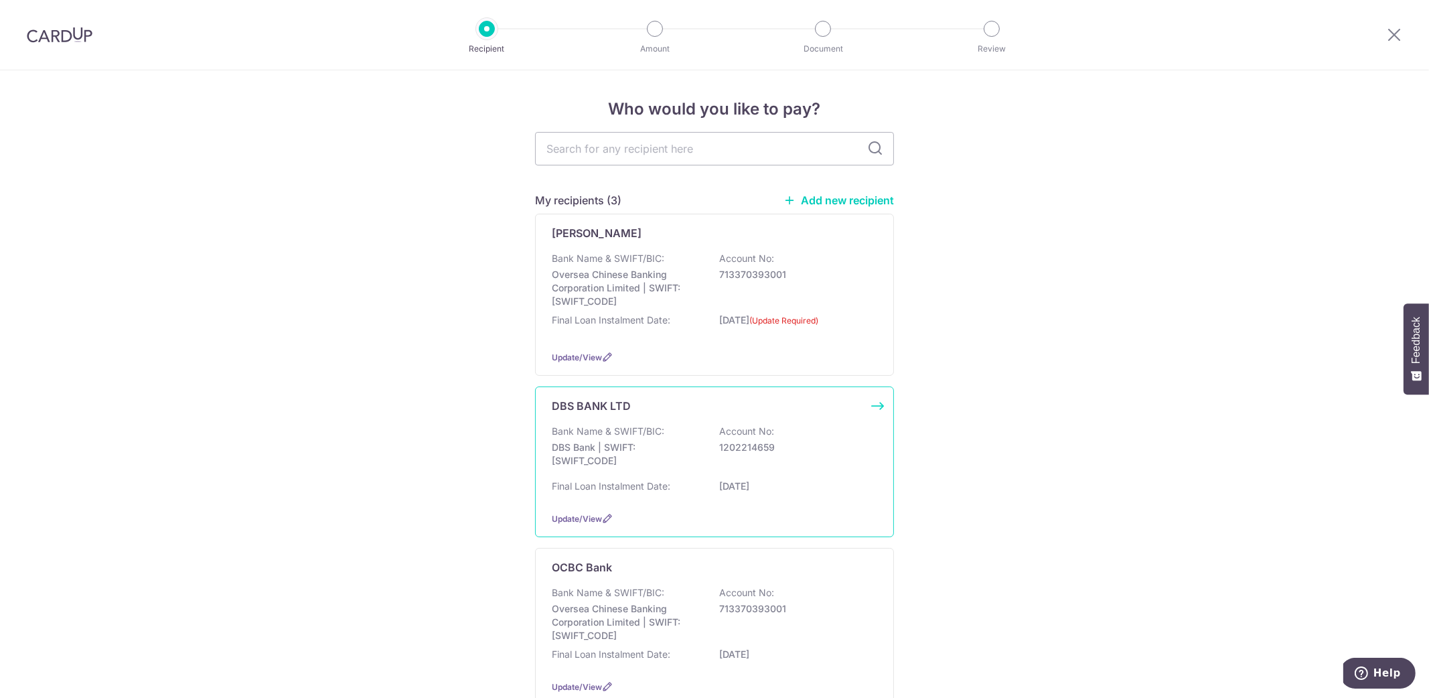
click at [702, 470] on div "Bank Name & SWIFT/BIC: DBS Bank | SWIFT: DBSSSGSGXXX Account No: 1202214659" at bounding box center [714, 449] width 325 height 50
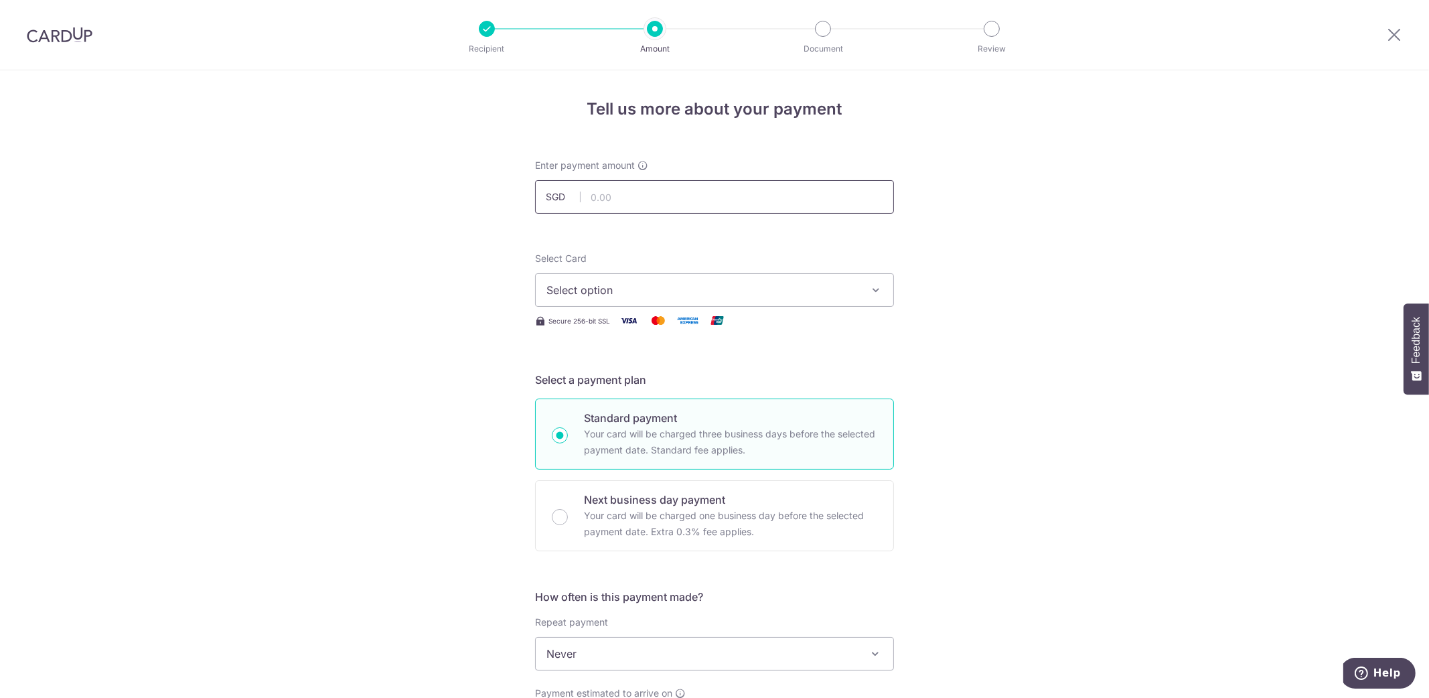
click at [636, 203] on input "text" at bounding box center [714, 196] width 359 height 33
click at [683, 201] on input "text" at bounding box center [714, 196] width 359 height 33
type input "1,323.00"
click at [443, 279] on div "Tell us more about your payment Enter payment amount SGD 1,323.00 1323.00 Selec…" at bounding box center [714, 675] width 1429 height 1211
click at [643, 289] on span "Select option" at bounding box center [702, 290] width 312 height 16
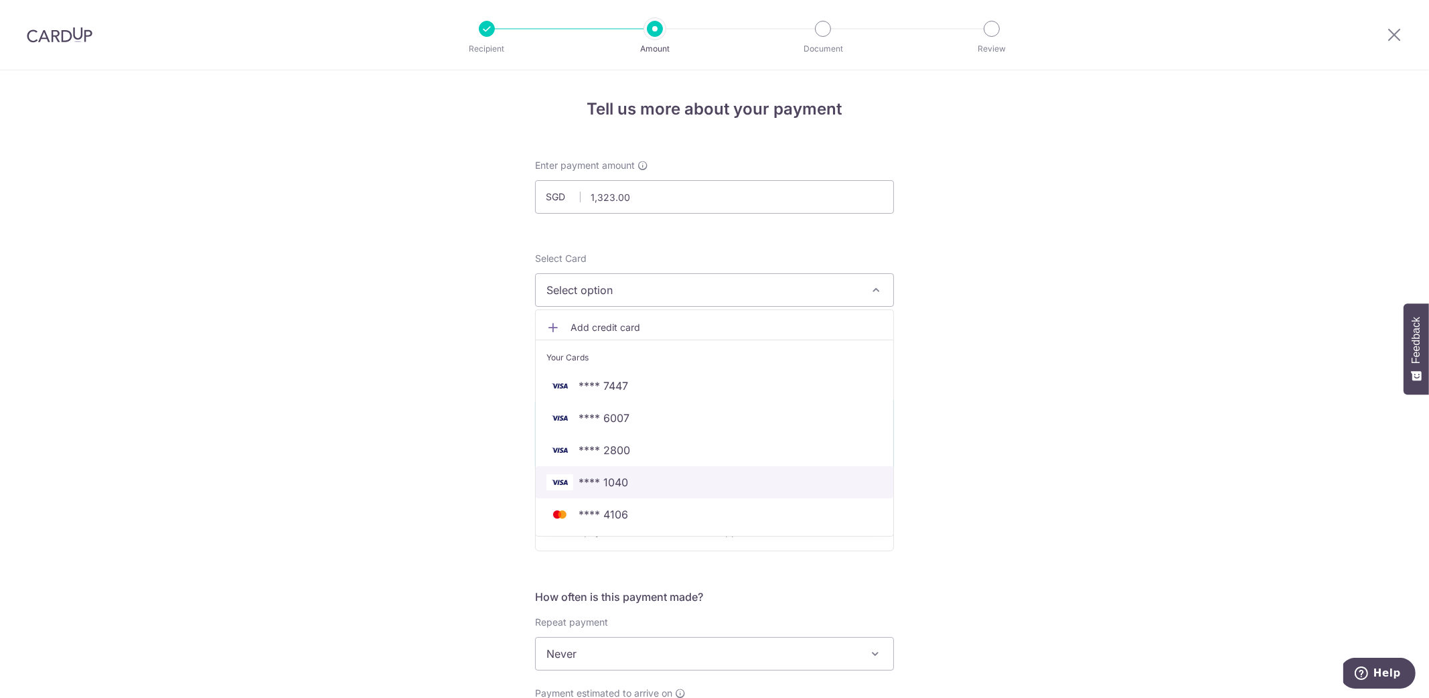
click at [615, 477] on span "**** 1040" at bounding box center [603, 482] width 50 height 16
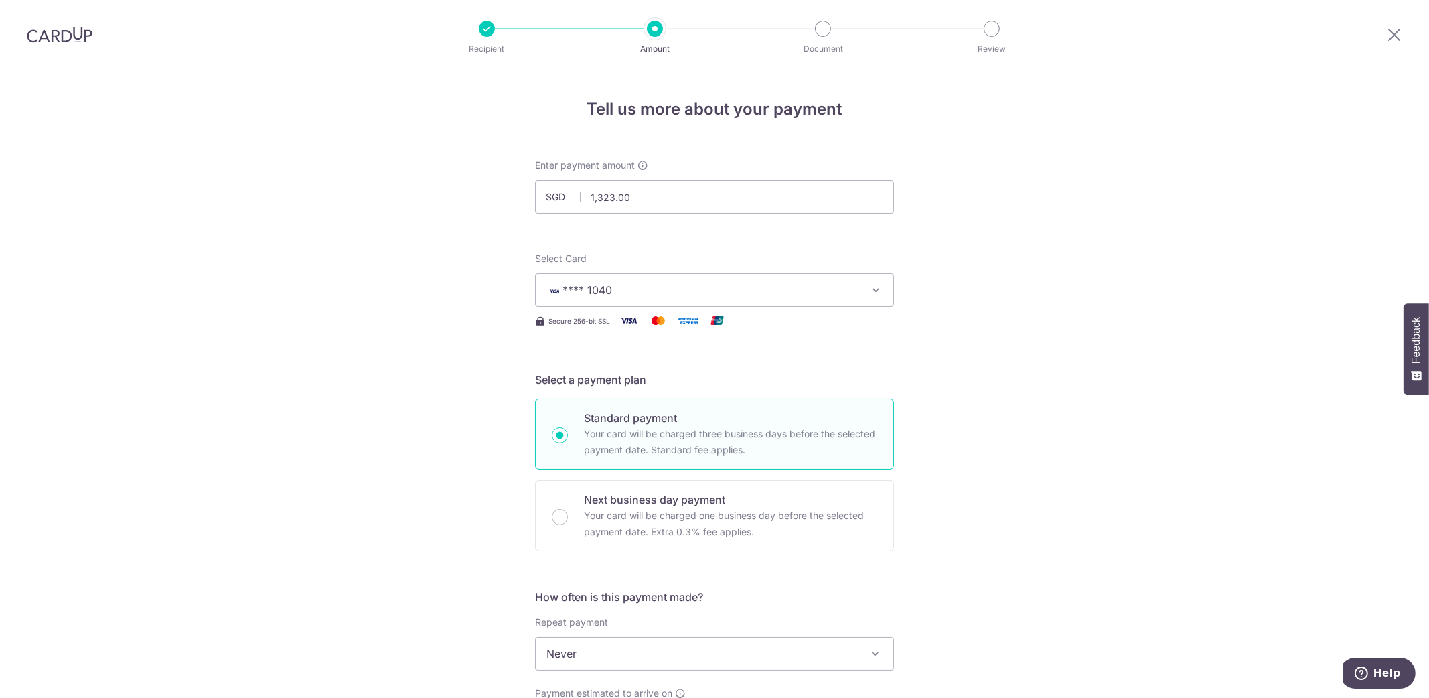
click at [1009, 477] on div "Tell us more about your payment Enter payment amount SGD 1,323.00 1323.00 Selec…" at bounding box center [714, 675] width 1429 height 1211
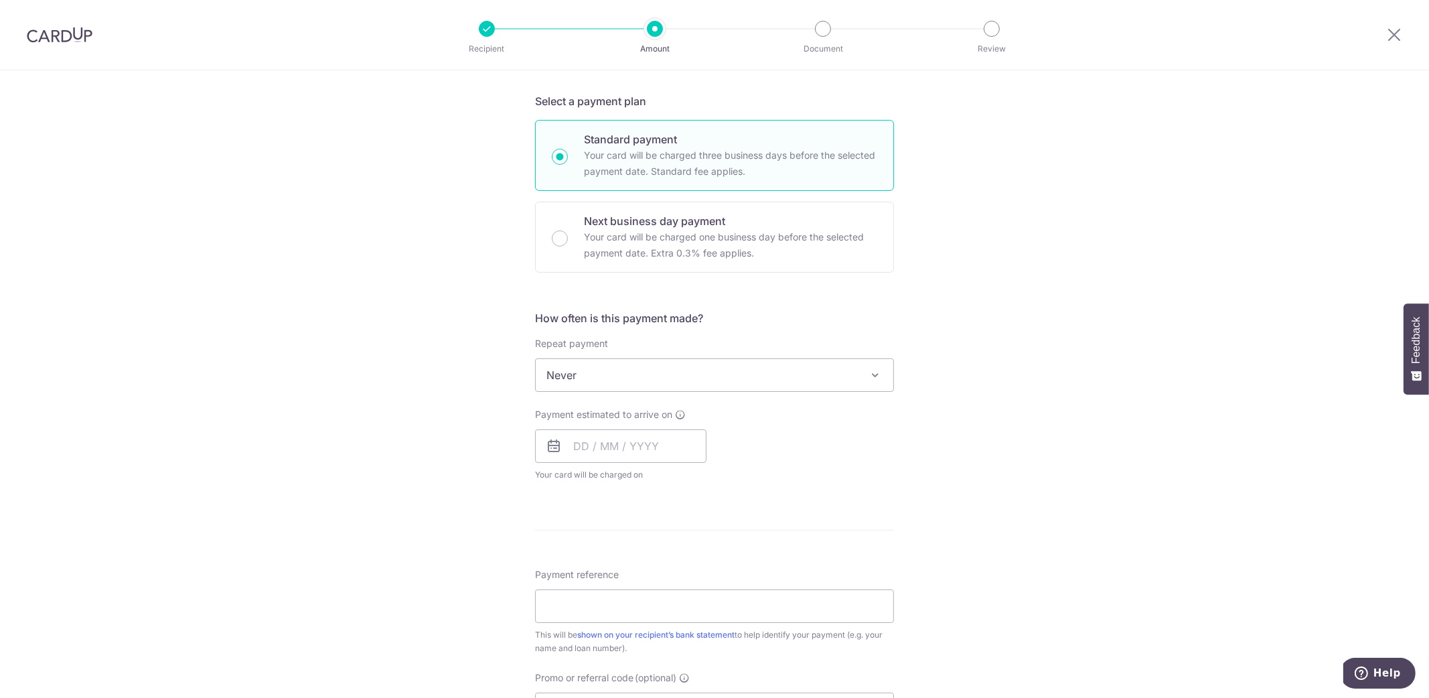
click at [742, 379] on span "Never" at bounding box center [715, 375] width 358 height 32
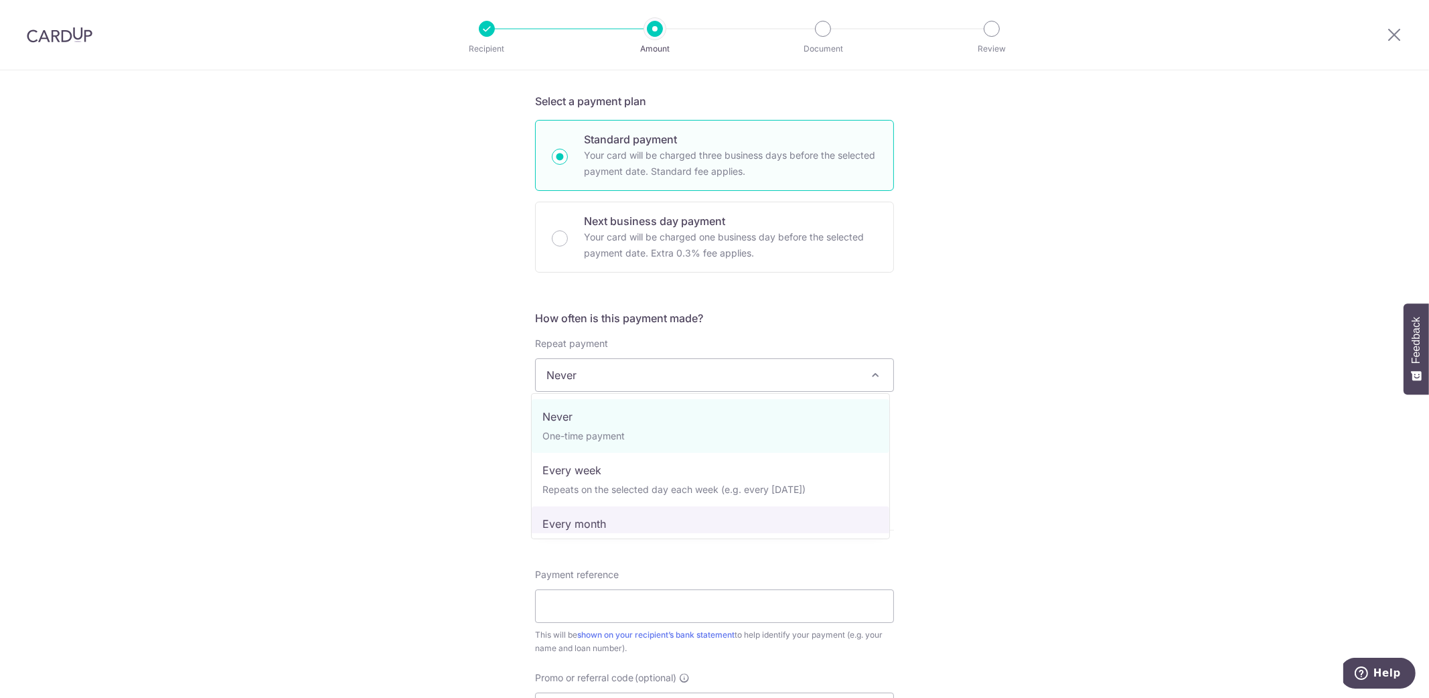
select select "3"
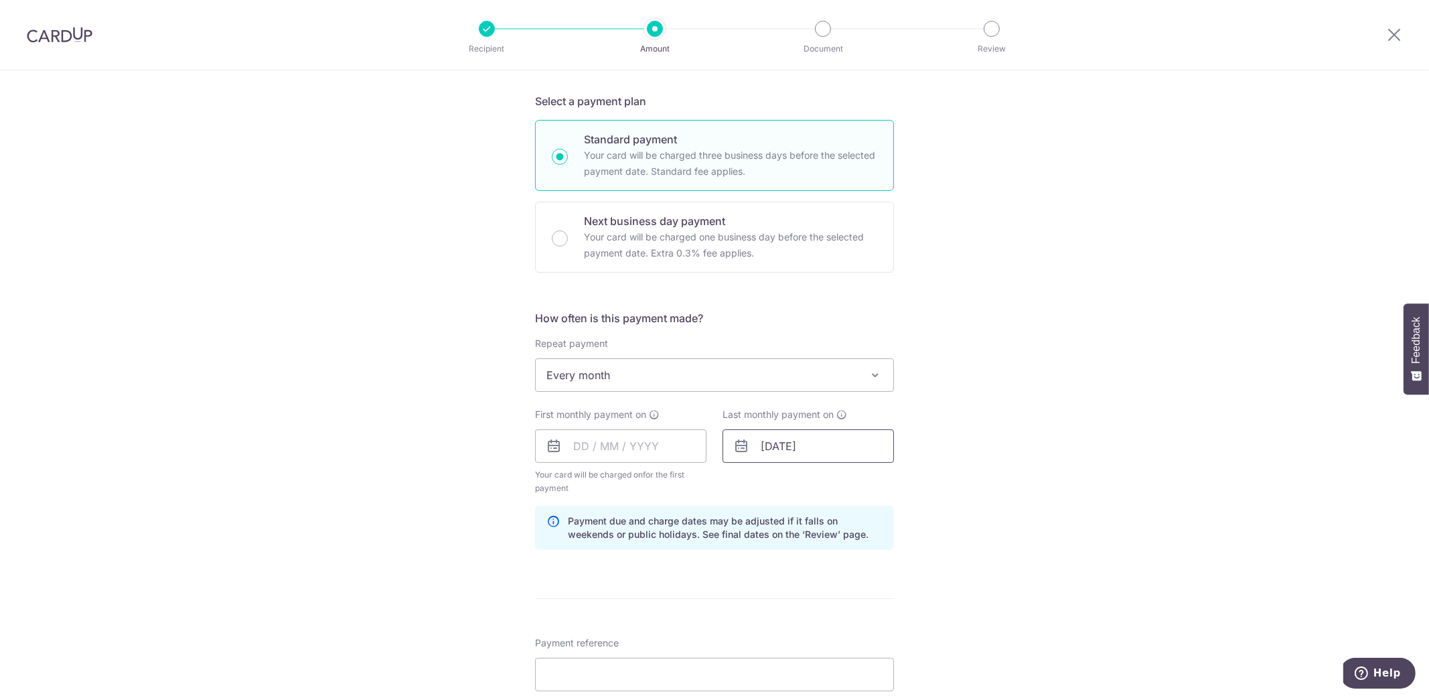
click at [836, 452] on input "15/06/2030" at bounding box center [807, 445] width 171 height 33
click at [854, 477] on select "2024 2025 2026 2027 2028 2029 2030 2031 2032 2033 2034 2035" at bounding box center [860, 482] width 35 height 11
click at [640, 447] on input "text" at bounding box center [620, 445] width 171 height 33
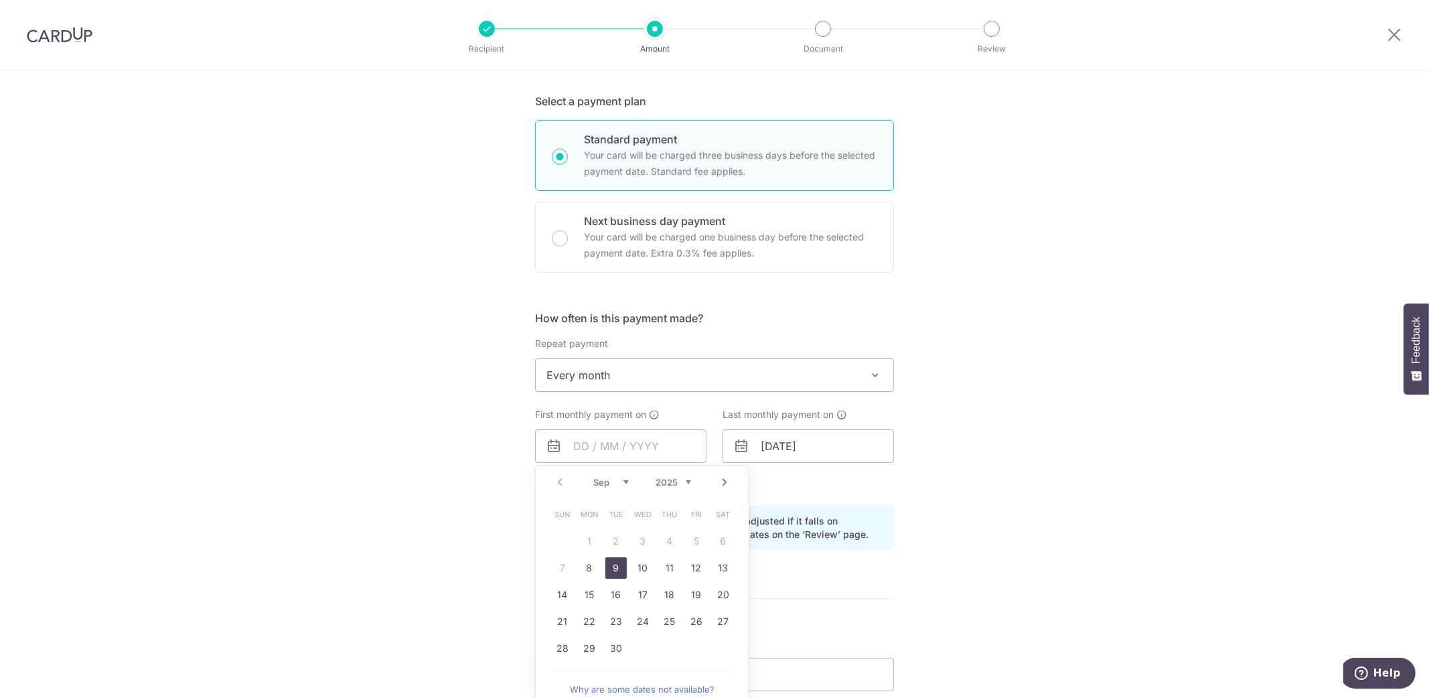
click at [609, 570] on link "9" at bounding box center [615, 567] width 21 height 21
type input "[DATE]"
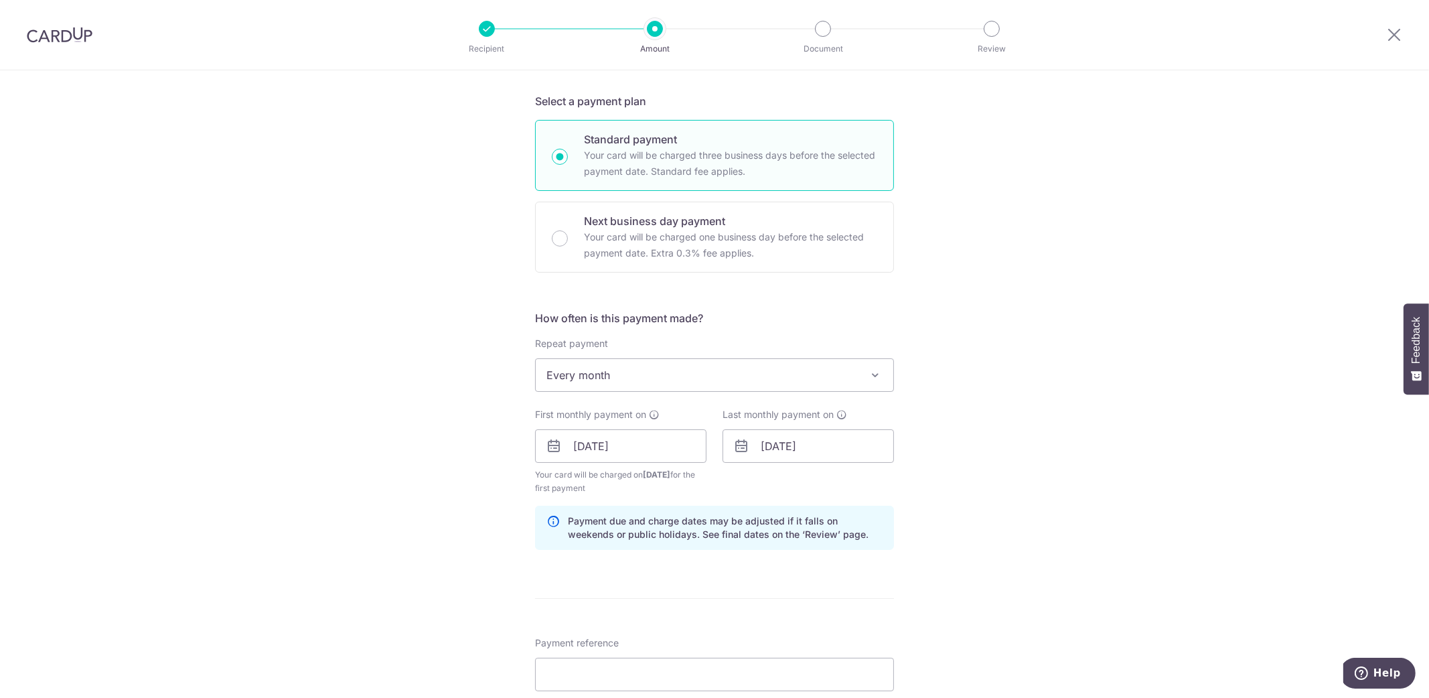
click at [955, 514] on div "Tell us more about your payment Enter payment amount SGD 1,323.00 1323.00 Selec…" at bounding box center [714, 431] width 1429 height 1279
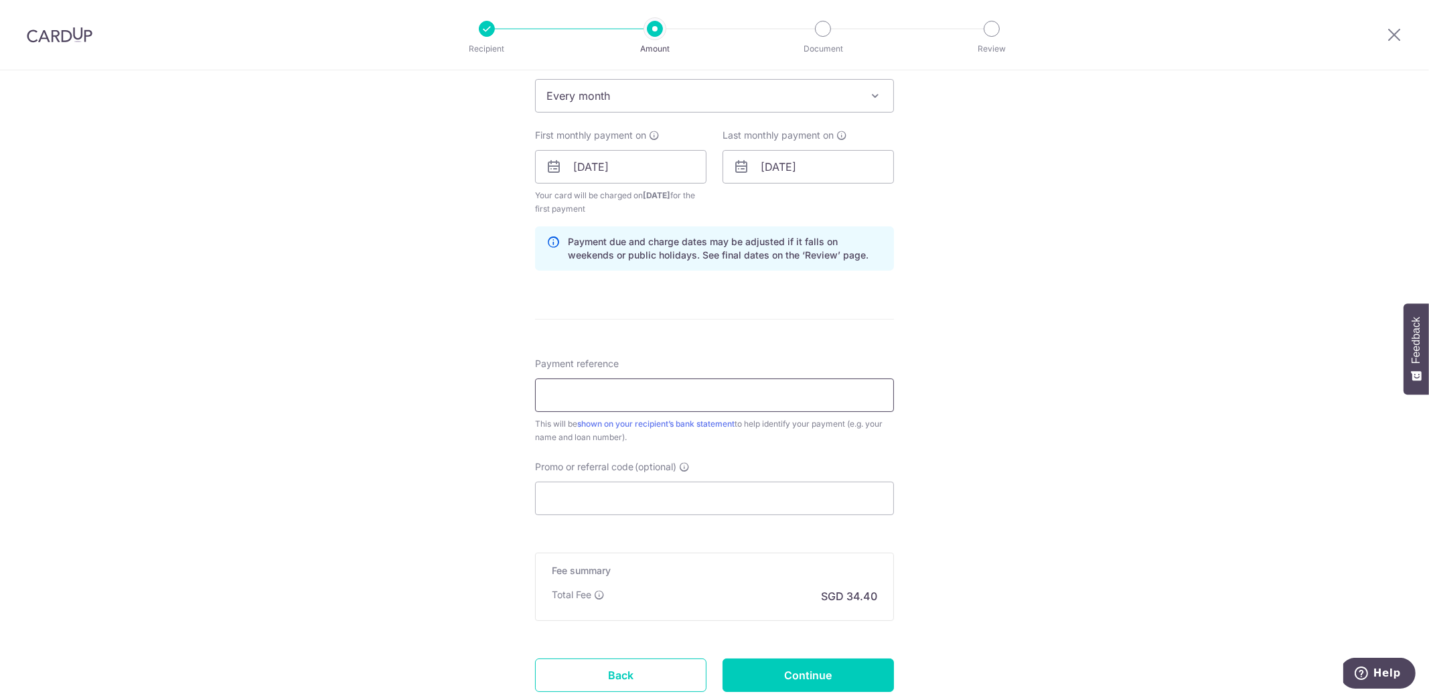
click at [706, 398] on input "Payment reference" at bounding box center [714, 394] width 359 height 33
type input "DBS HOME LOAN"
click at [586, 487] on input "Promo or referral code (optional)" at bounding box center [714, 497] width 359 height 33
paste input "3HOME25R"
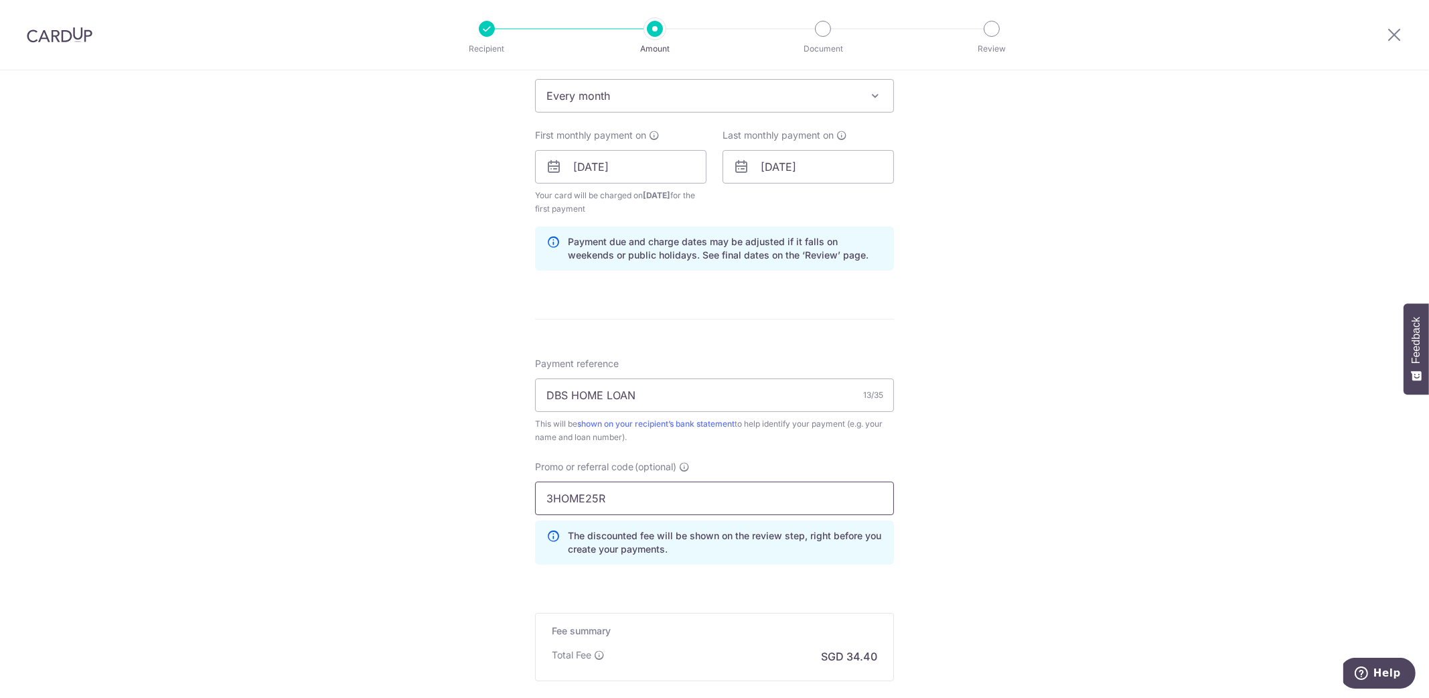
type input "3HOME25R"
click at [982, 489] on div "Tell us more about your payment Enter payment amount SGD 1,323.00 1323.00 Selec…" at bounding box center [714, 183] width 1429 height 1340
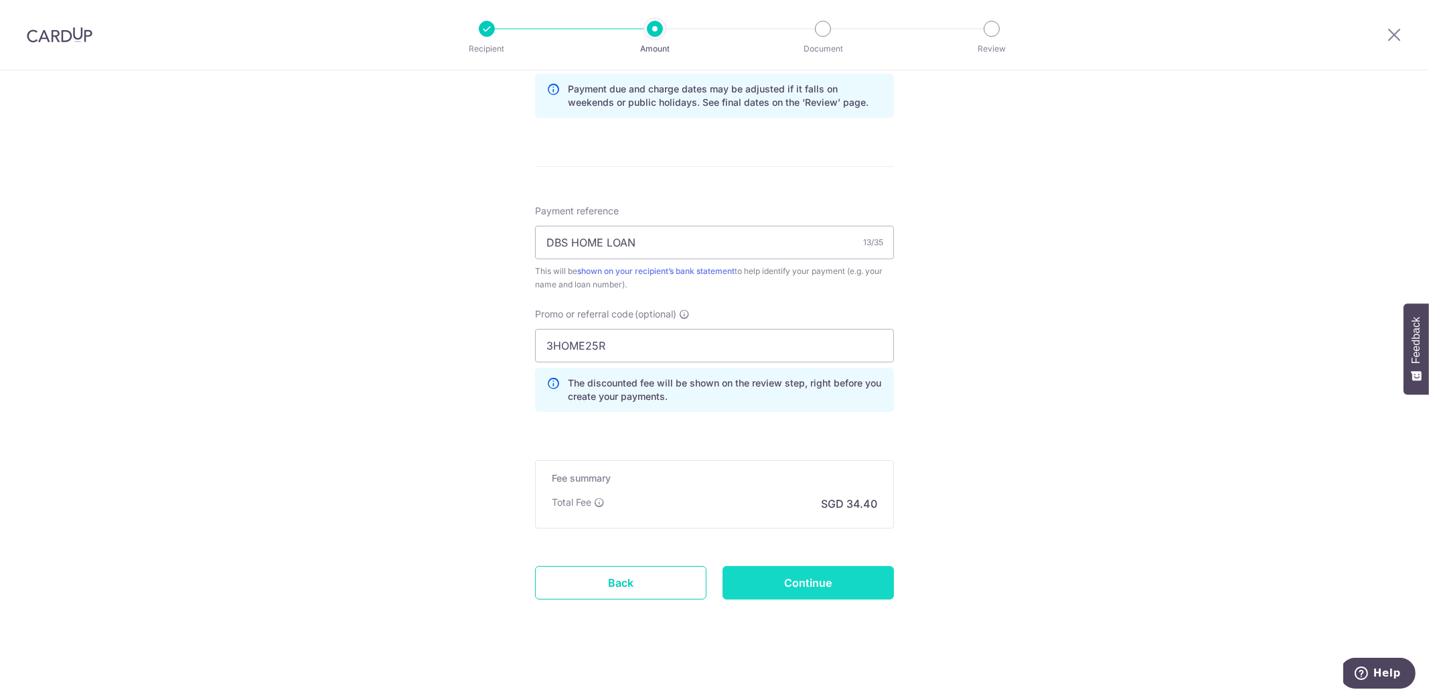
click at [841, 578] on input "Continue" at bounding box center [807, 582] width 171 height 33
type input "Create Schedule"
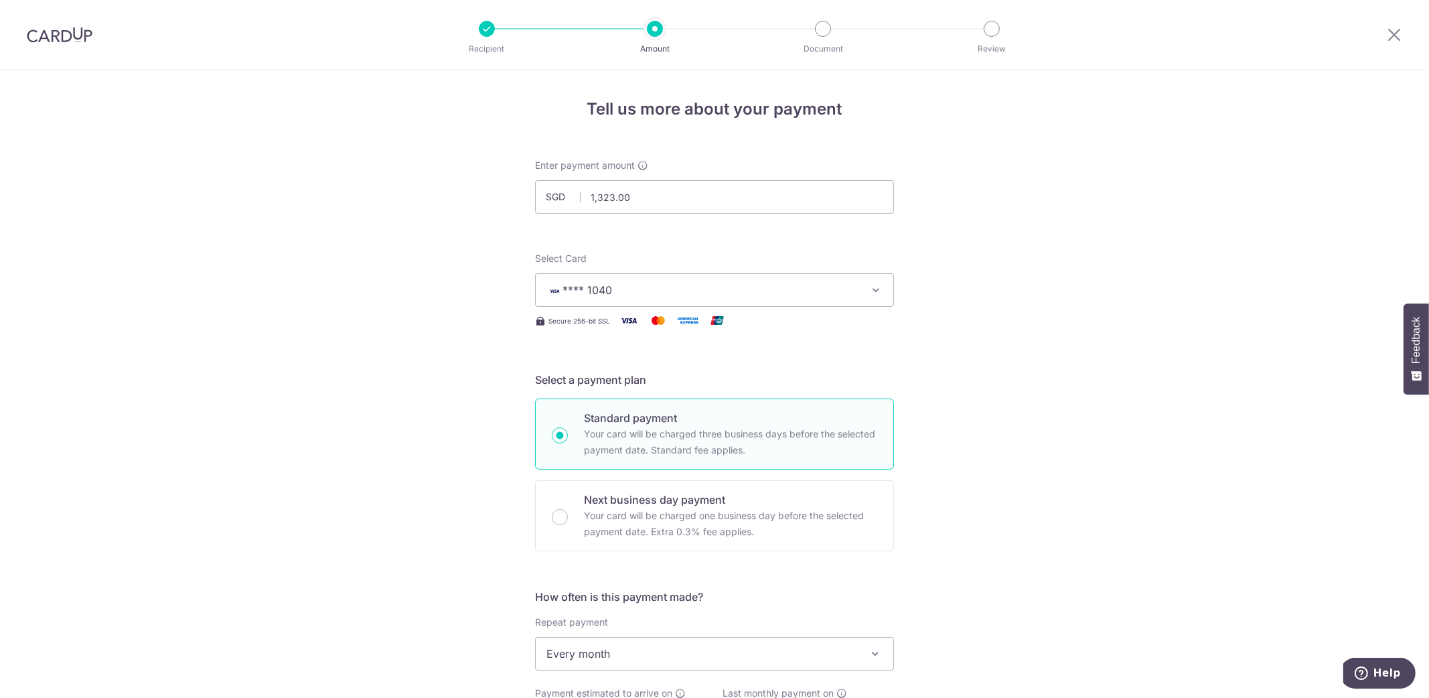
scroll to position [661, 0]
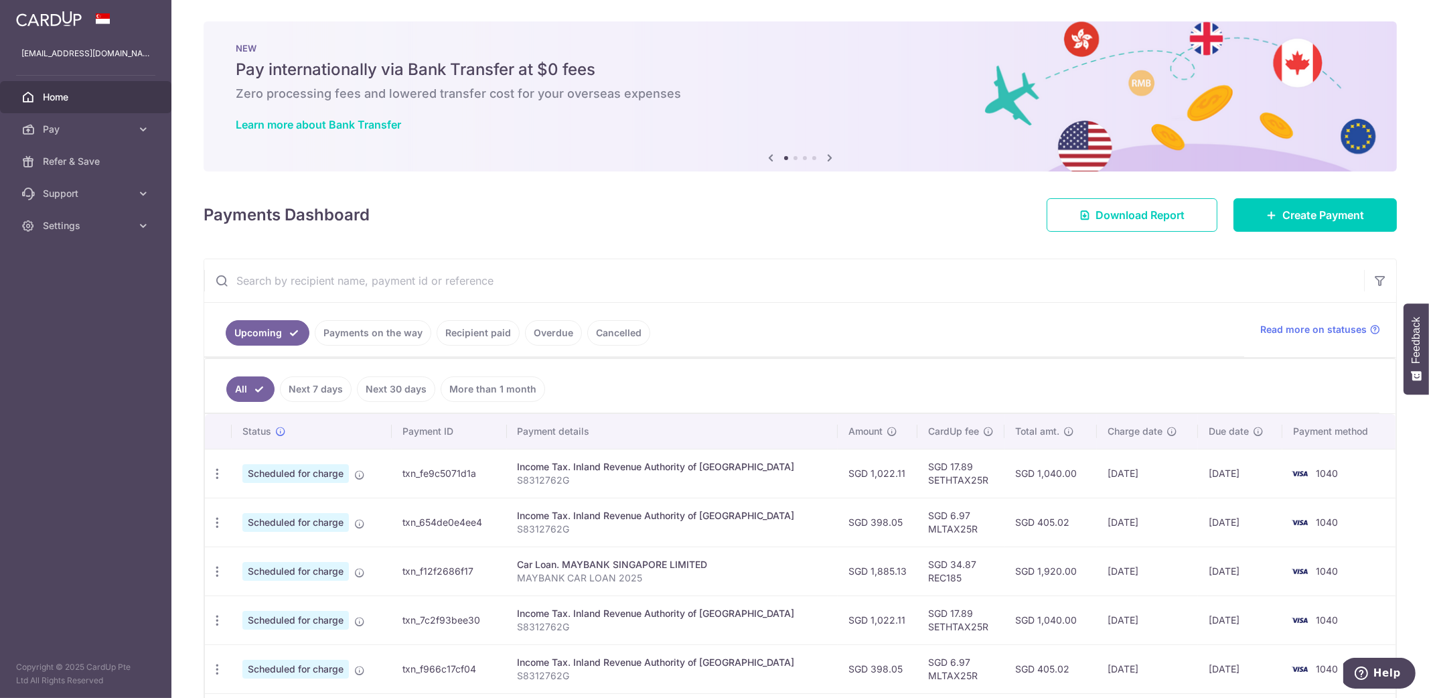
scroll to position [279, 0]
